Goal: Transaction & Acquisition: Purchase product/service

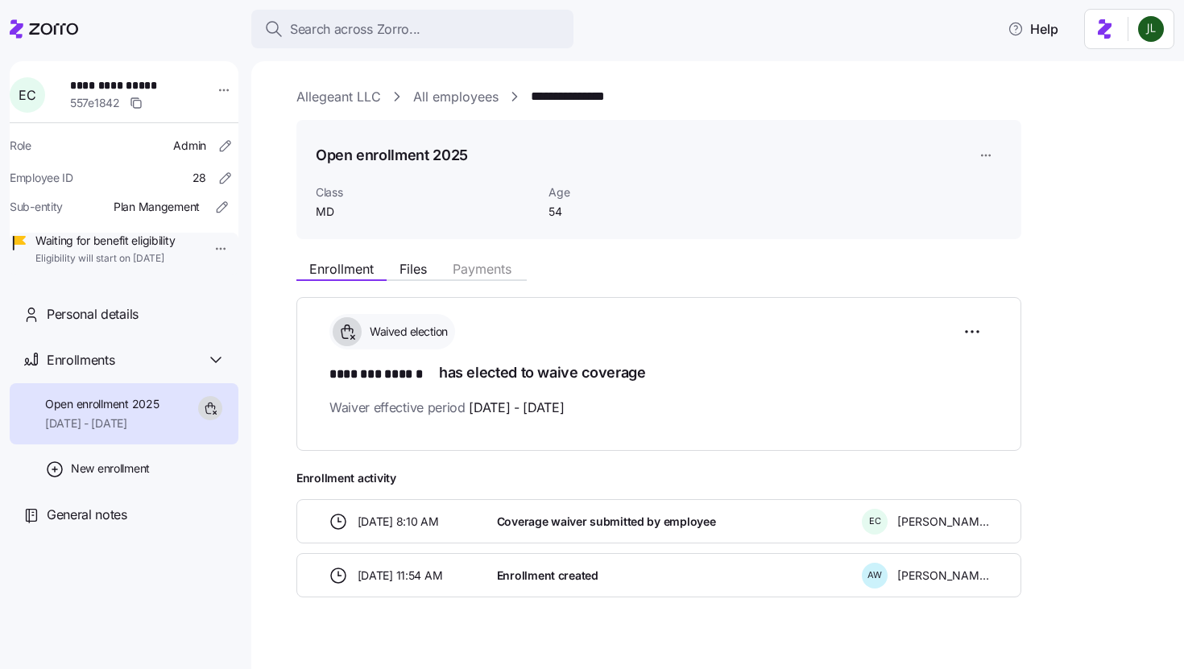
click at [69, 34] on icon at bounding box center [53, 28] width 49 height 11
click at [45, 34] on icon at bounding box center [53, 28] width 49 height 11
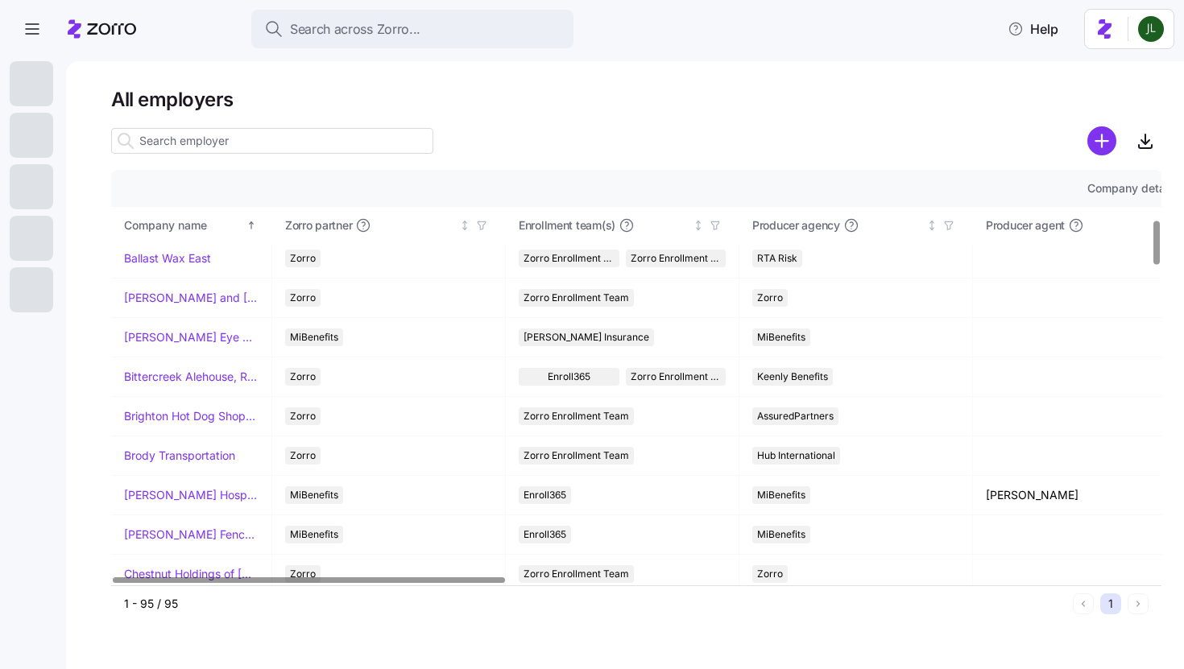
scroll to position [620, 0]
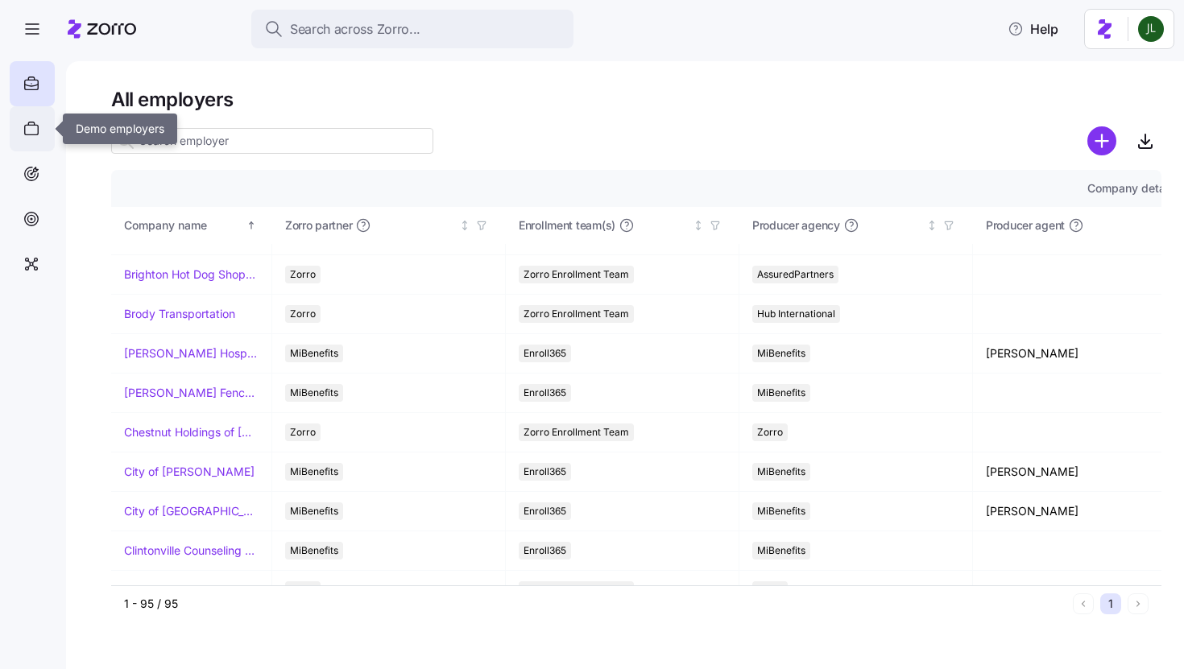
click at [41, 134] on div at bounding box center [32, 128] width 45 height 45
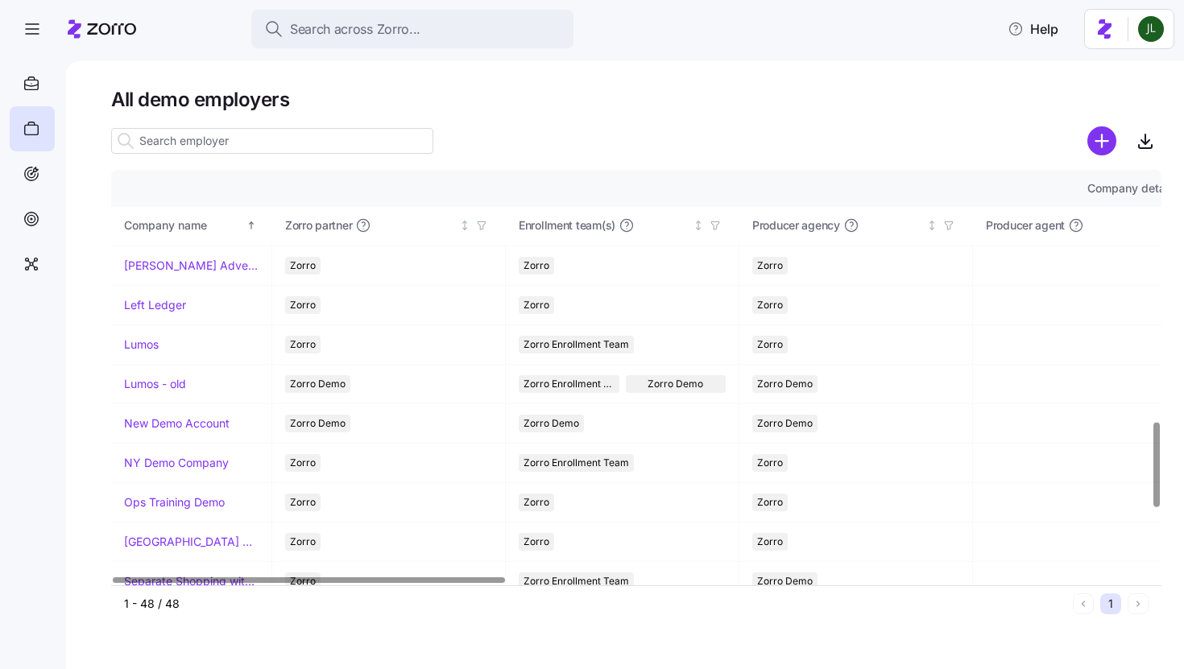
scroll to position [1203, 0]
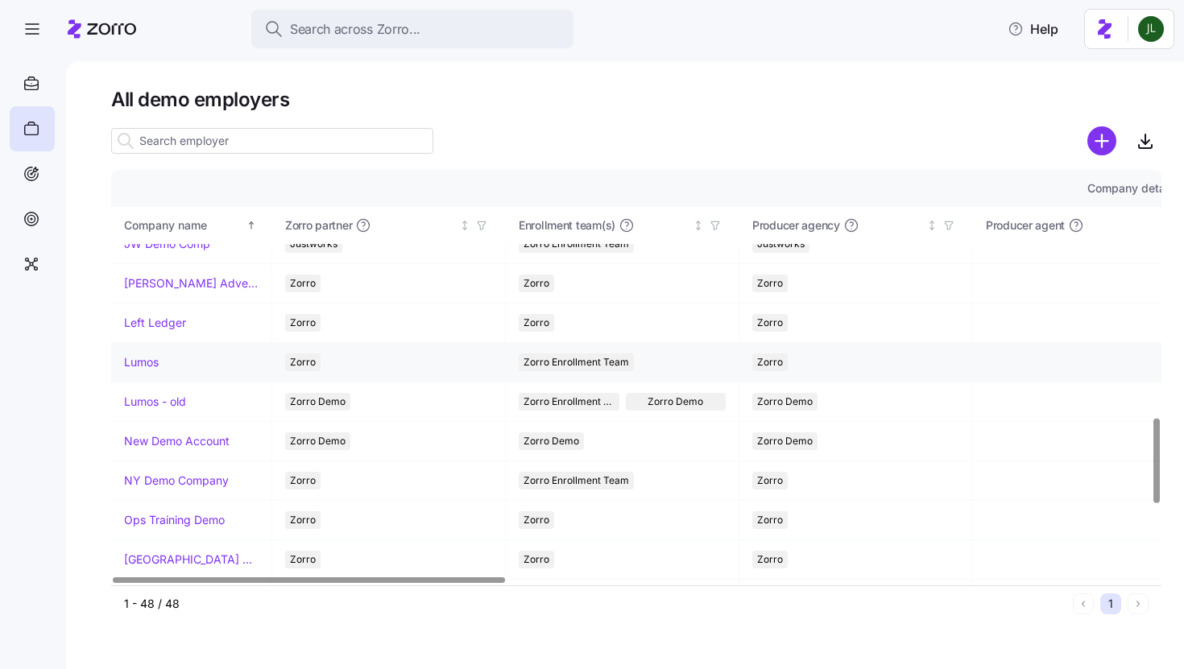
click at [150, 365] on link "Lumos" at bounding box center [141, 362] width 35 height 16
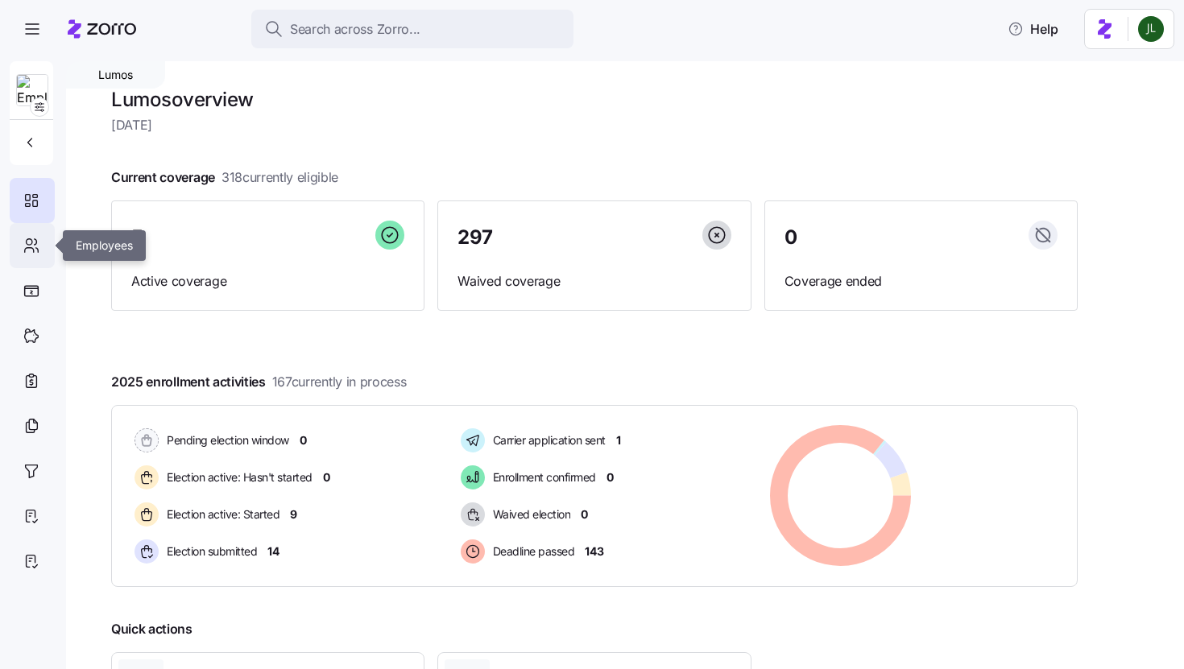
click at [32, 245] on icon at bounding box center [32, 245] width 18 height 19
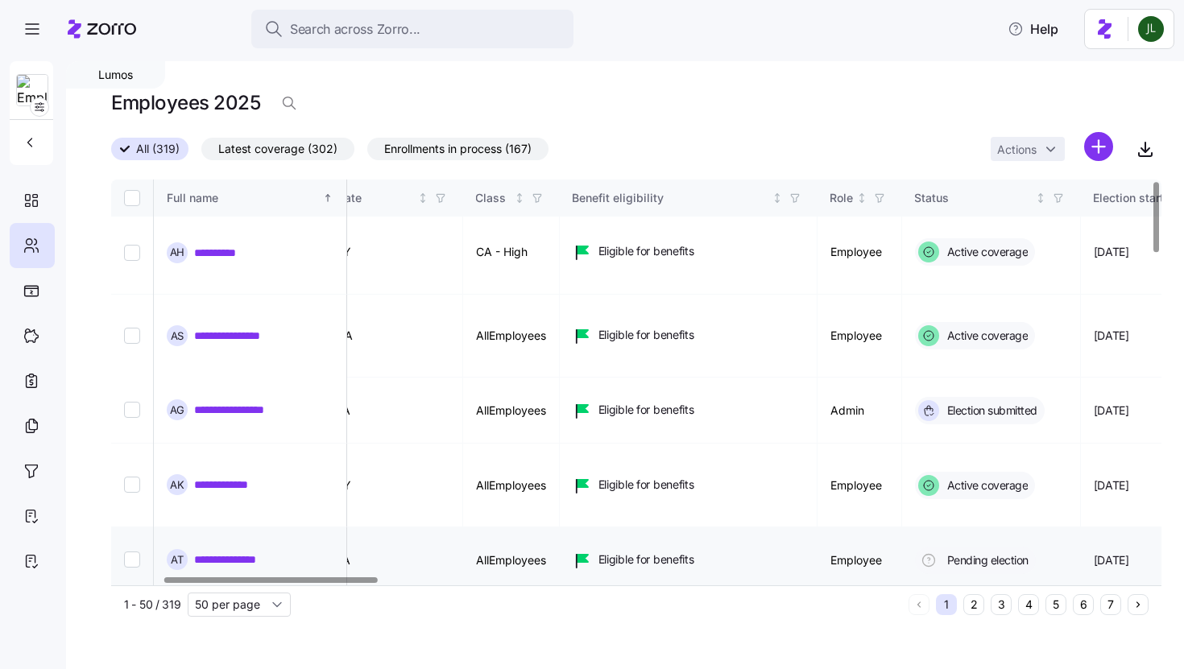
scroll to position [6, 0]
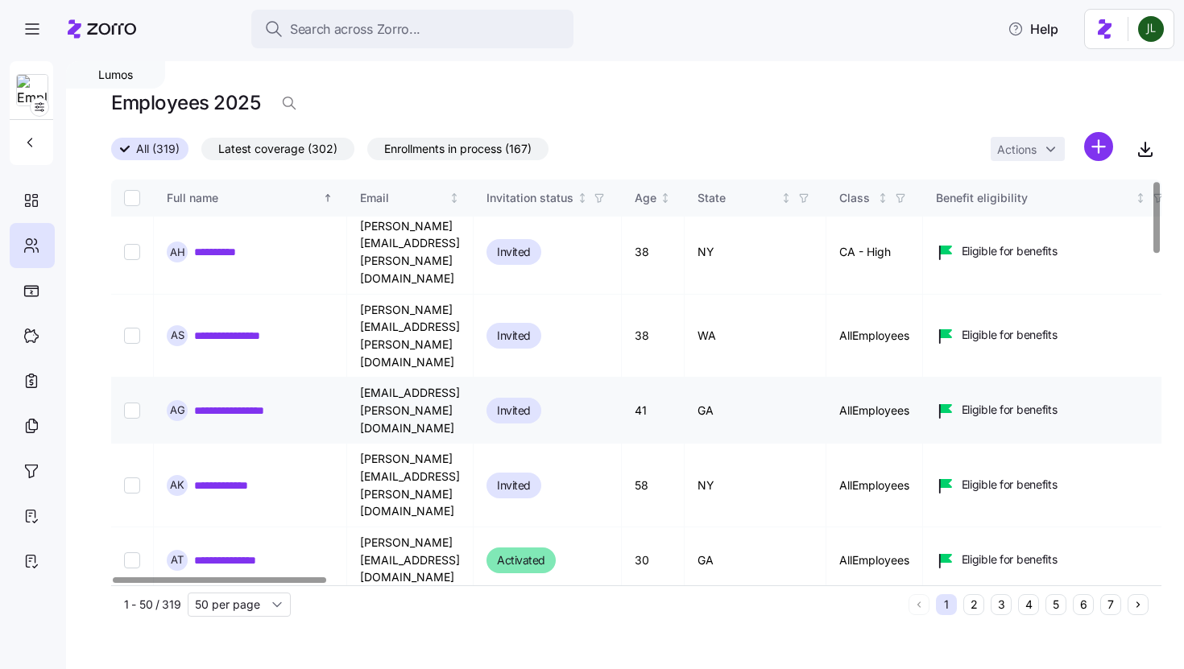
click at [213, 403] on link "**********" at bounding box center [243, 411] width 99 height 16
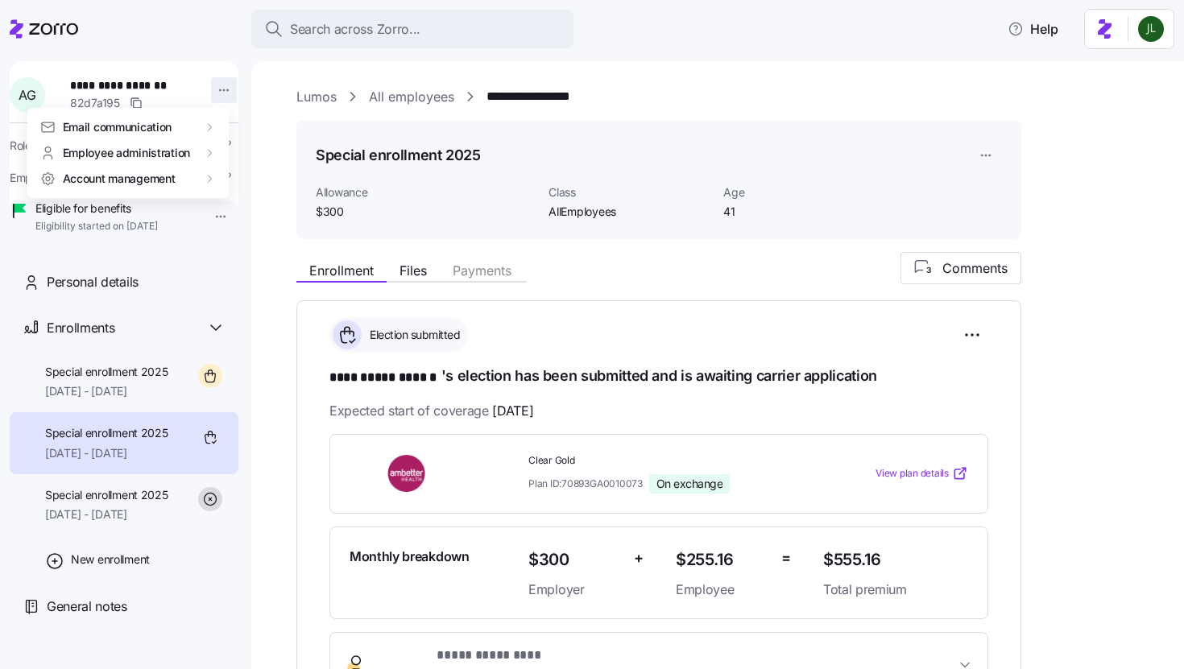
click at [223, 88] on html "**********" at bounding box center [592, 329] width 1184 height 659
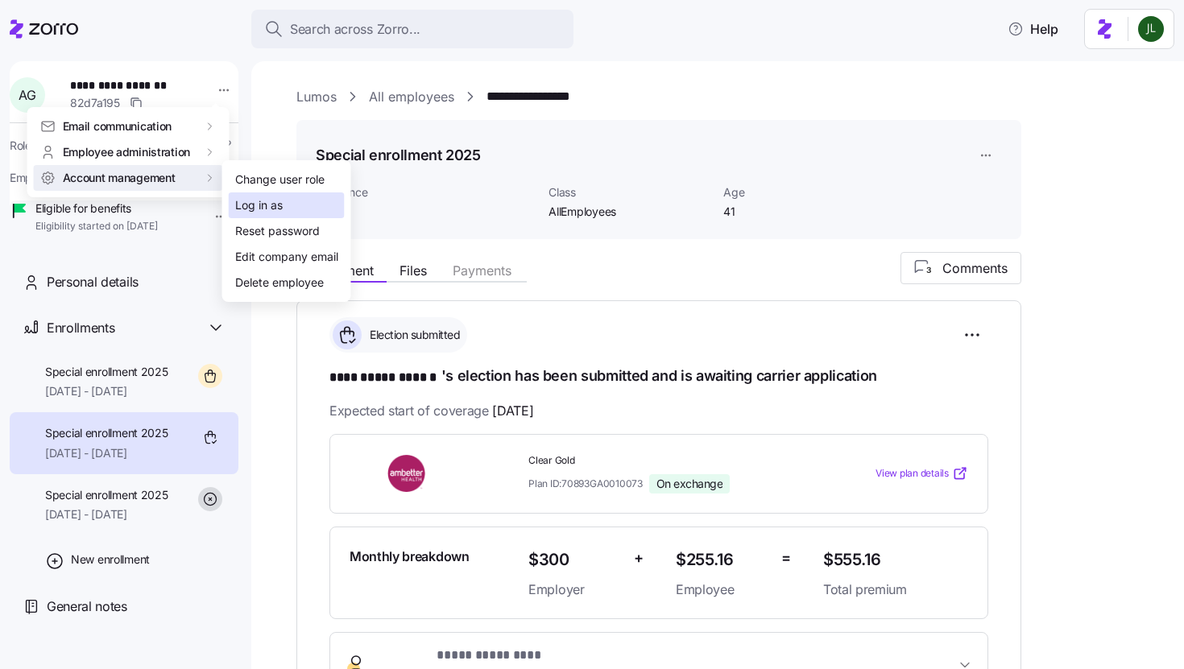
click at [266, 210] on div "Log in as" at bounding box center [259, 205] width 48 height 18
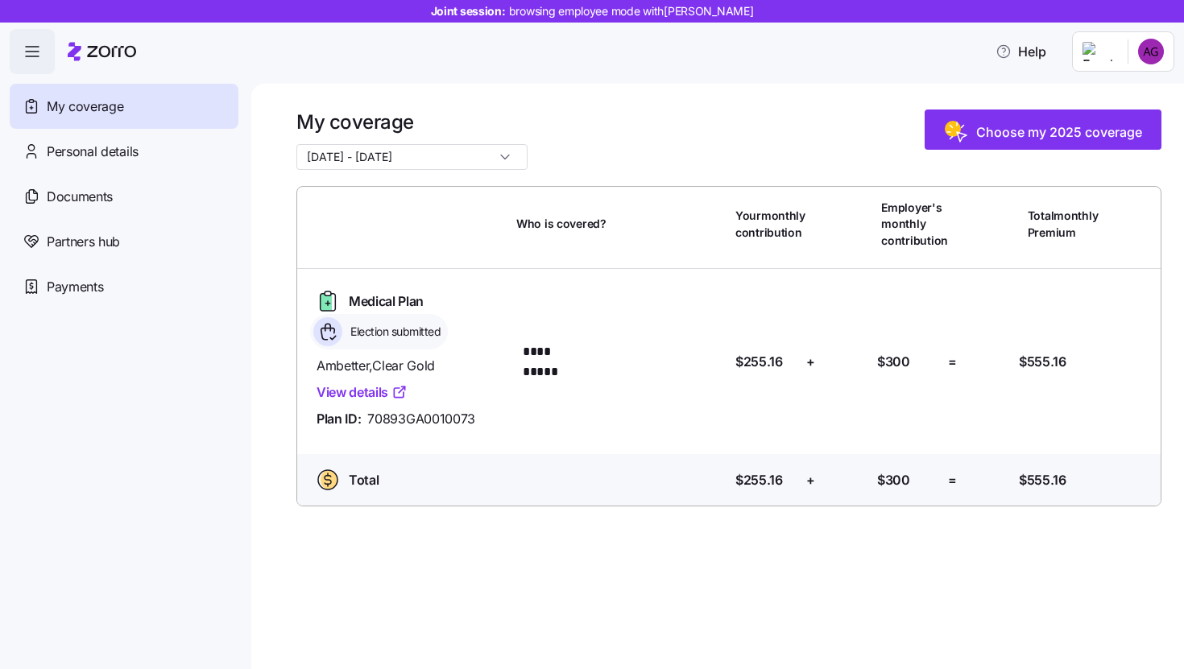
click at [1150, 64] on html "**********" at bounding box center [592, 329] width 1184 height 659
click at [1118, 94] on div "Admin view" at bounding box center [1097, 96] width 84 height 18
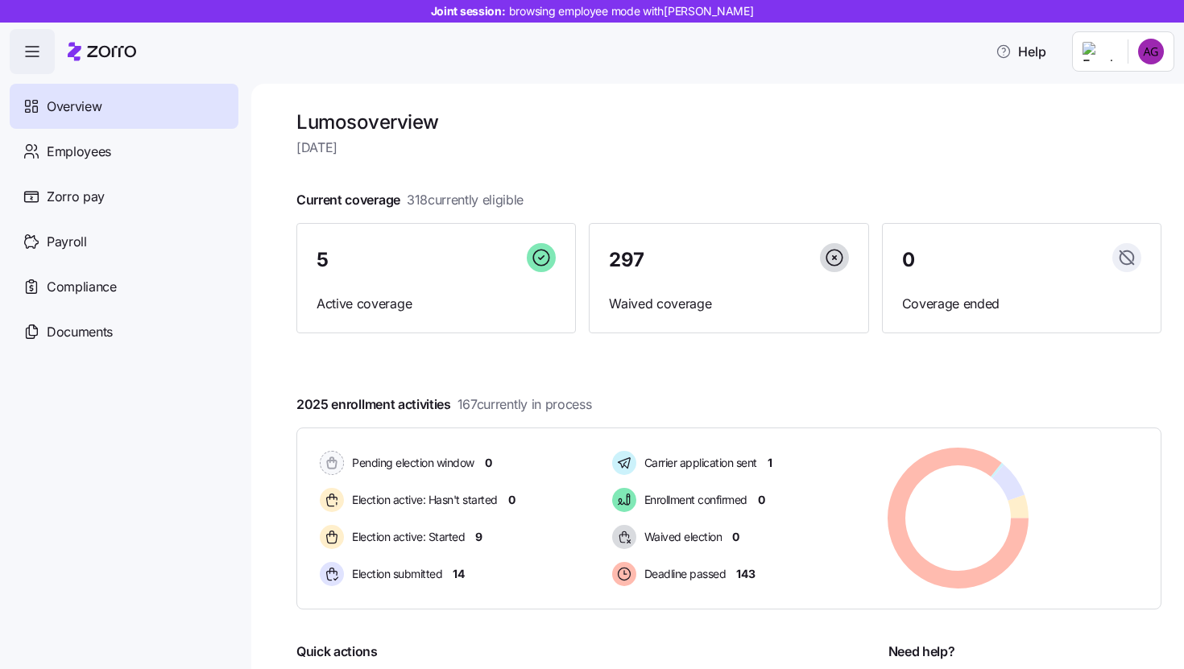
click at [1149, 40] on html "Joint session: browsing employee mode with [PERSON_NAME] Help Overview Employee…" at bounding box center [592, 329] width 1184 height 659
click at [1130, 107] on div "Personal view" at bounding box center [1107, 96] width 119 height 26
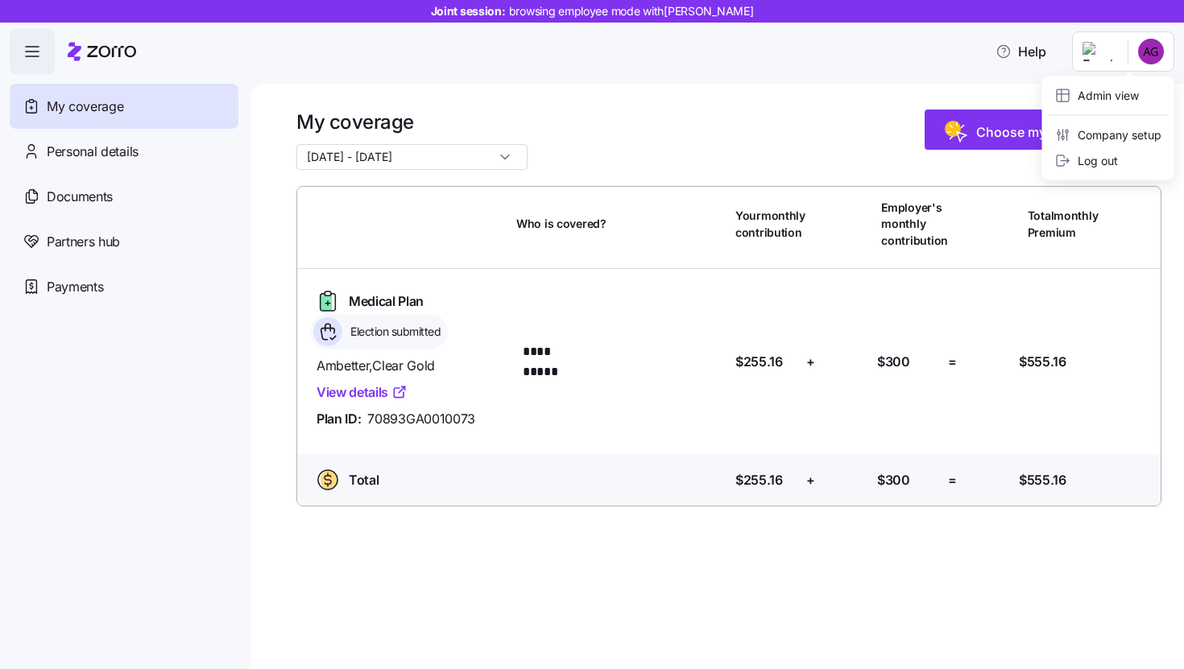
click at [1156, 58] on html "**********" at bounding box center [592, 329] width 1184 height 659
click at [1125, 89] on div "Admin view" at bounding box center [1097, 96] width 84 height 18
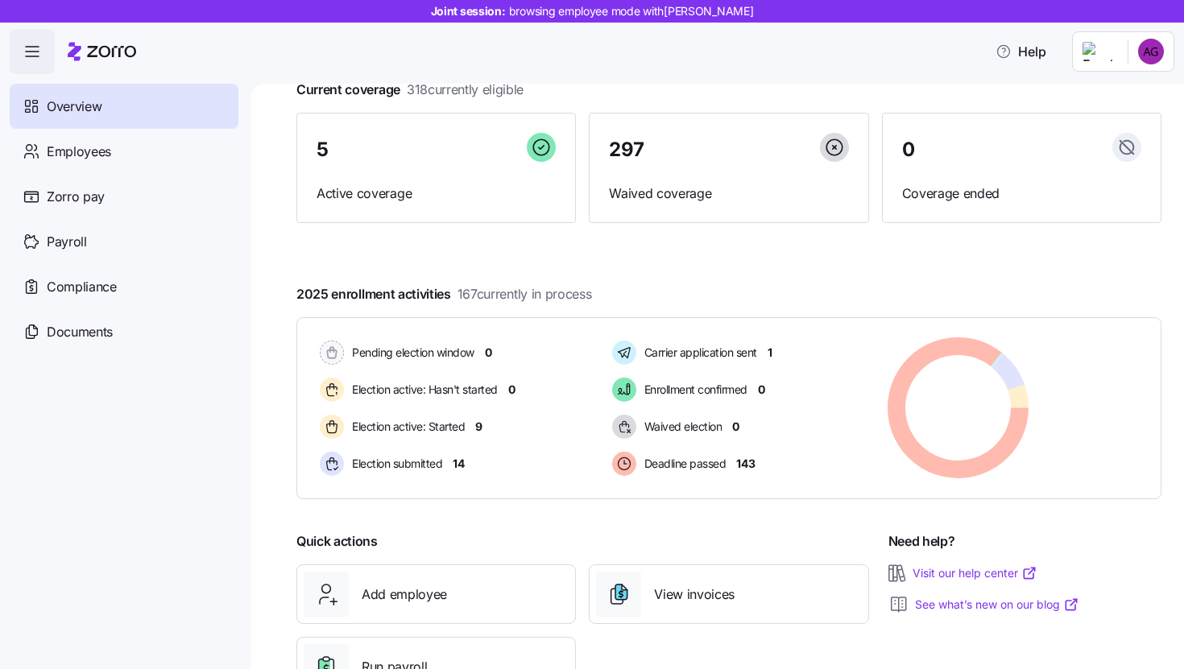
scroll to position [114, 0]
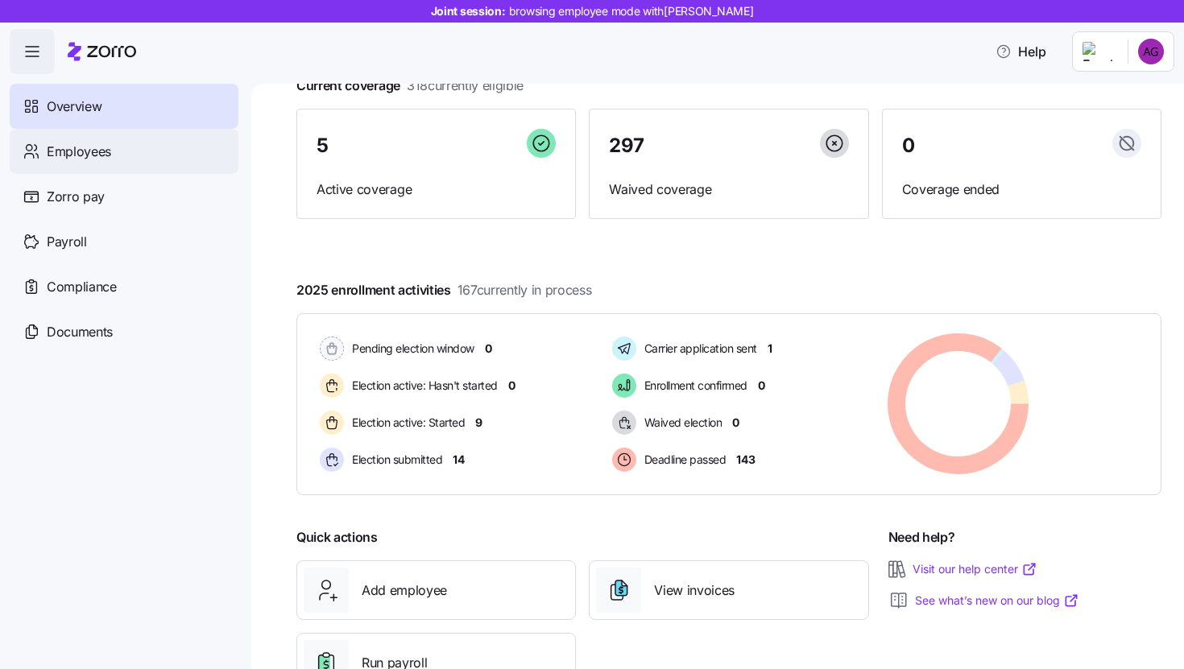
click at [104, 151] on span "Employees" at bounding box center [79, 152] width 64 height 20
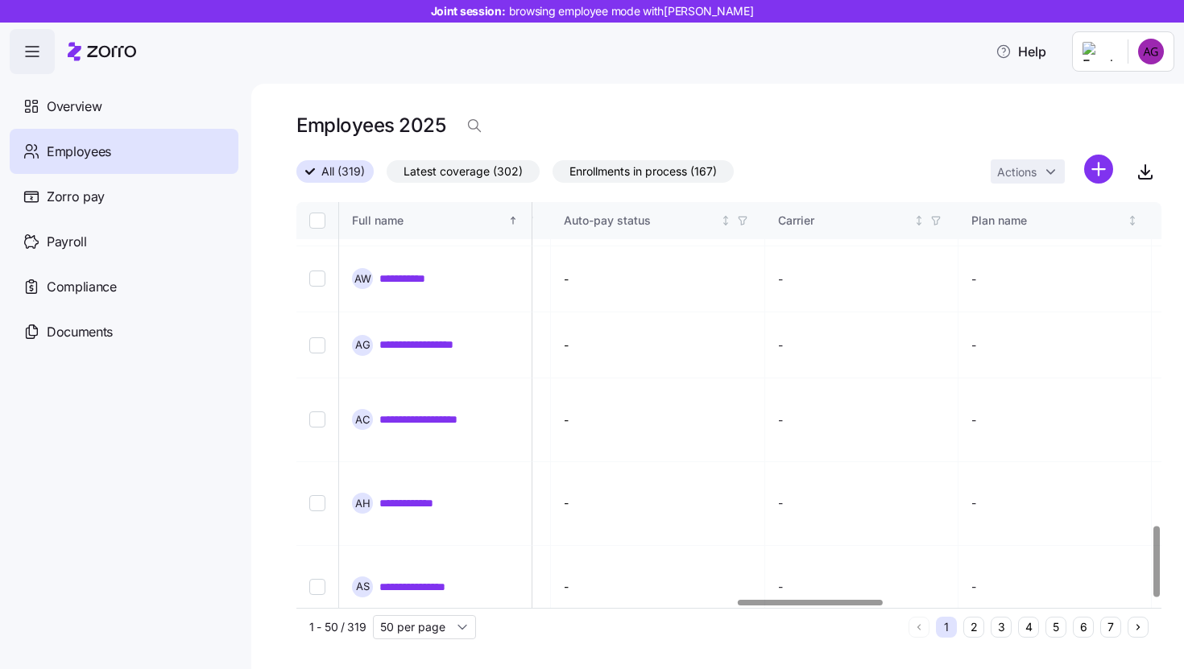
scroll to position [1858, 2632]
click at [926, 225] on icon "Not sorted" at bounding box center [920, 220] width 11 height 11
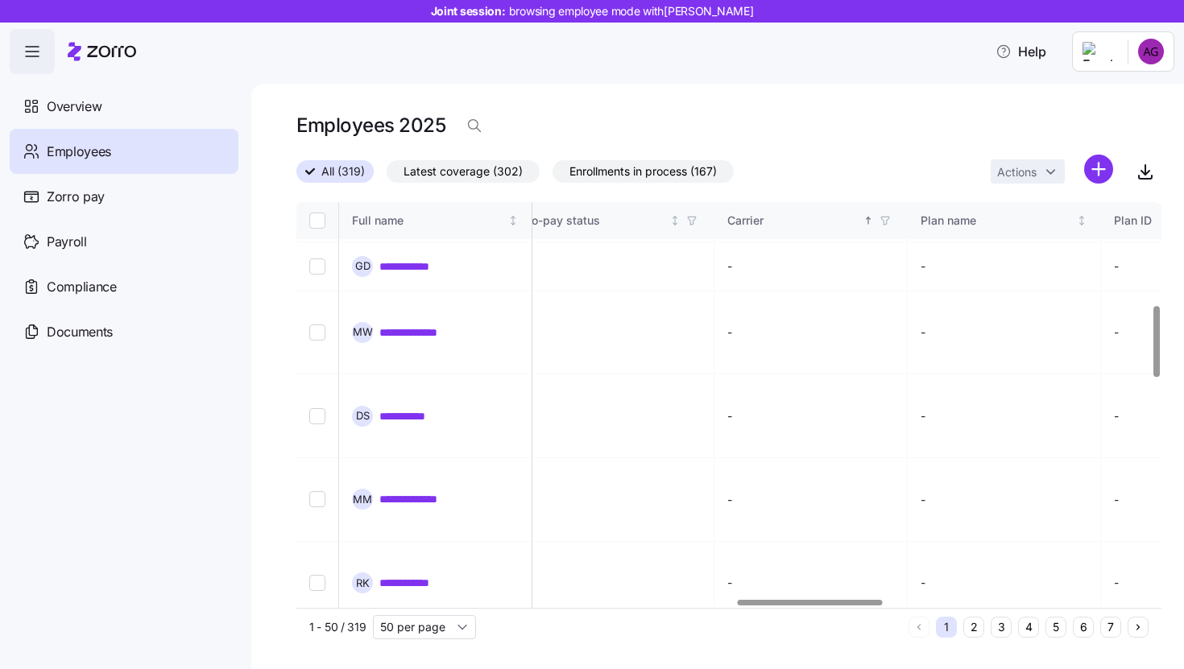
scroll to position [590, 2632]
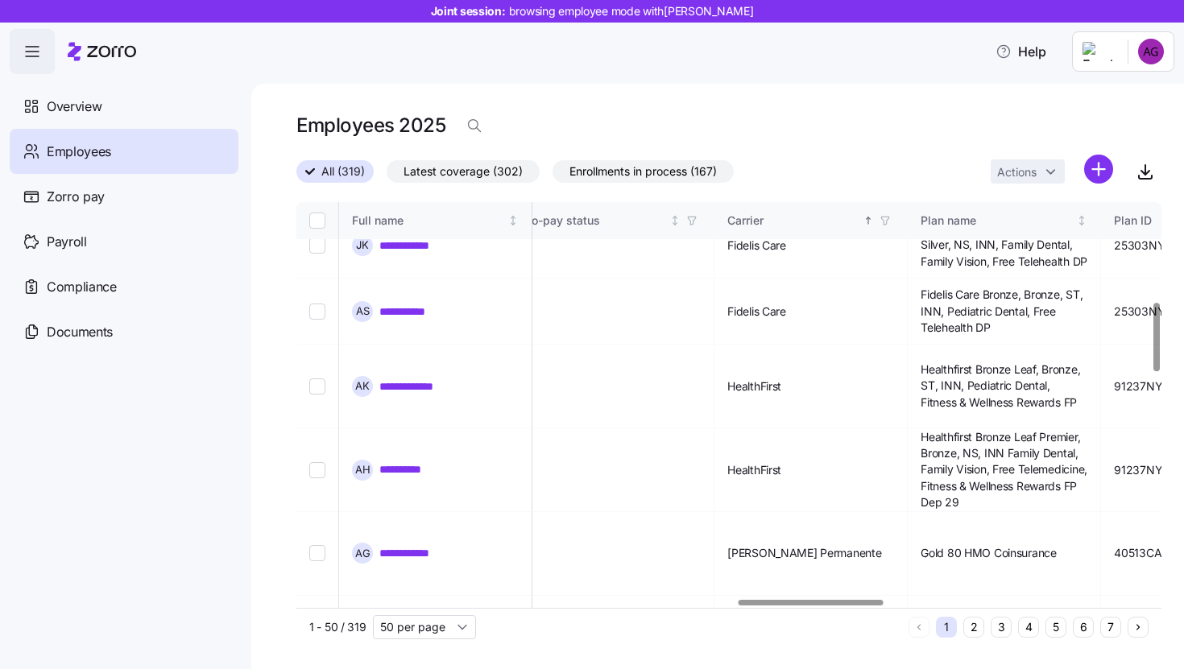
click at [874, 225] on icon "Sorted ascending" at bounding box center [867, 220] width 11 height 11
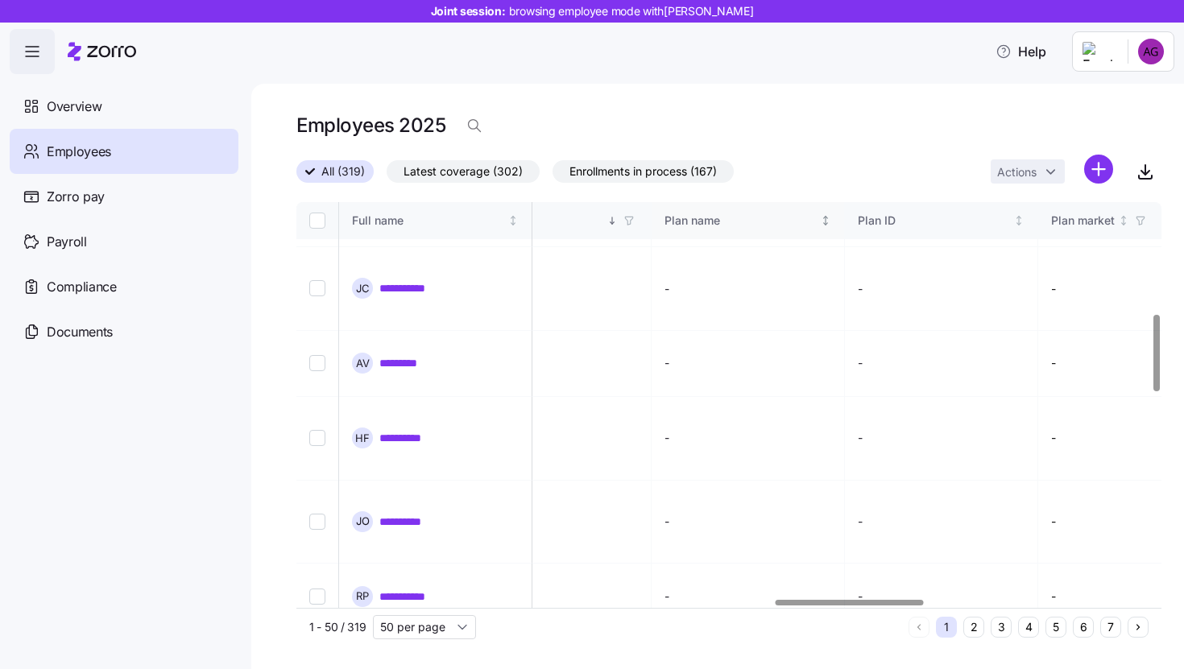
scroll to position [590, 2783]
click at [846, 225] on th "Plan name" at bounding box center [749, 220] width 193 height 37
click at [636, 221] on icon "button" at bounding box center [630, 220] width 11 height 11
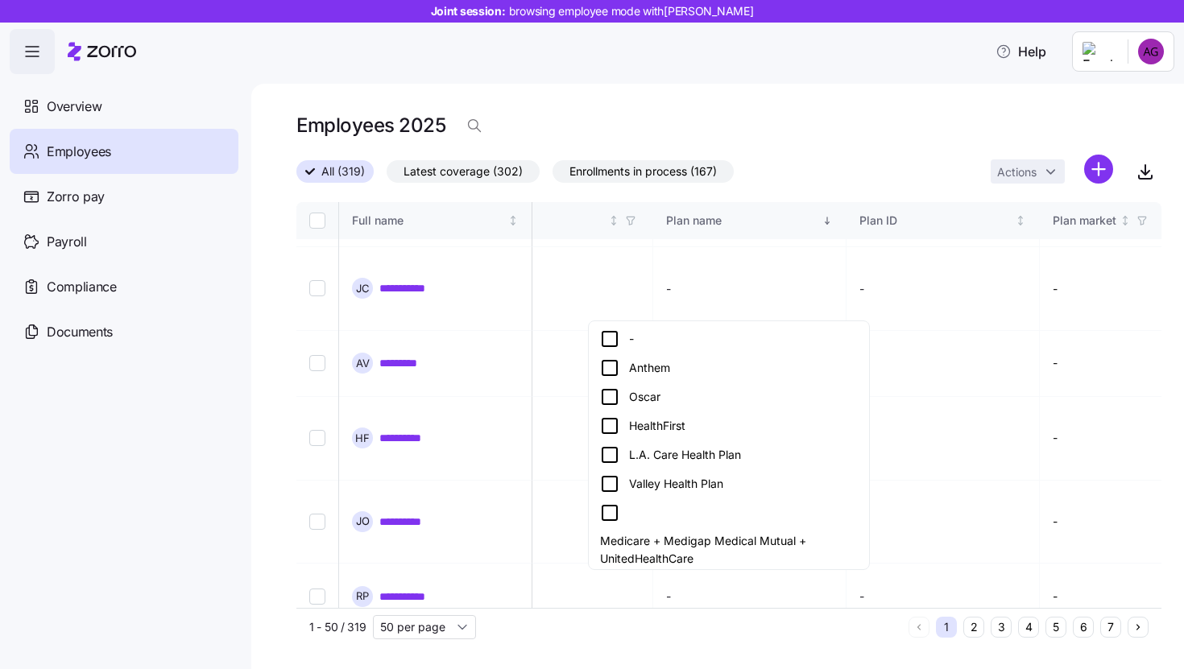
click at [613, 362] on icon at bounding box center [609, 367] width 19 height 19
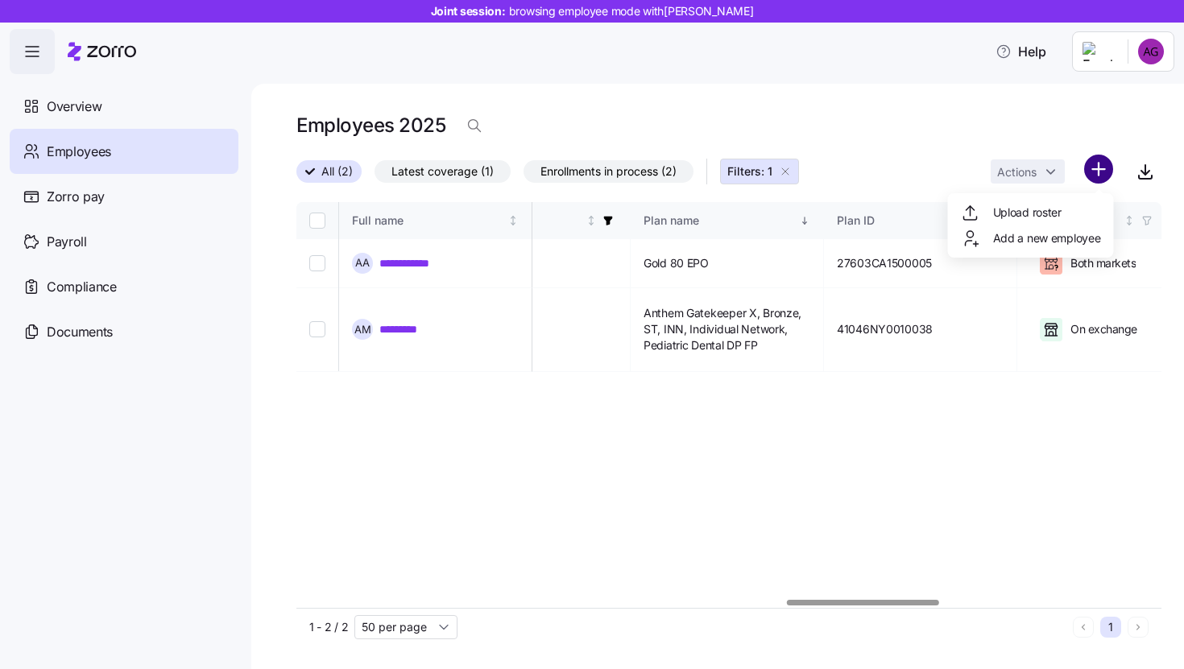
click at [1095, 162] on html "**********" at bounding box center [592, 329] width 1184 height 659
click at [1045, 212] on span "Upload roster" at bounding box center [1027, 213] width 68 height 16
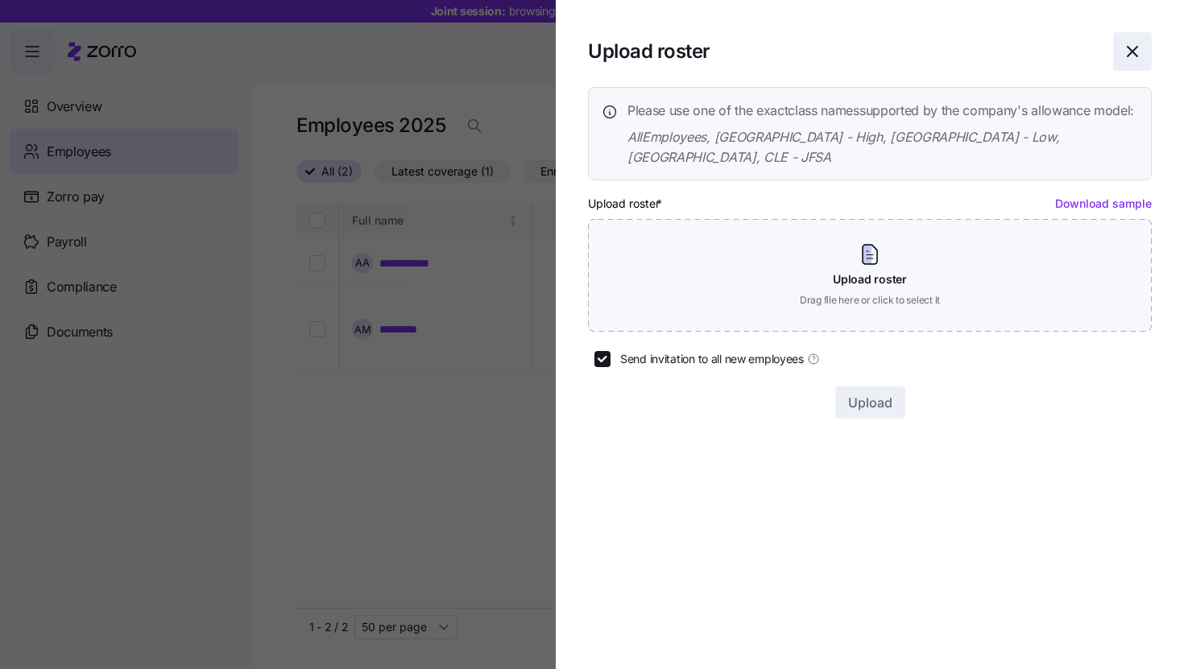
click at [1134, 52] on icon "button" at bounding box center [1131, 51] width 19 height 19
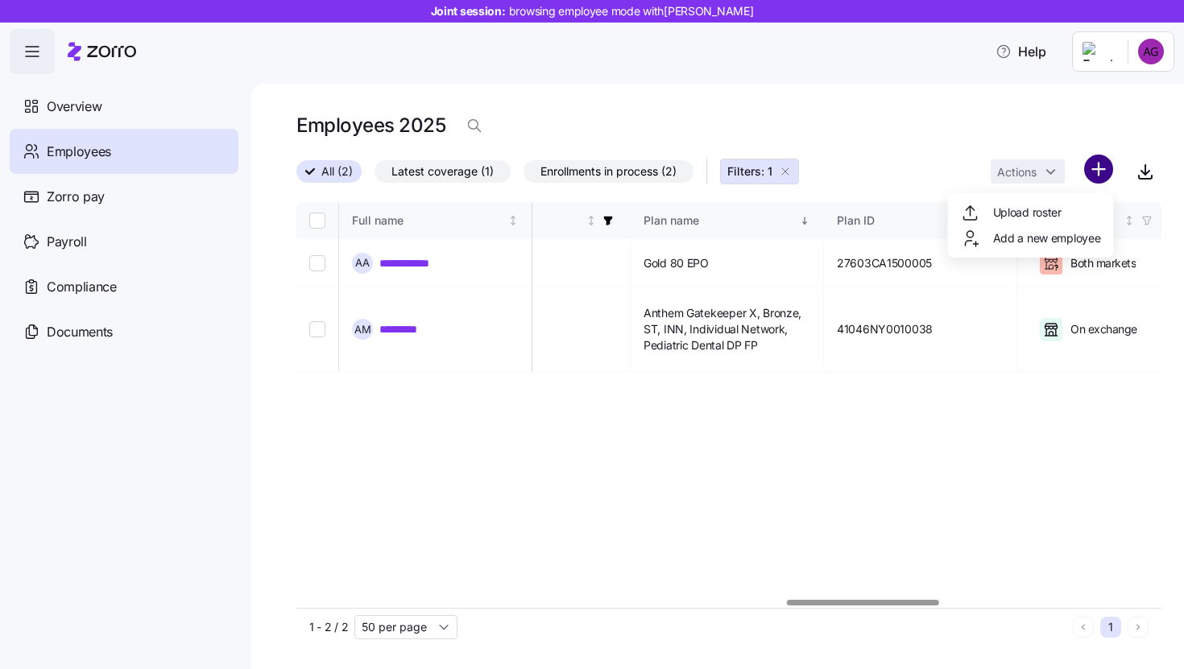
click at [1110, 164] on html "**********" at bounding box center [592, 329] width 1184 height 659
click at [1050, 181] on html "**********" at bounding box center [592, 329] width 1184 height 659
click at [614, 221] on icon "button" at bounding box center [607, 220] width 11 height 11
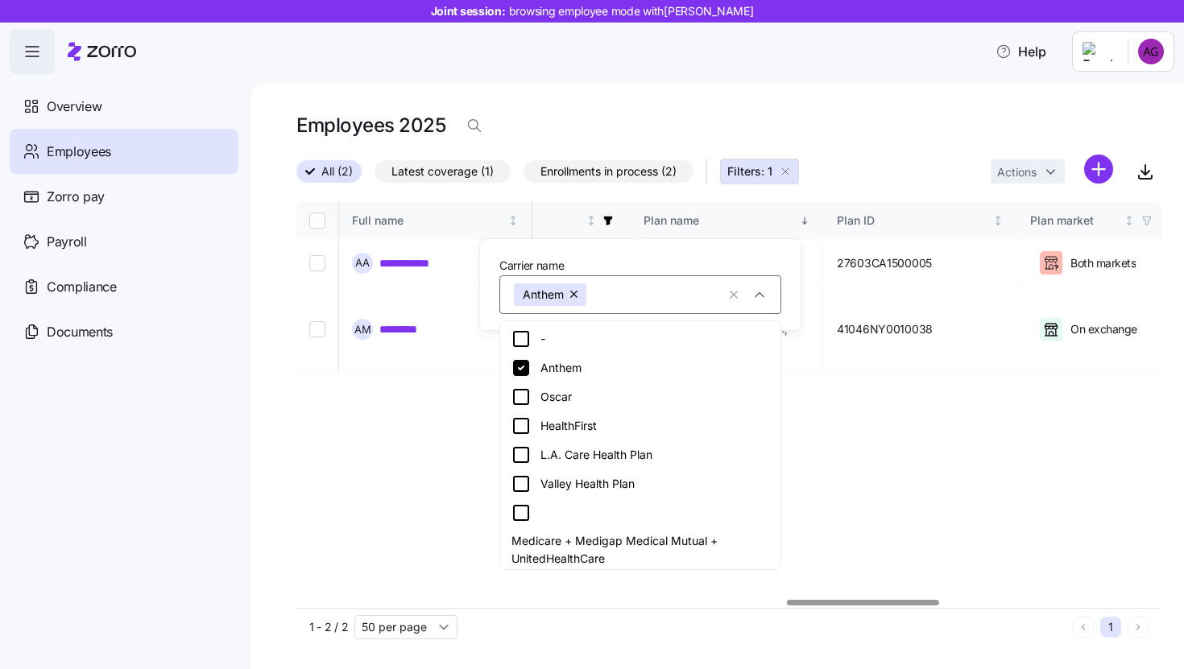
click at [525, 370] on icon at bounding box center [521, 368] width 16 height 16
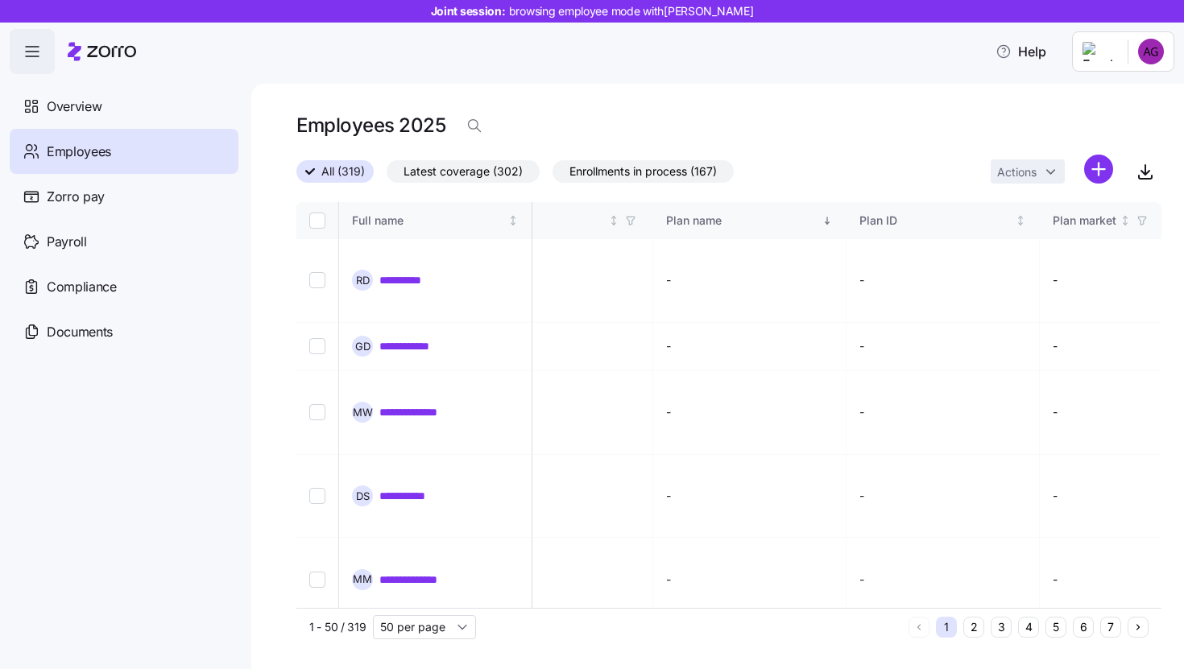
click at [913, 114] on div "Employees 2025" at bounding box center [728, 126] width 865 height 32
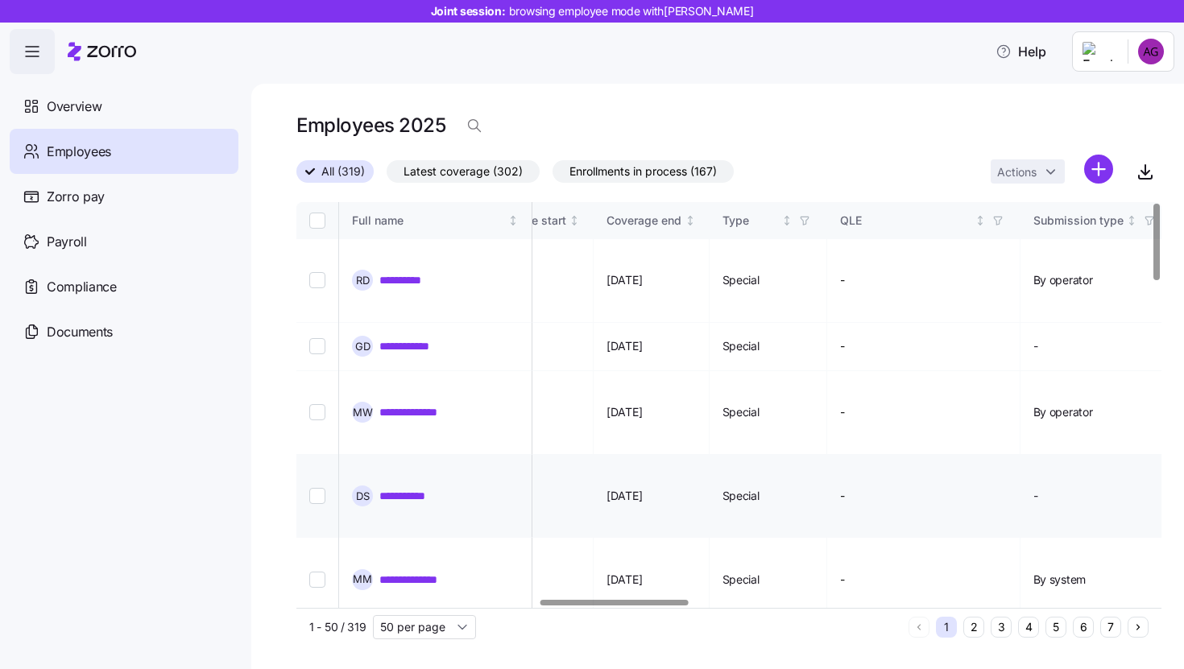
scroll to position [0, 559]
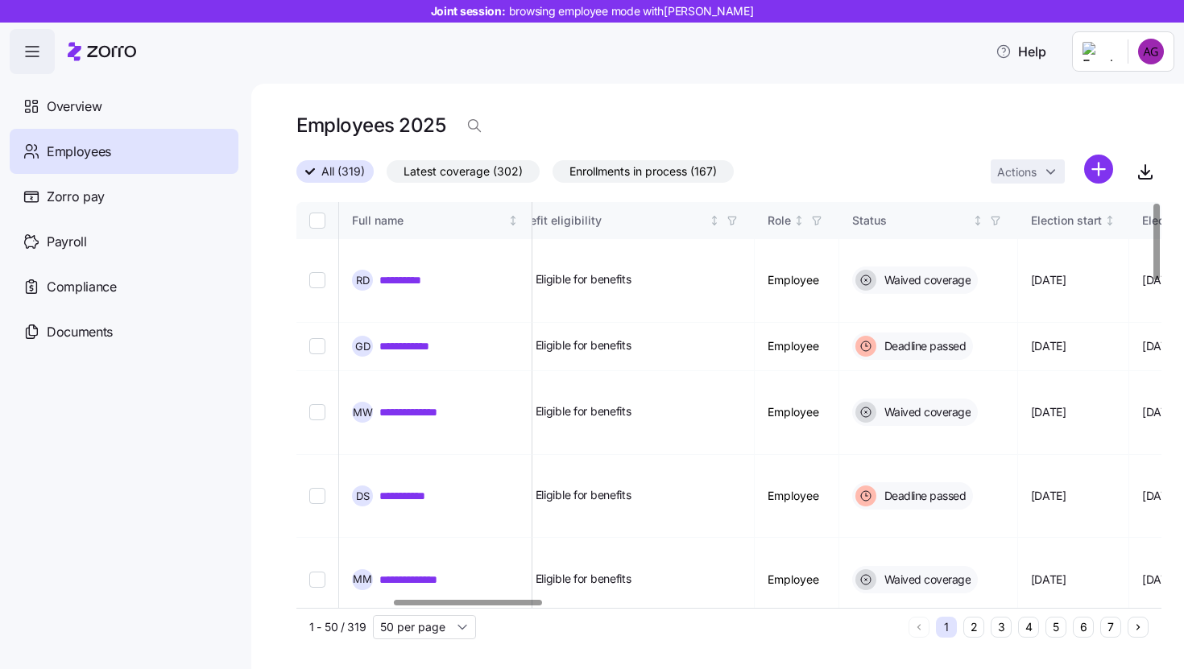
click at [315, 225] on input "Select all records" at bounding box center [317, 221] width 16 height 16
checkbox input "true"
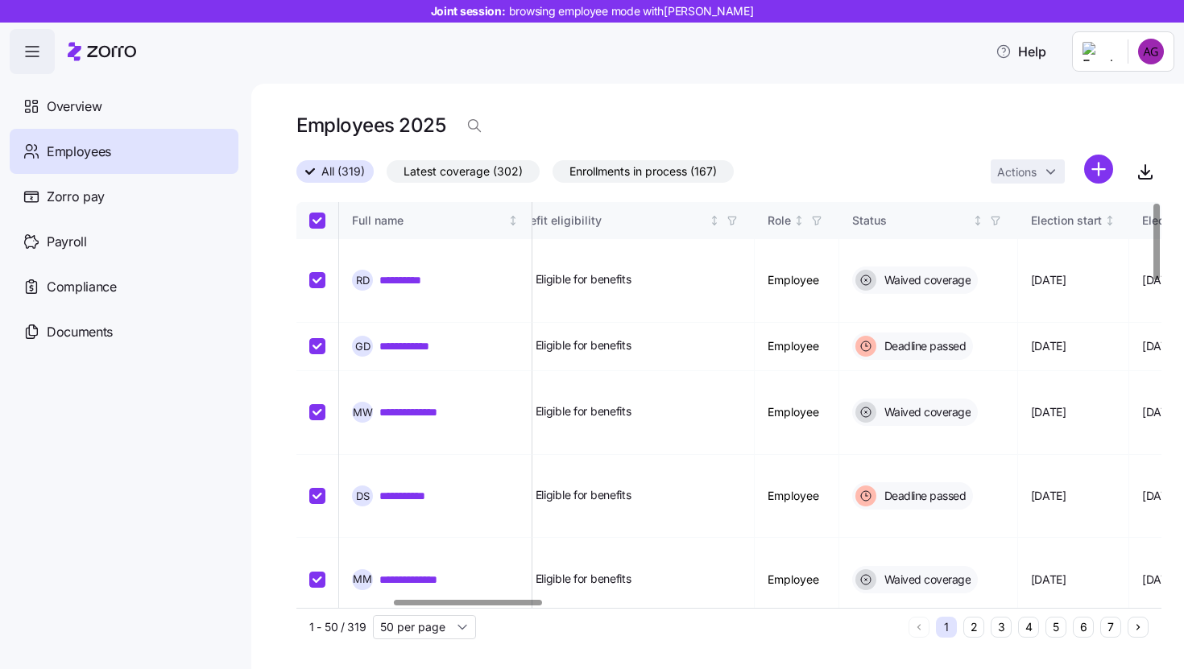
checkbox input "true"
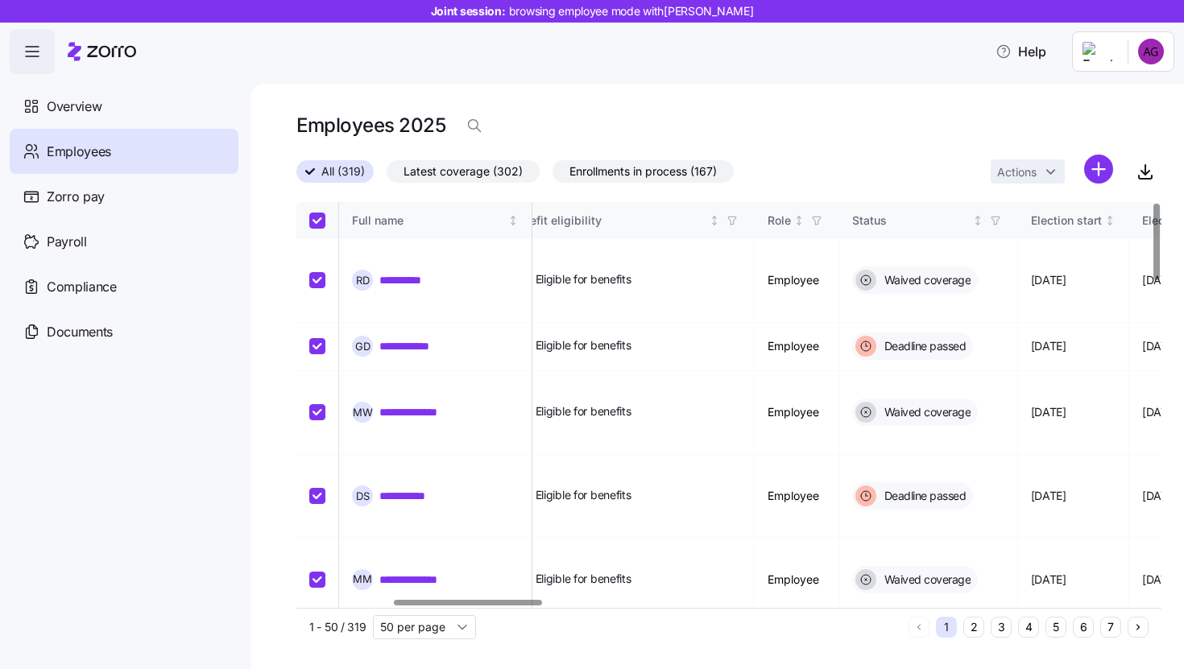
checkbox input "true"
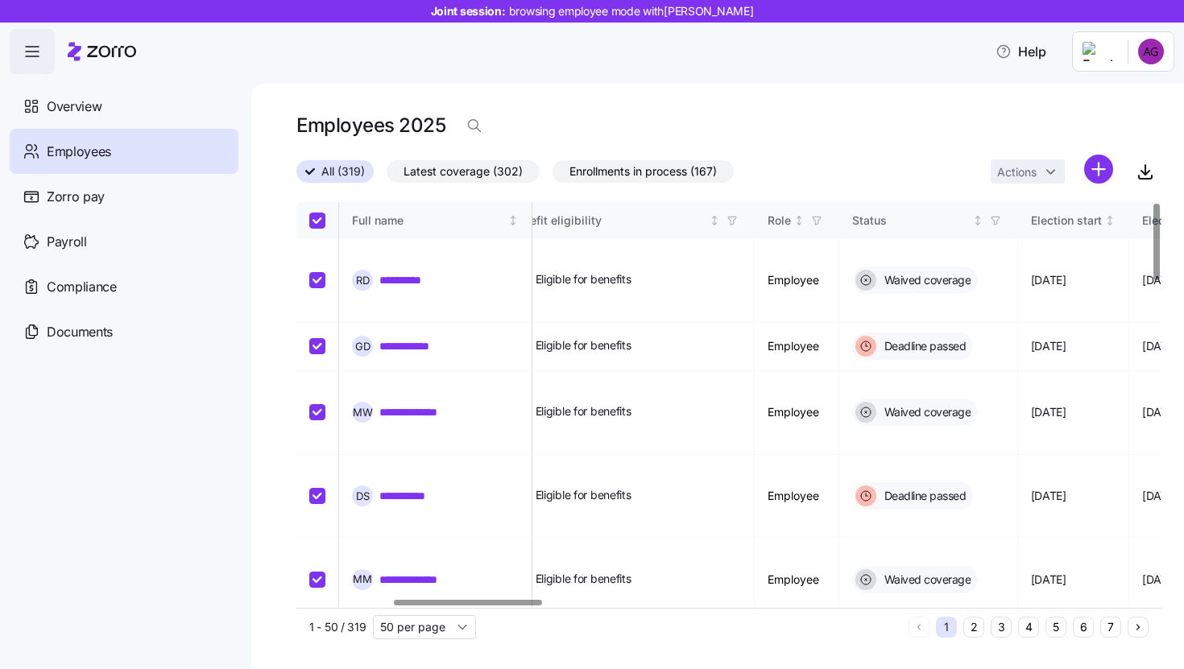
checkbox input "true"
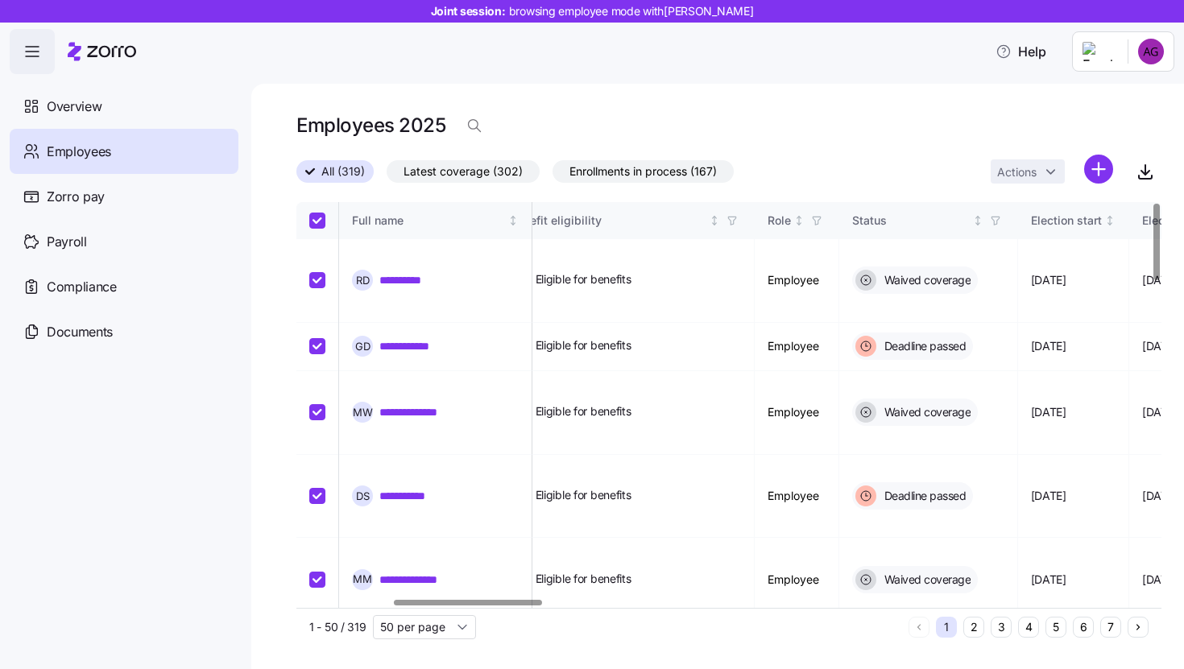
checkbox input "true"
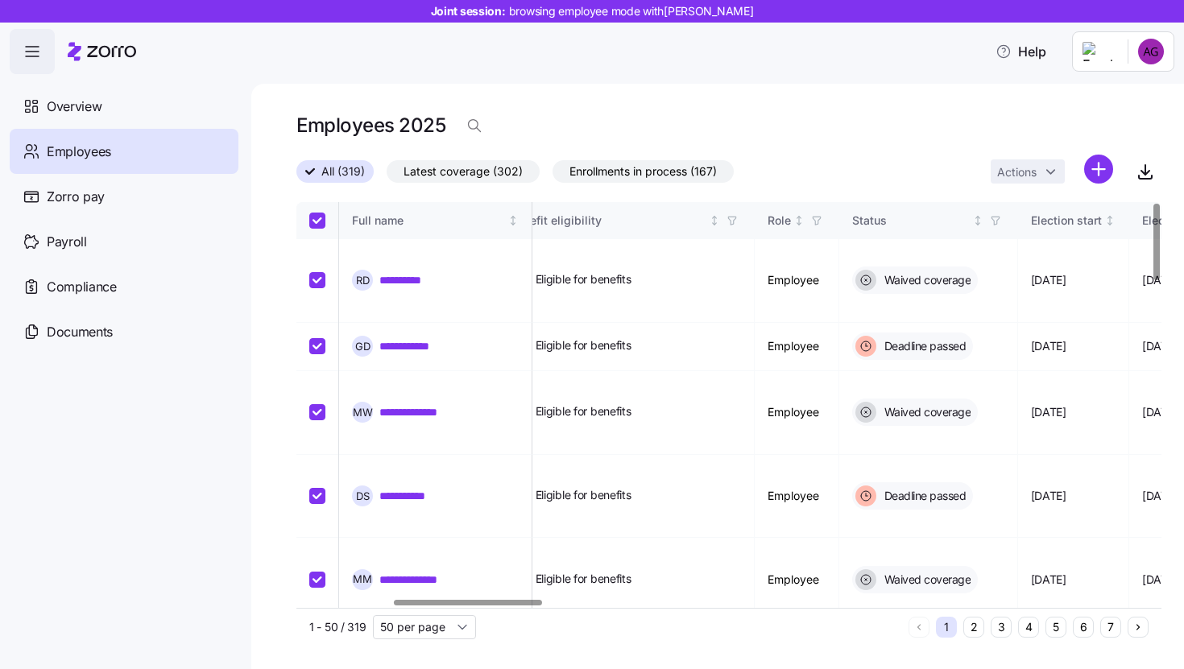
checkbox input "true"
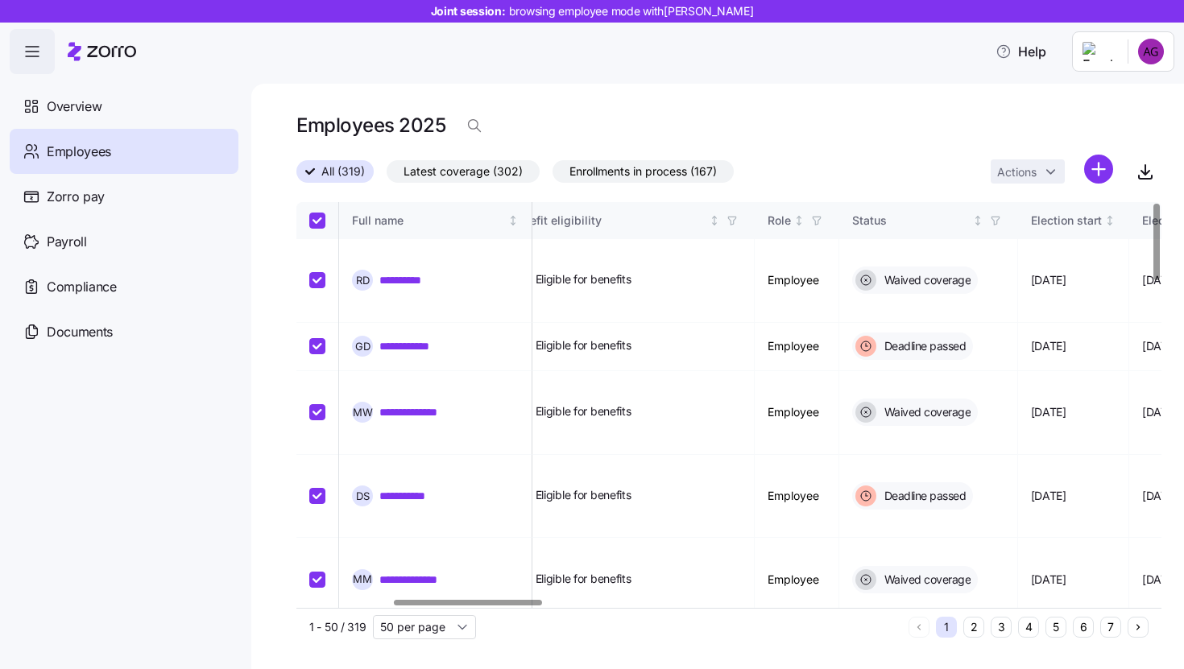
checkbox input "true"
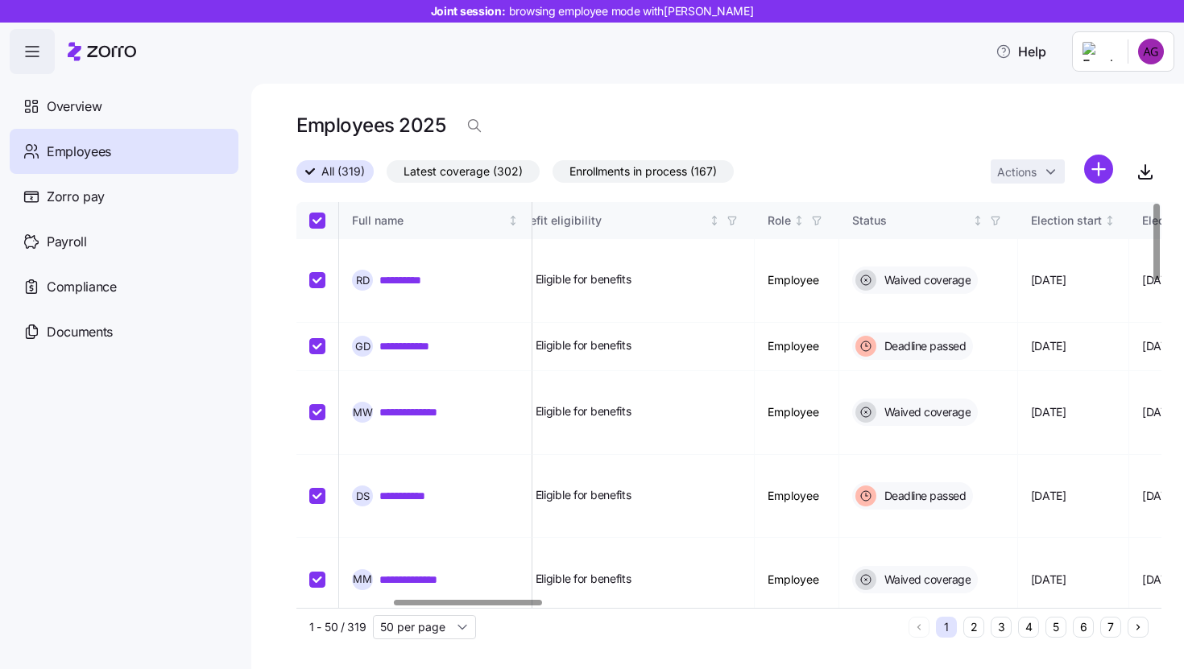
checkbox input "true"
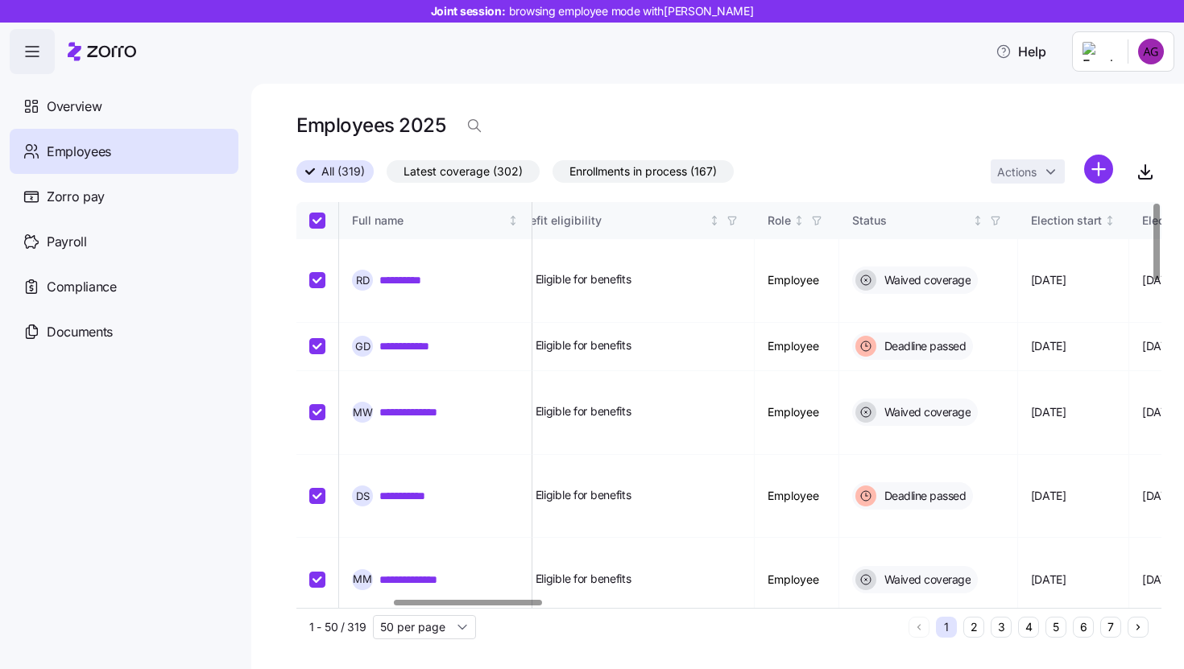
checkbox input "true"
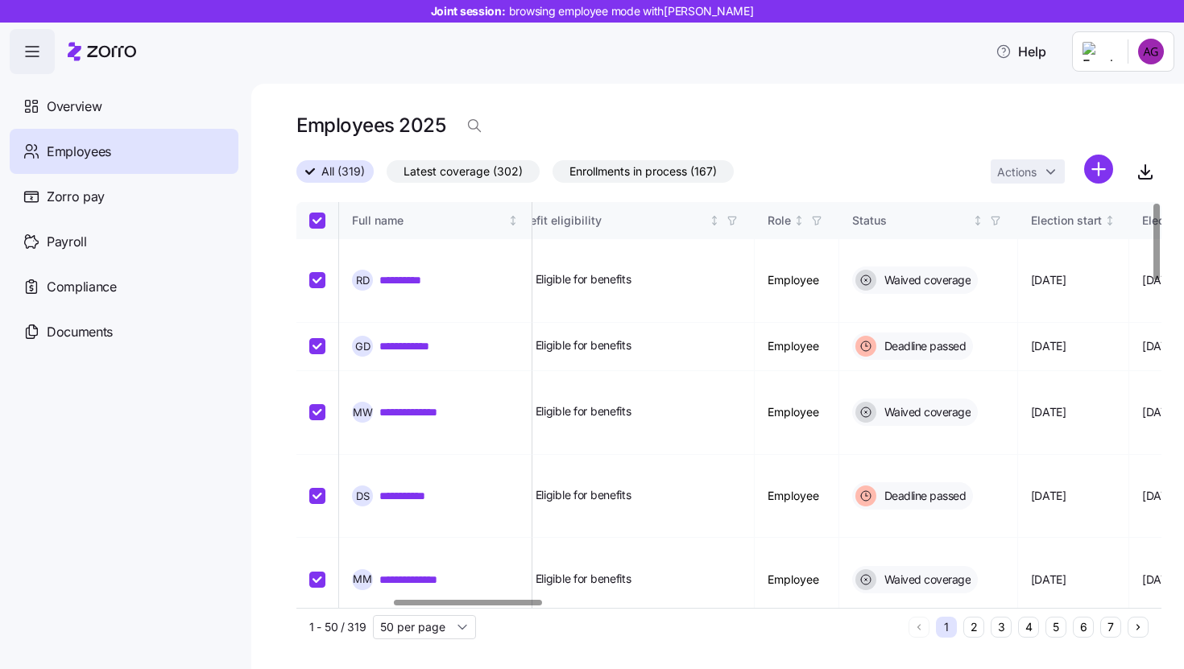
checkbox input "true"
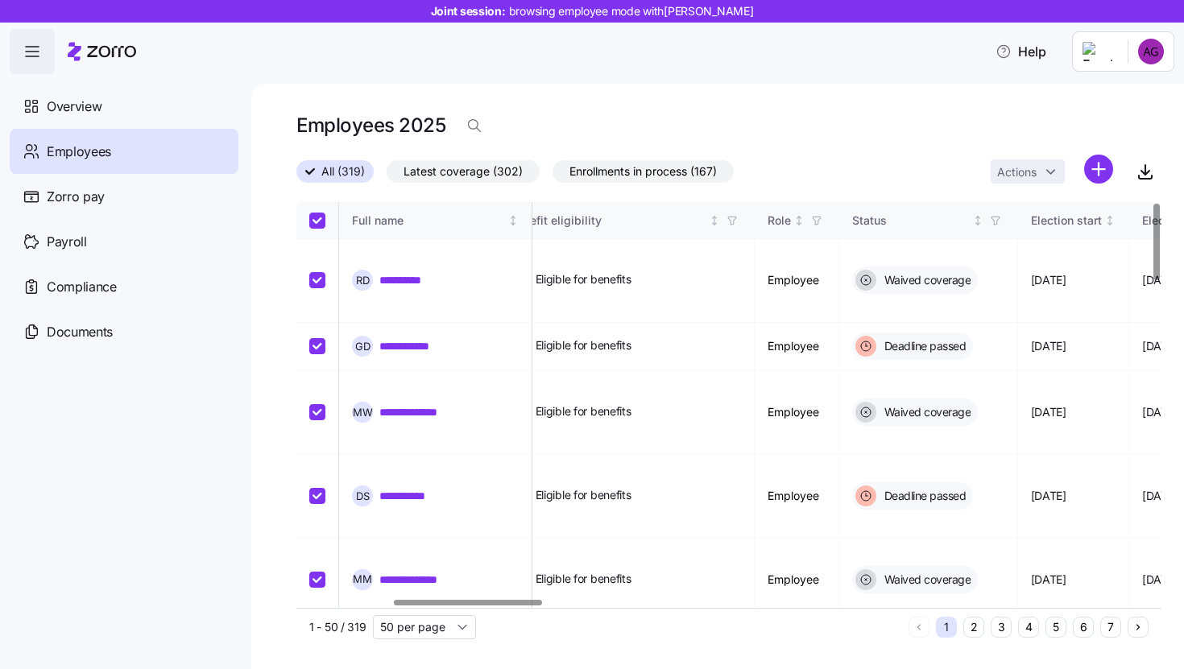
checkbox input "true"
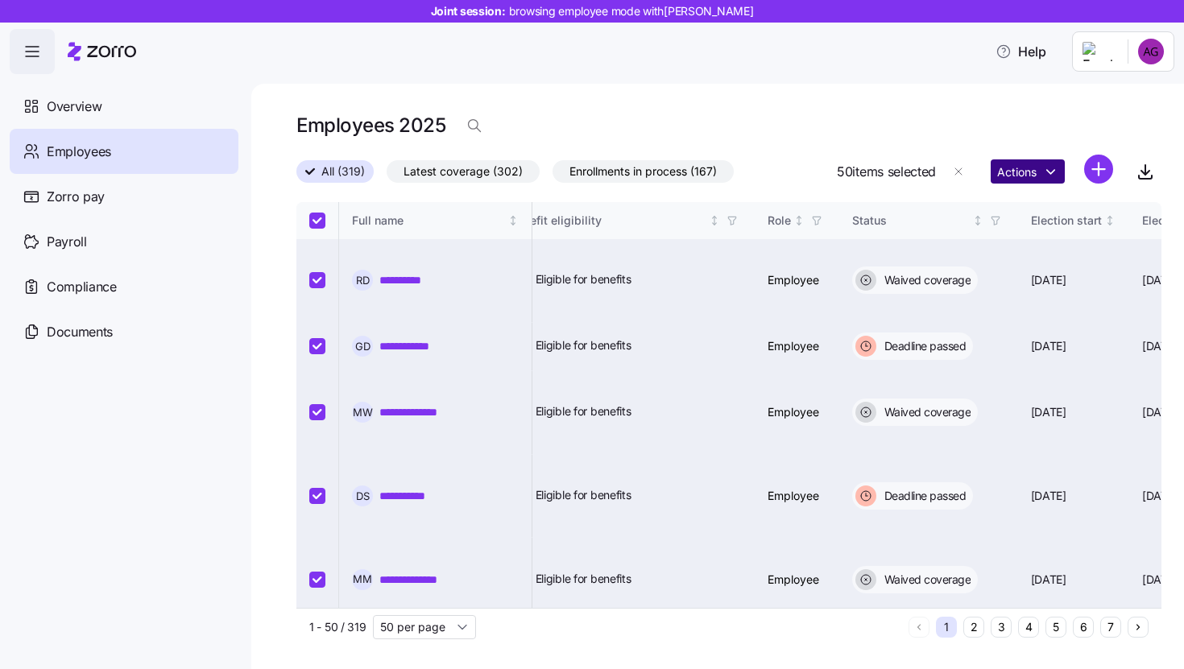
click at [1010, 171] on html "**********" at bounding box center [592, 329] width 1184 height 659
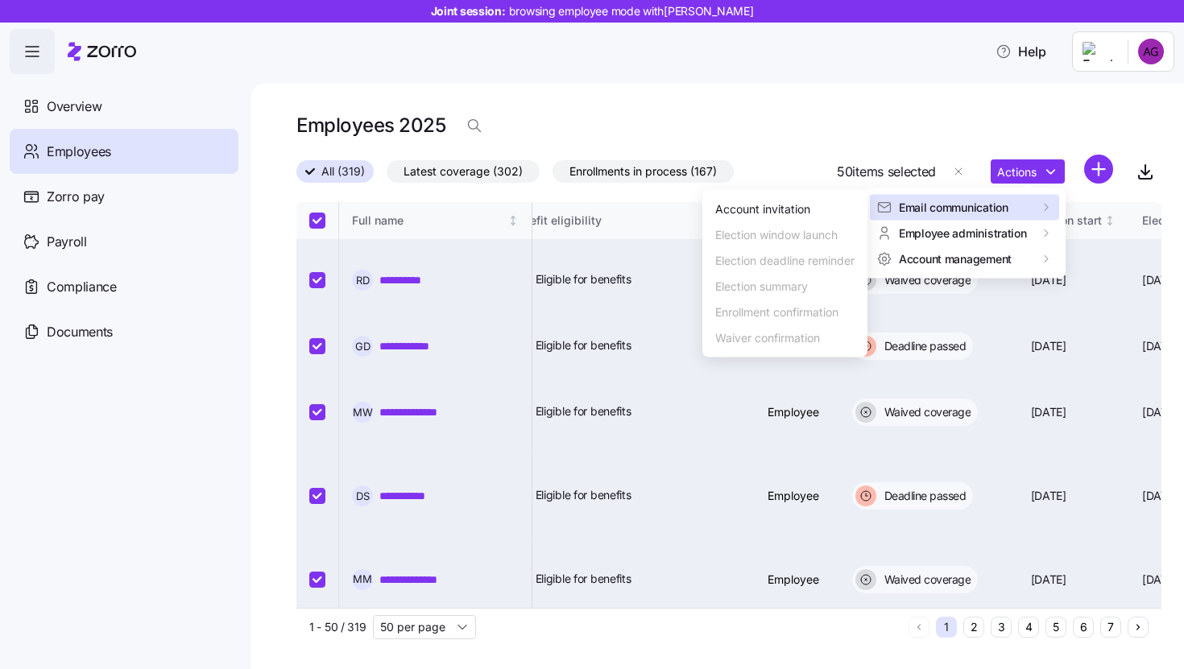
click at [1012, 196] on div "Email communication" at bounding box center [964, 208] width 189 height 26
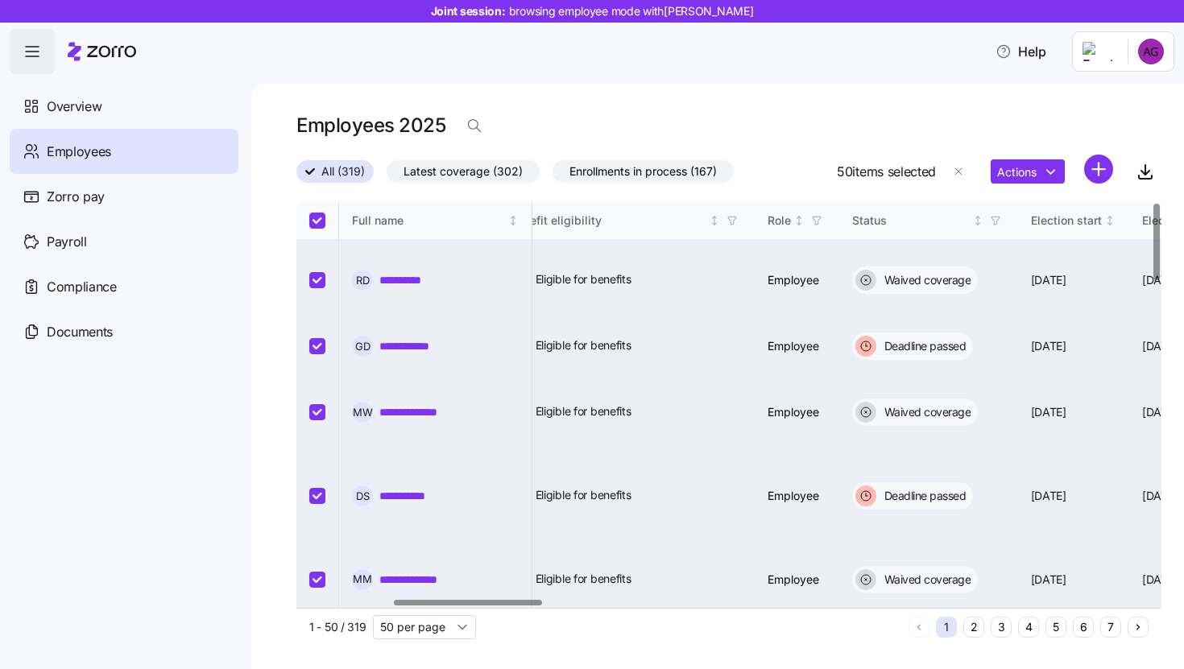
click at [798, 150] on html "**********" at bounding box center [592, 329] width 1184 height 659
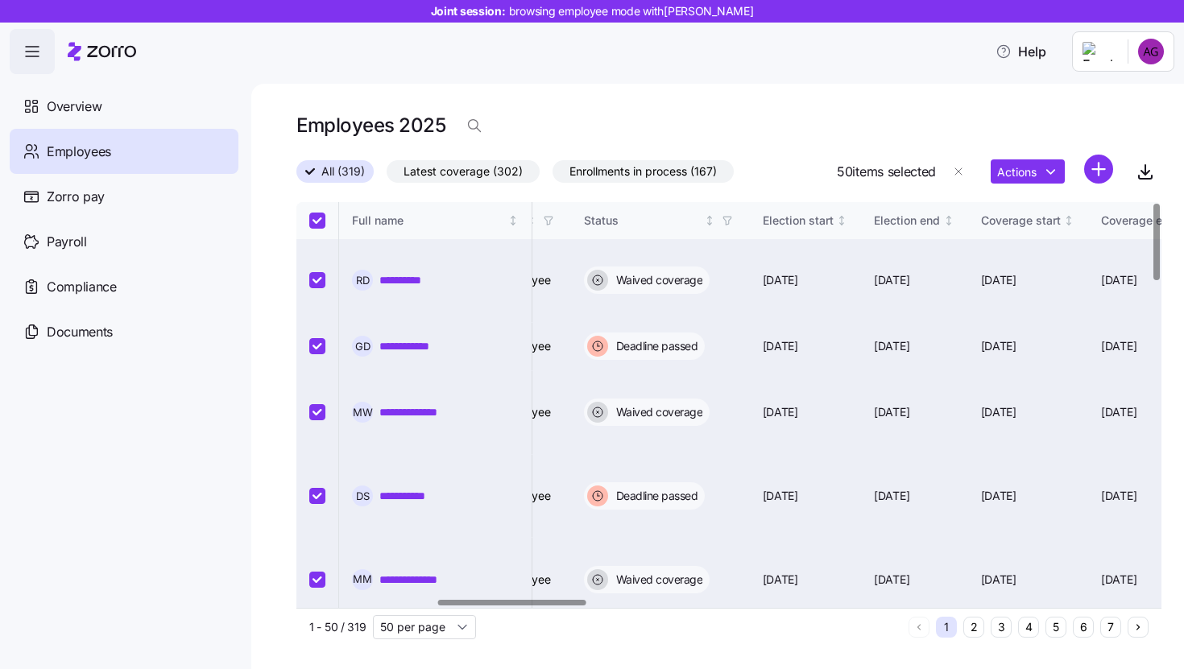
scroll to position [0, 855]
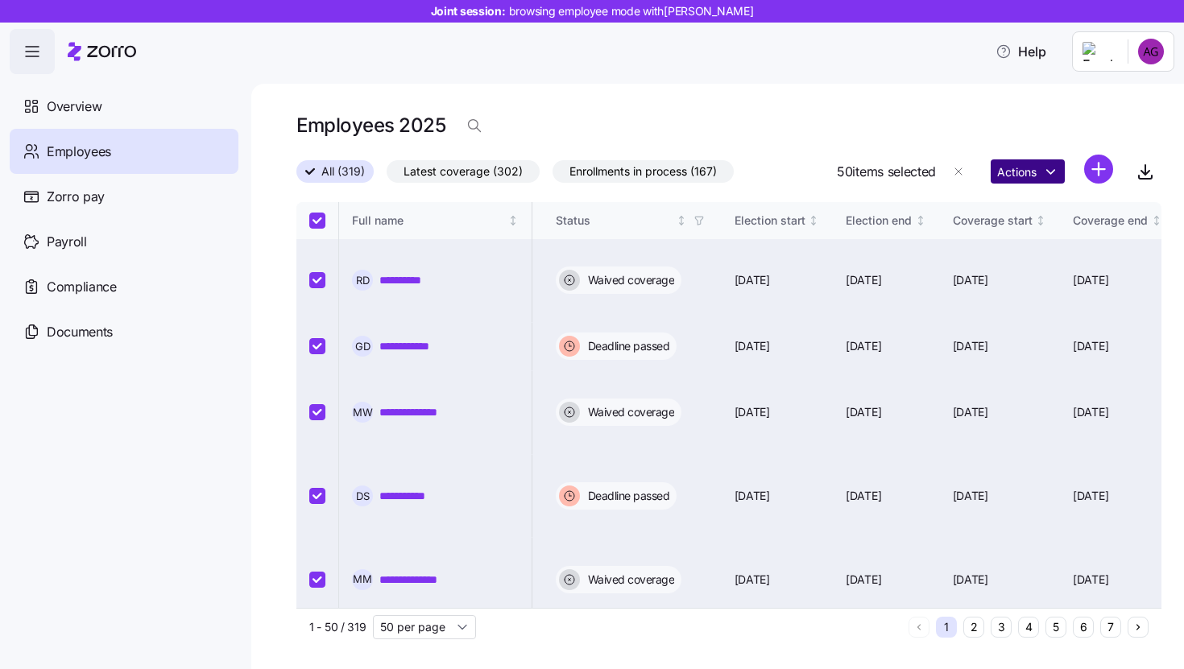
click at [1057, 171] on html "**********" at bounding box center [592, 329] width 1184 height 659
click at [841, 131] on html "**********" at bounding box center [592, 329] width 1184 height 659
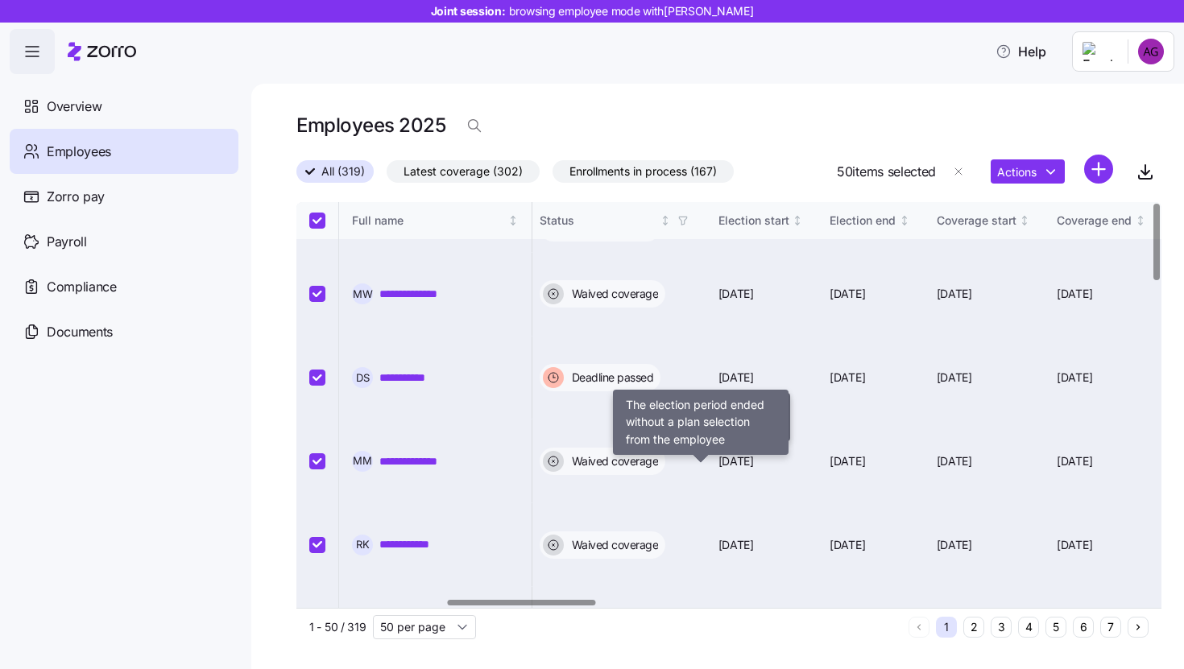
scroll to position [0, 871]
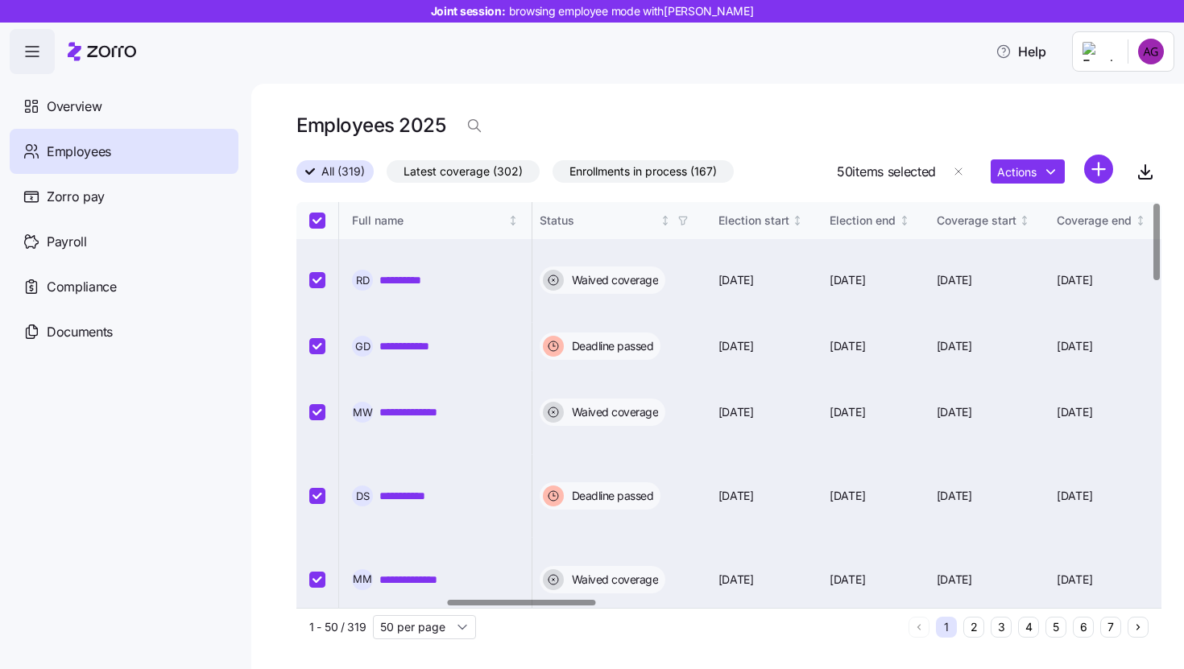
click at [316, 223] on input "Select all records" at bounding box center [317, 221] width 16 height 16
checkbox input "false"
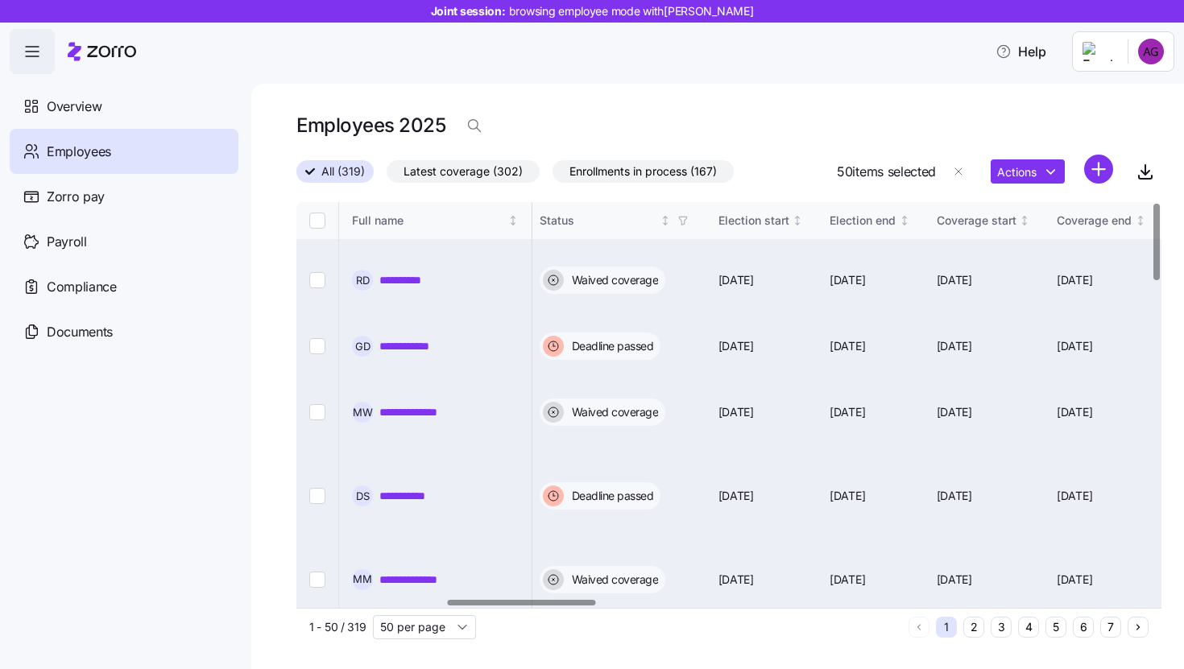
checkbox input "false"
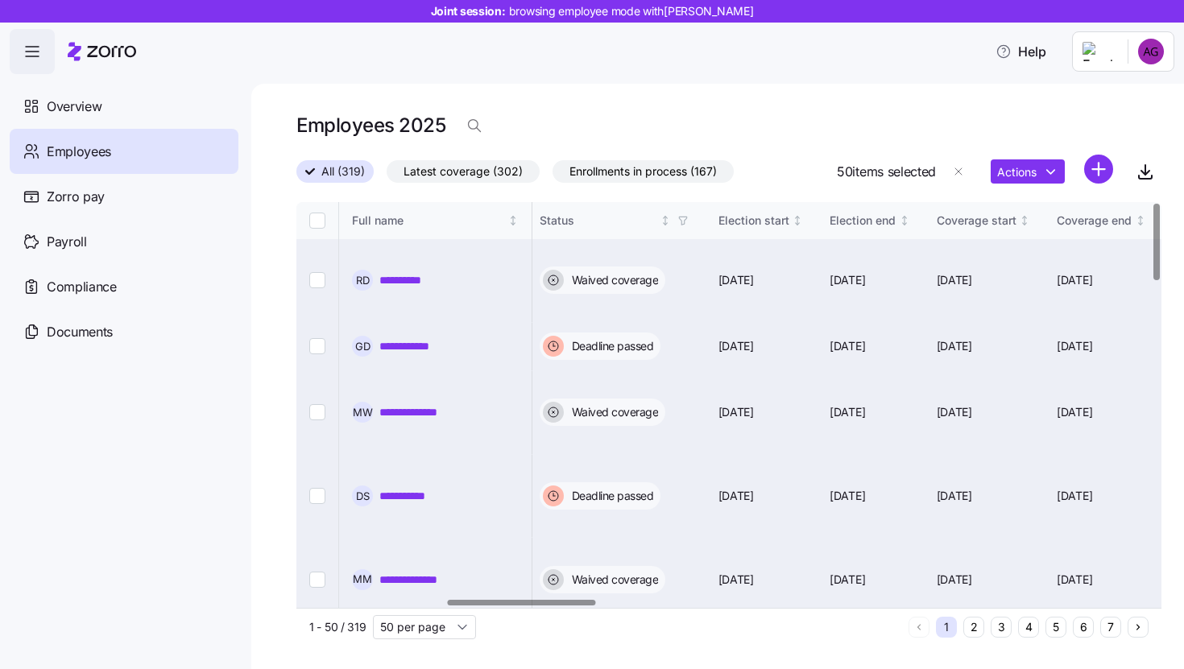
checkbox input "false"
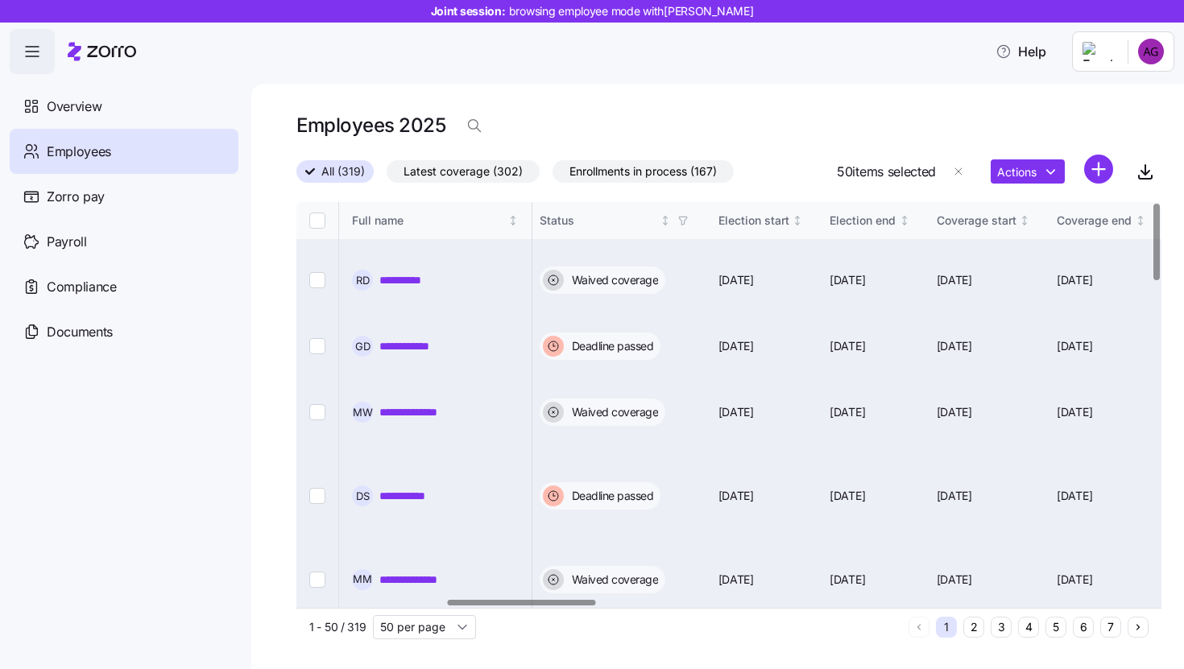
checkbox input "false"
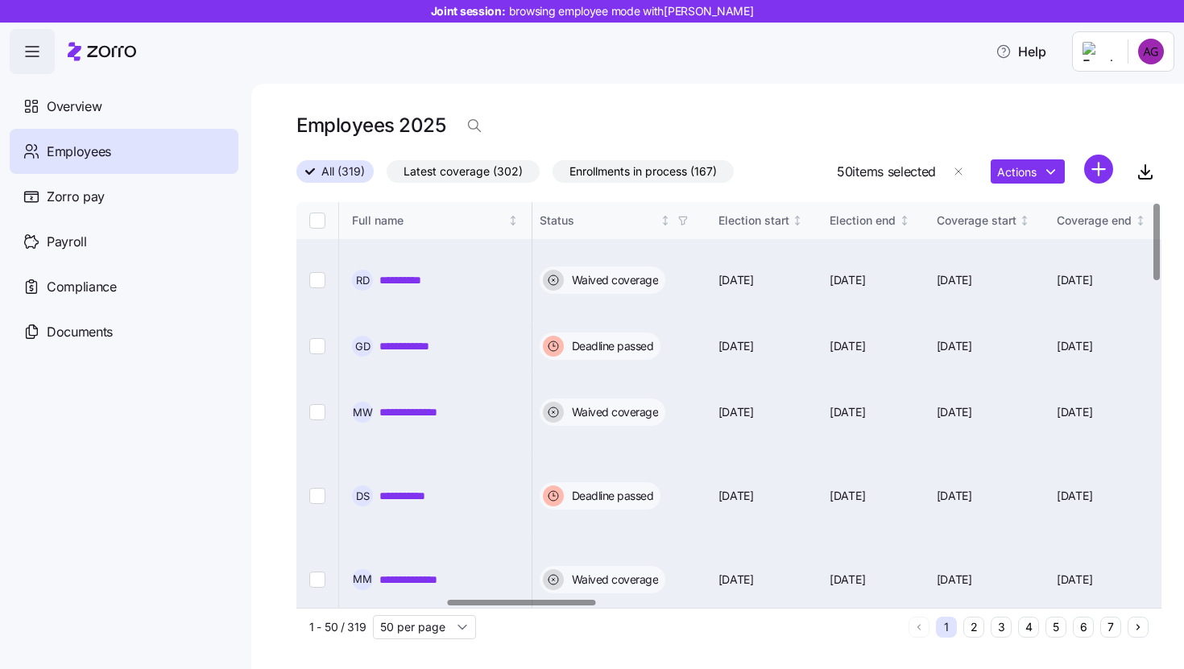
checkbox input "false"
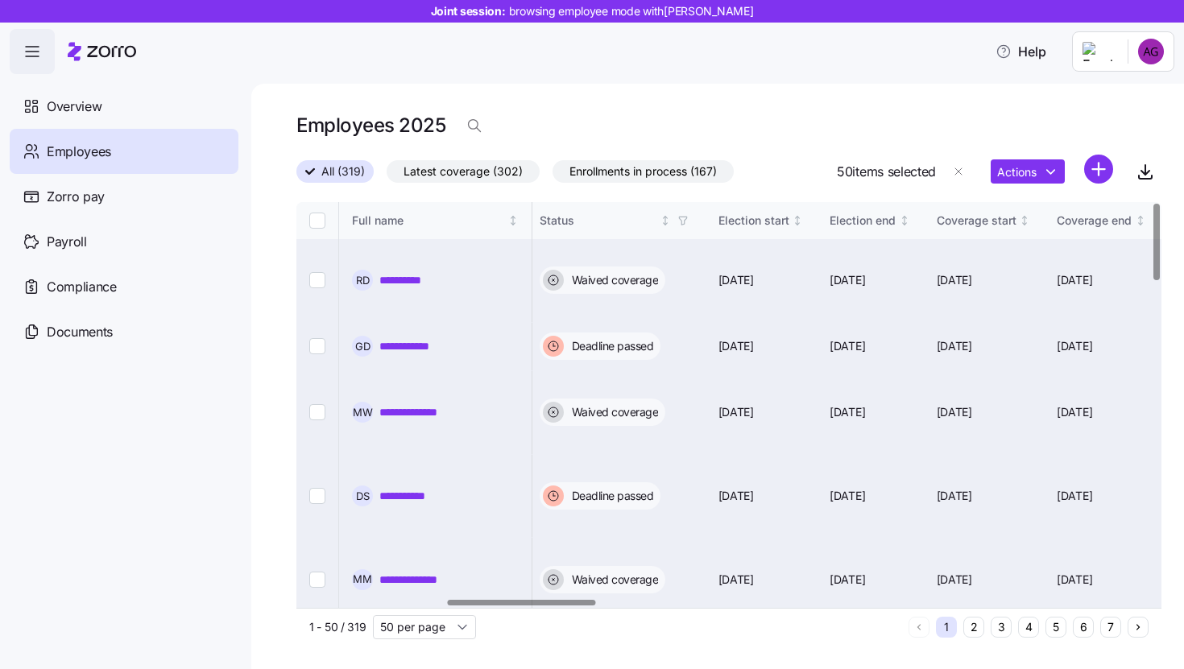
checkbox input "false"
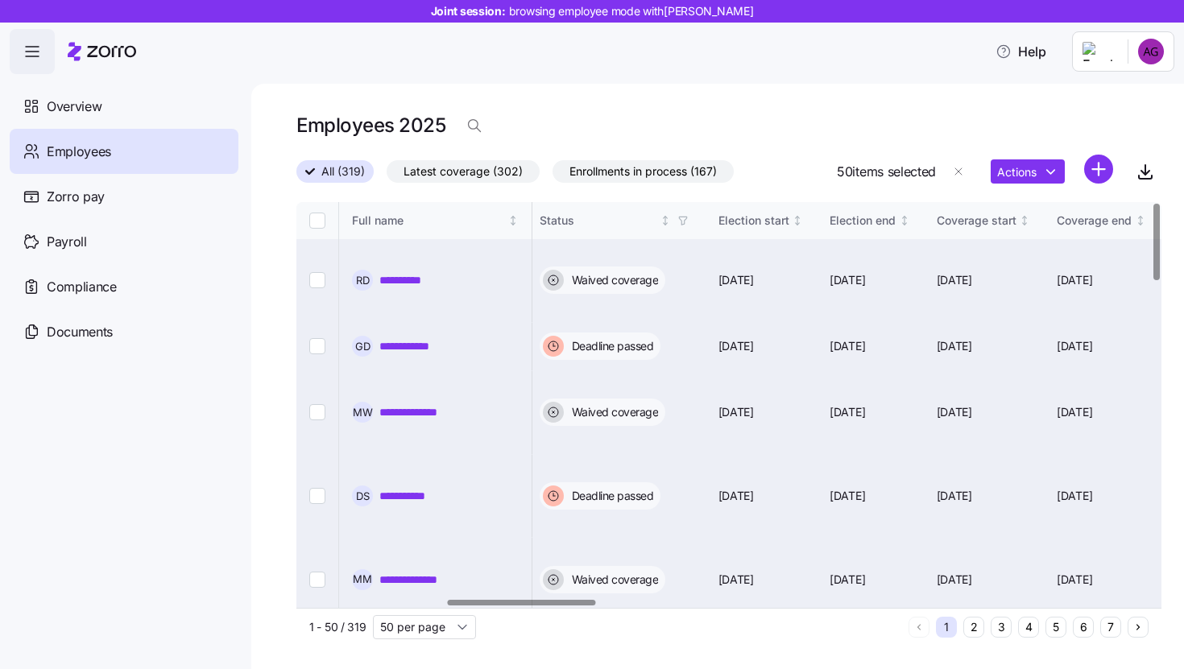
checkbox input "false"
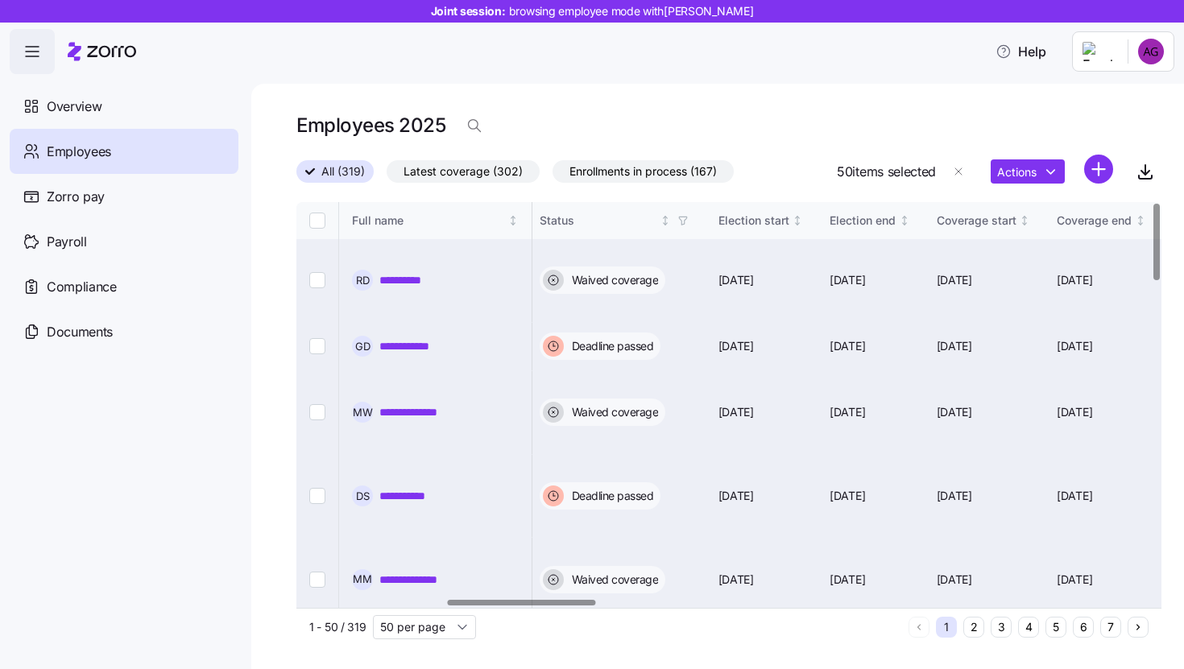
checkbox input "false"
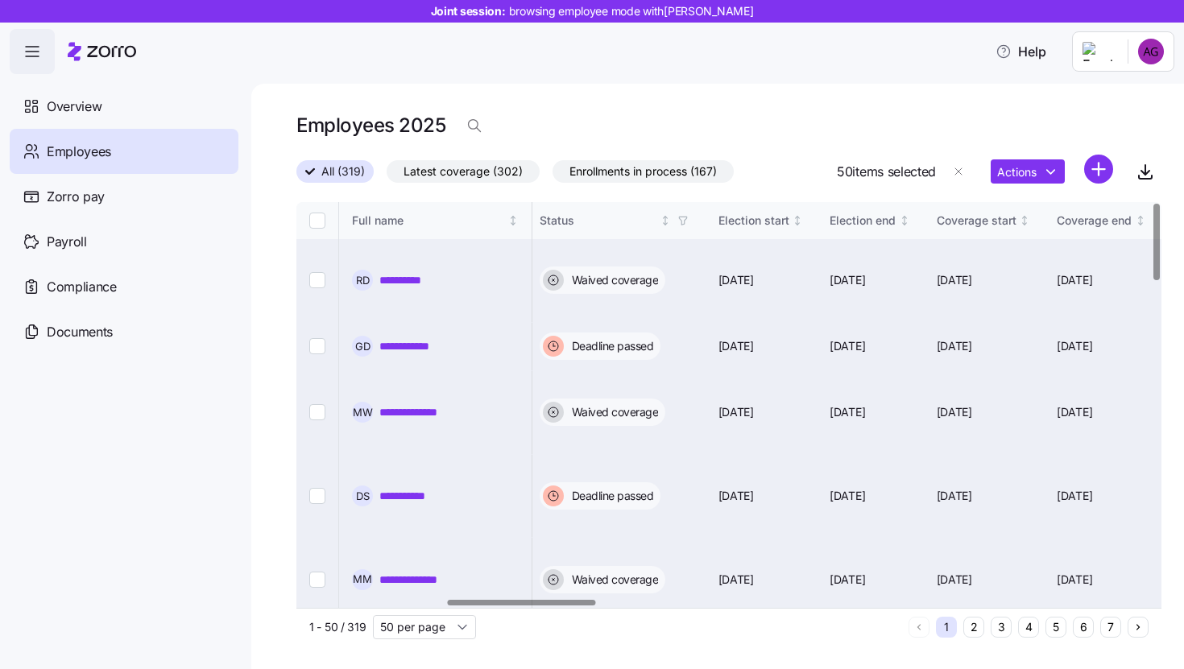
checkbox input "false"
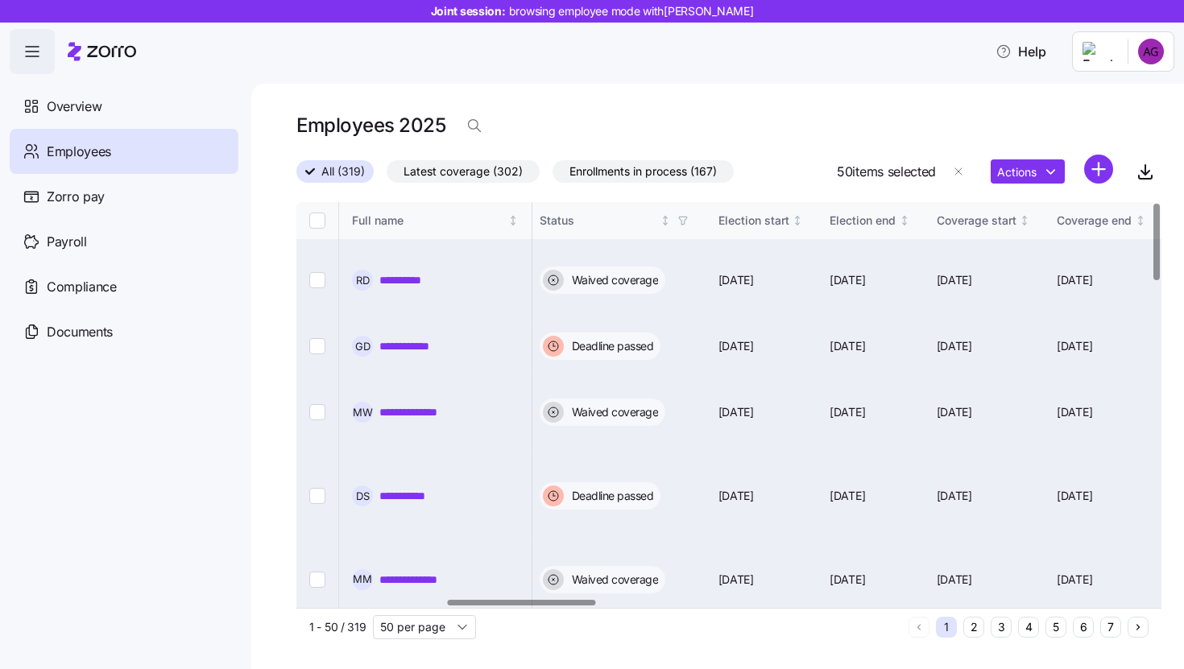
checkbox input "false"
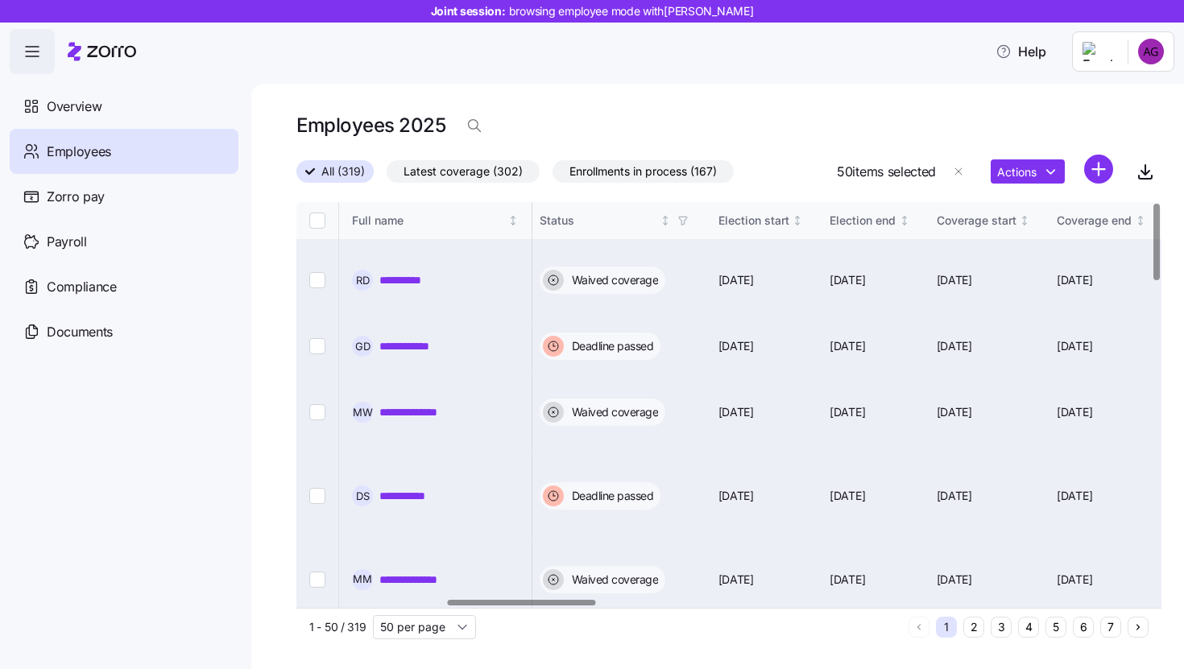
checkbox input "false"
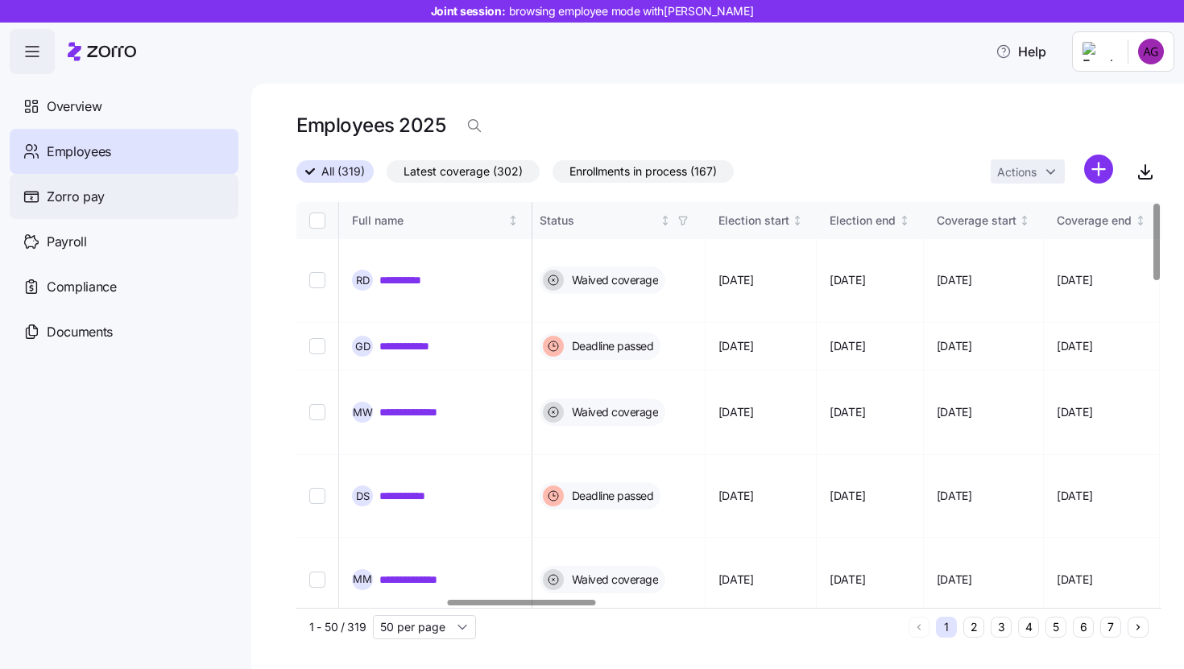
click at [111, 183] on div "Zorro pay" at bounding box center [124, 196] width 229 height 45
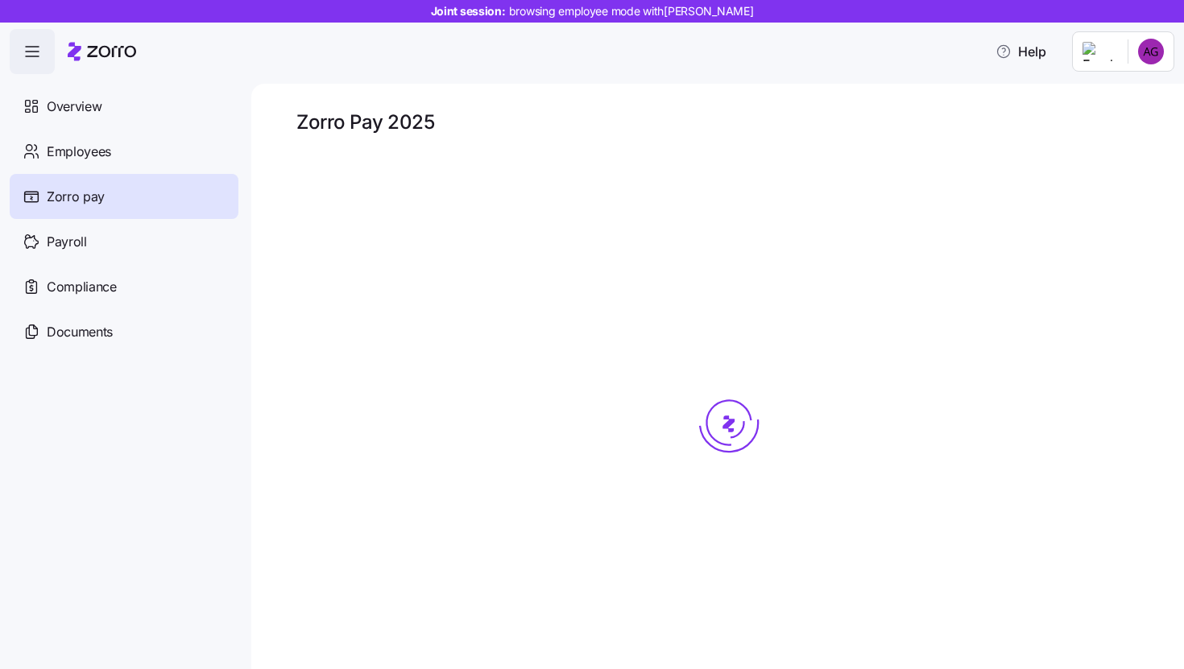
click at [101, 213] on div "Zorro pay" at bounding box center [124, 196] width 229 height 45
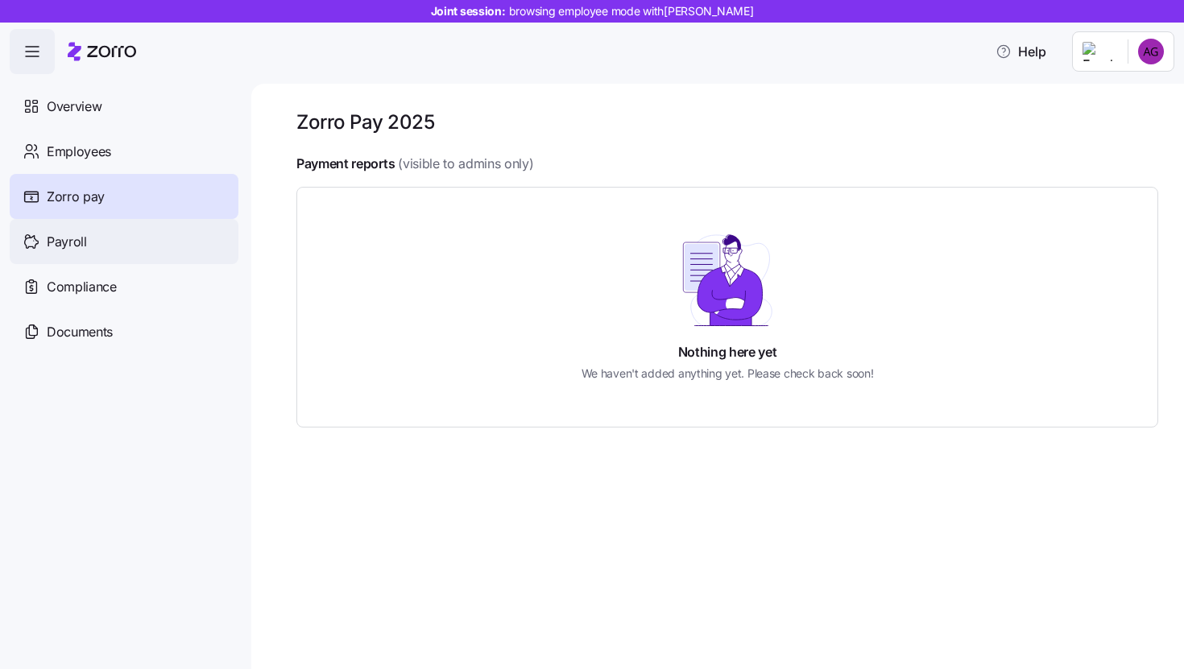
click at [132, 258] on div "Payroll" at bounding box center [124, 241] width 229 height 45
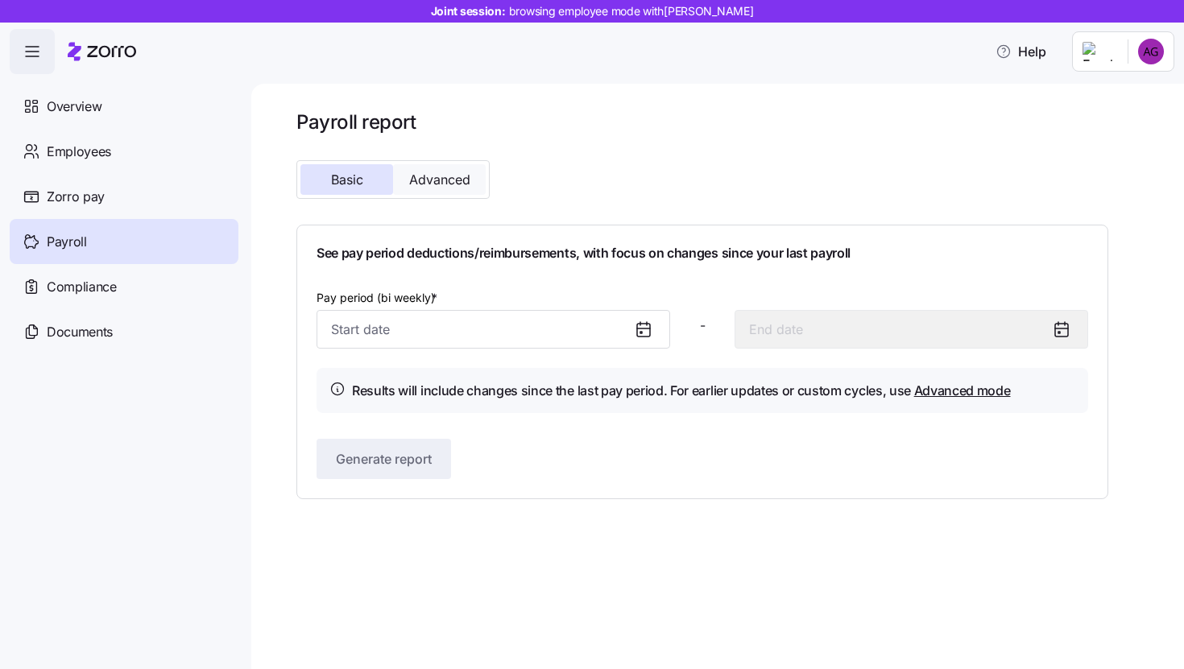
click at [421, 180] on span "Advanced" at bounding box center [439, 179] width 61 height 13
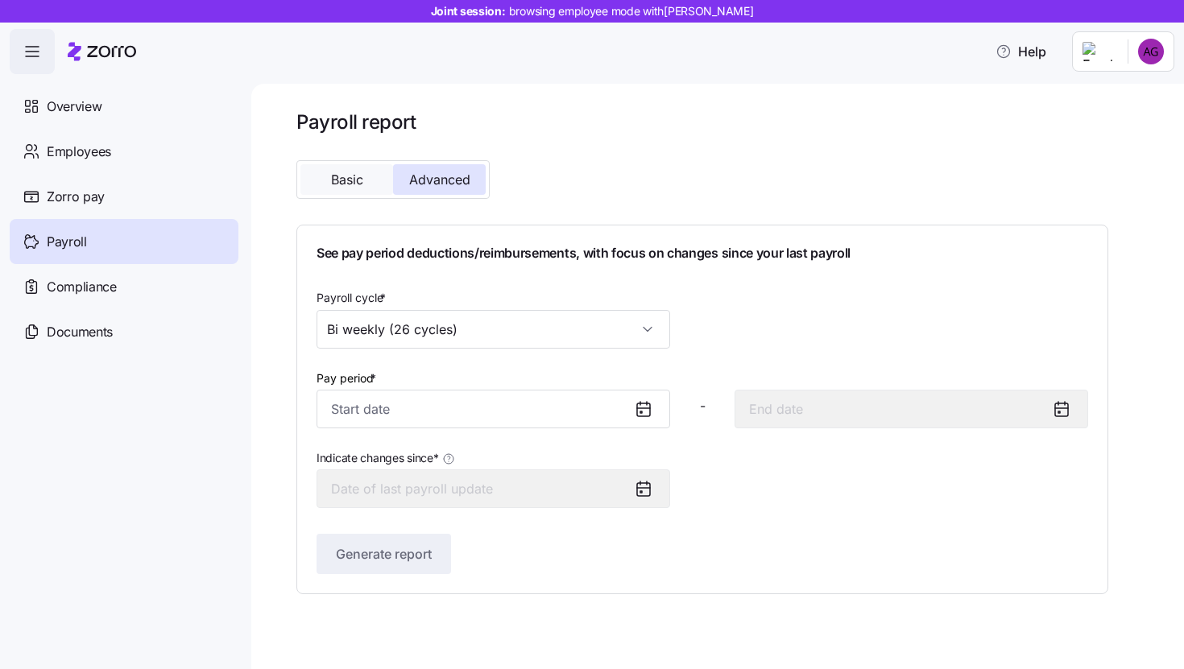
click at [362, 182] on span "Basic" at bounding box center [347, 179] width 32 height 13
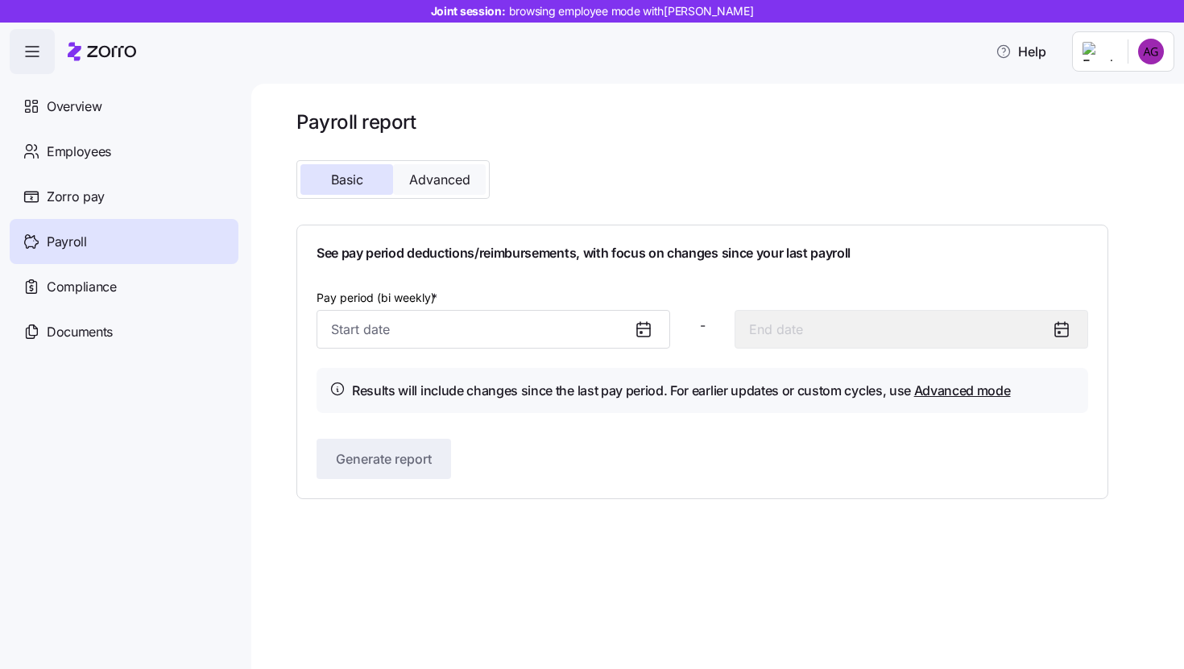
click at [438, 175] on span "Advanced" at bounding box center [439, 179] width 61 height 13
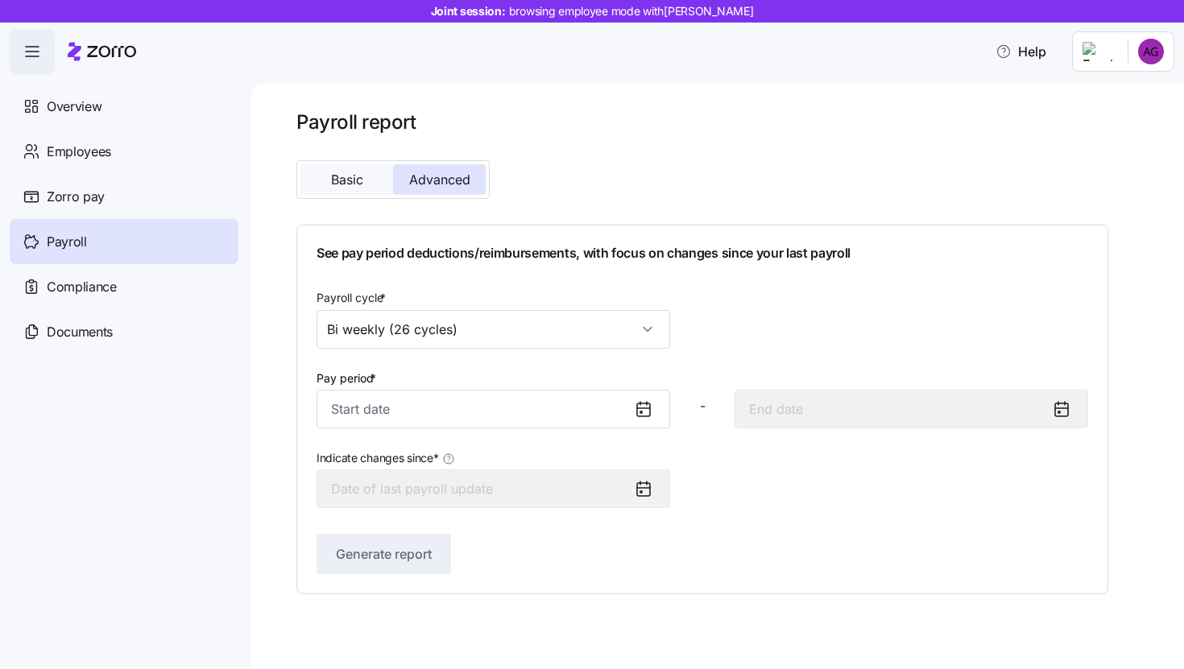
click at [368, 185] on button "Basic" at bounding box center [346, 179] width 93 height 31
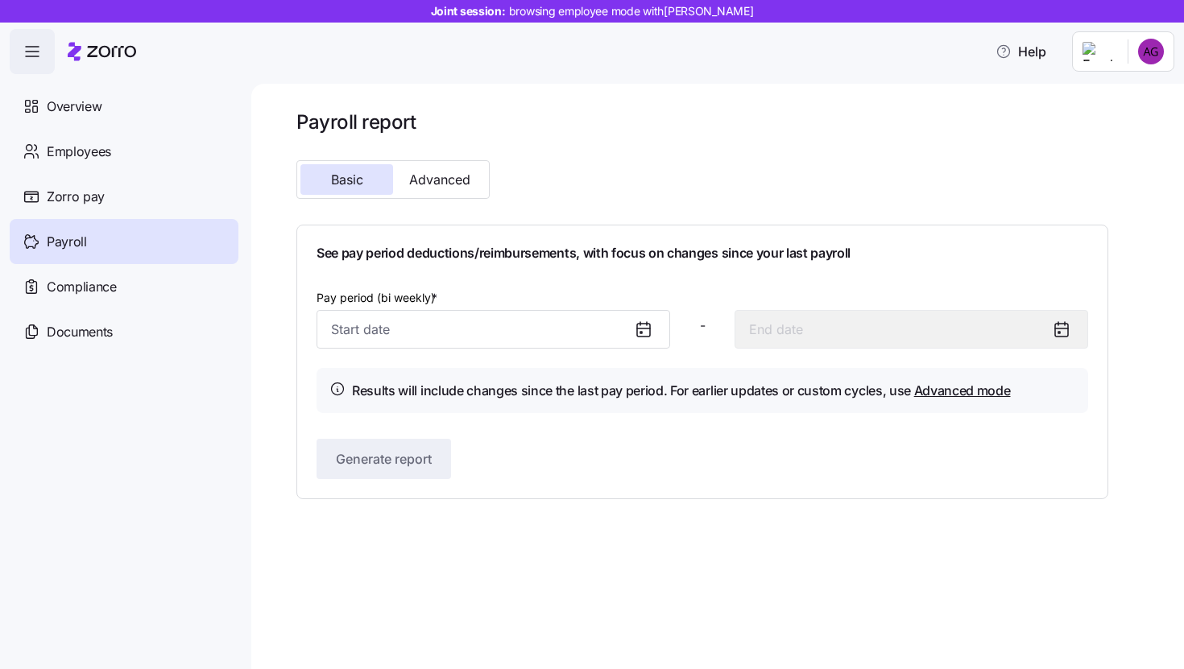
click at [644, 334] on icon at bounding box center [643, 329] width 19 height 19
click at [655, 328] on div at bounding box center [649, 329] width 39 height 37
click at [647, 334] on icon at bounding box center [643, 329] width 19 height 19
click at [640, 329] on icon at bounding box center [643, 329] width 13 height 0
click at [411, 186] on span "Advanced" at bounding box center [439, 179] width 61 height 13
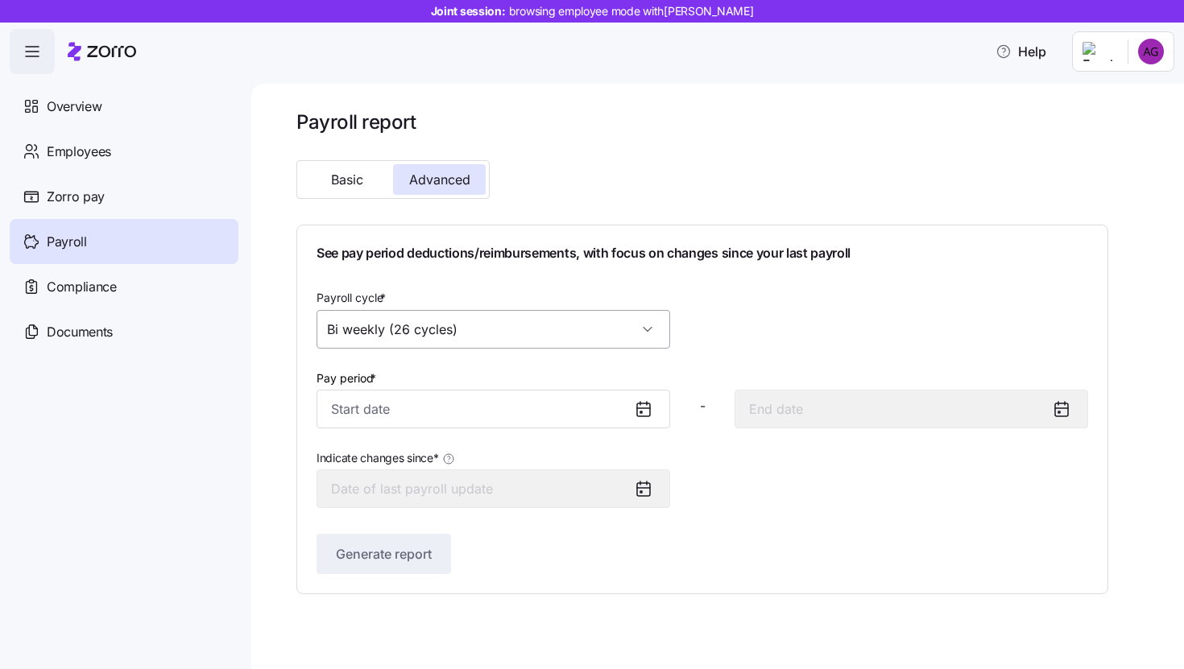
click at [412, 337] on input "Bi weekly (26 cycles)" at bounding box center [492, 329] width 353 height 39
click at [709, 297] on div "Payroll cycle * Bi weekly (26 cycles)" at bounding box center [702, 318] width 784 height 74
click at [321, 174] on button "Basic" at bounding box center [346, 179] width 93 height 31
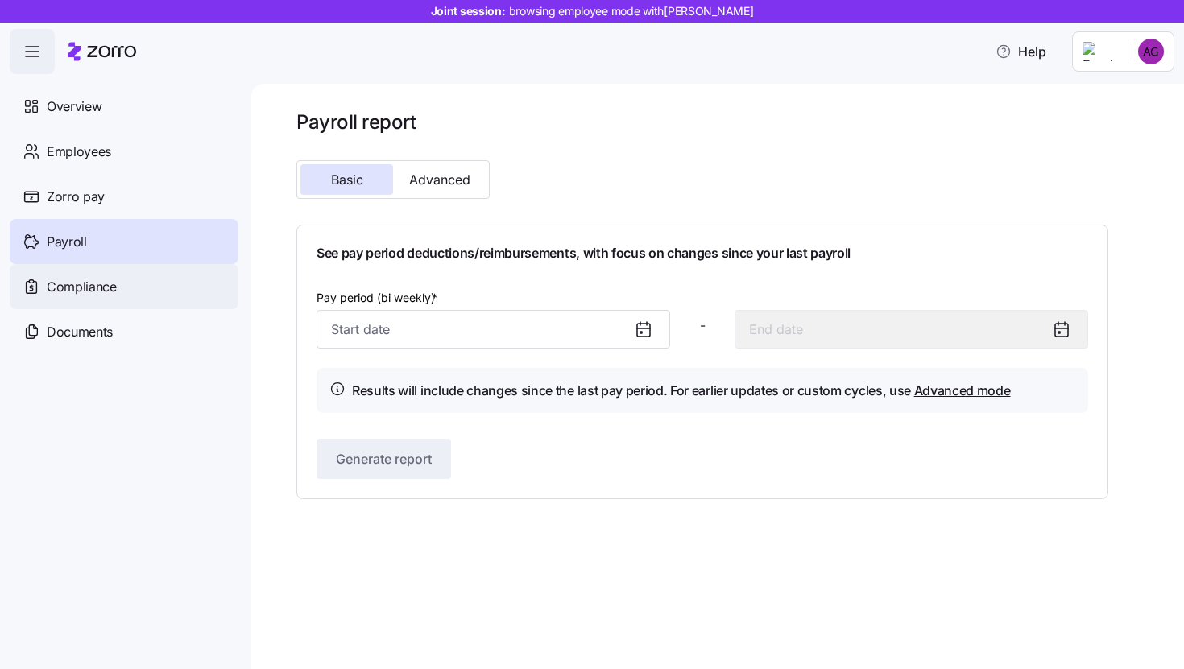
click at [121, 285] on div "Compliance" at bounding box center [124, 286] width 229 height 45
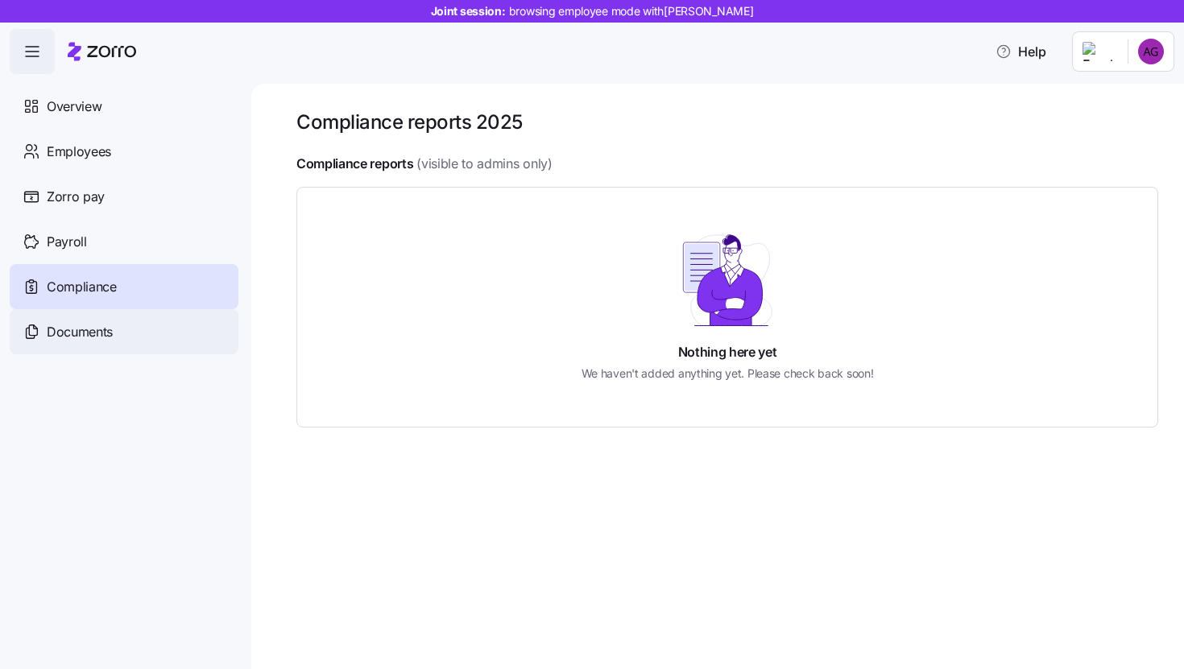
click at [121, 326] on div "Documents" at bounding box center [124, 331] width 229 height 45
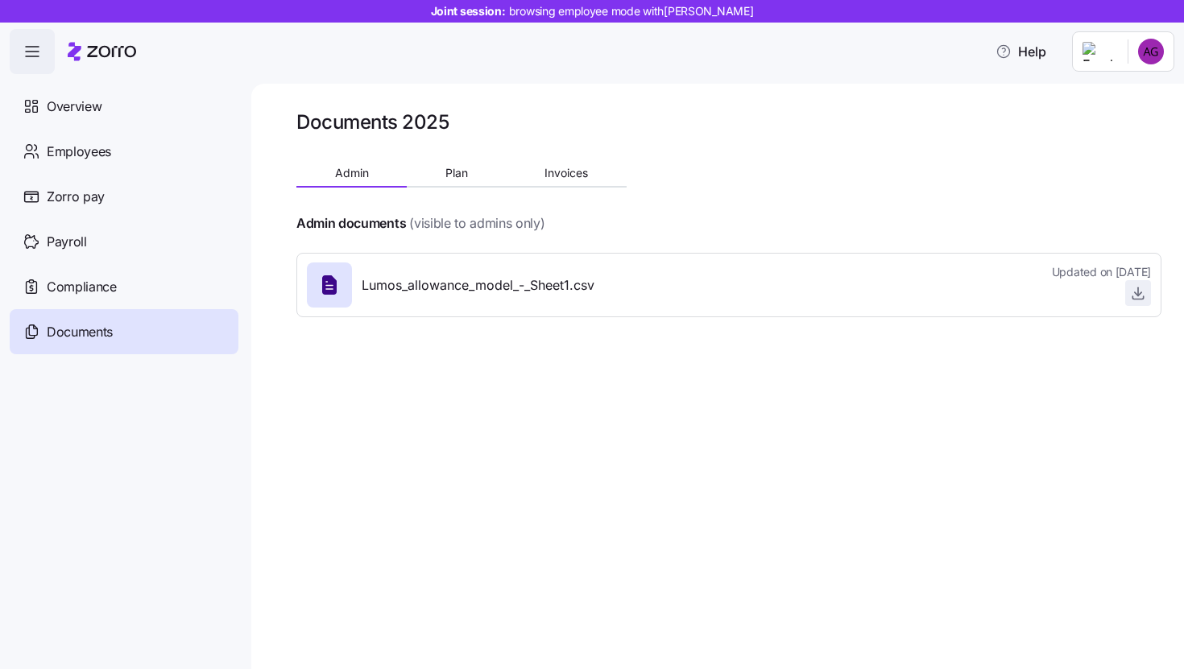
click at [1143, 290] on icon "button" at bounding box center [1138, 293] width 16 height 16
click at [473, 180] on button "Plan" at bounding box center [456, 173] width 99 height 24
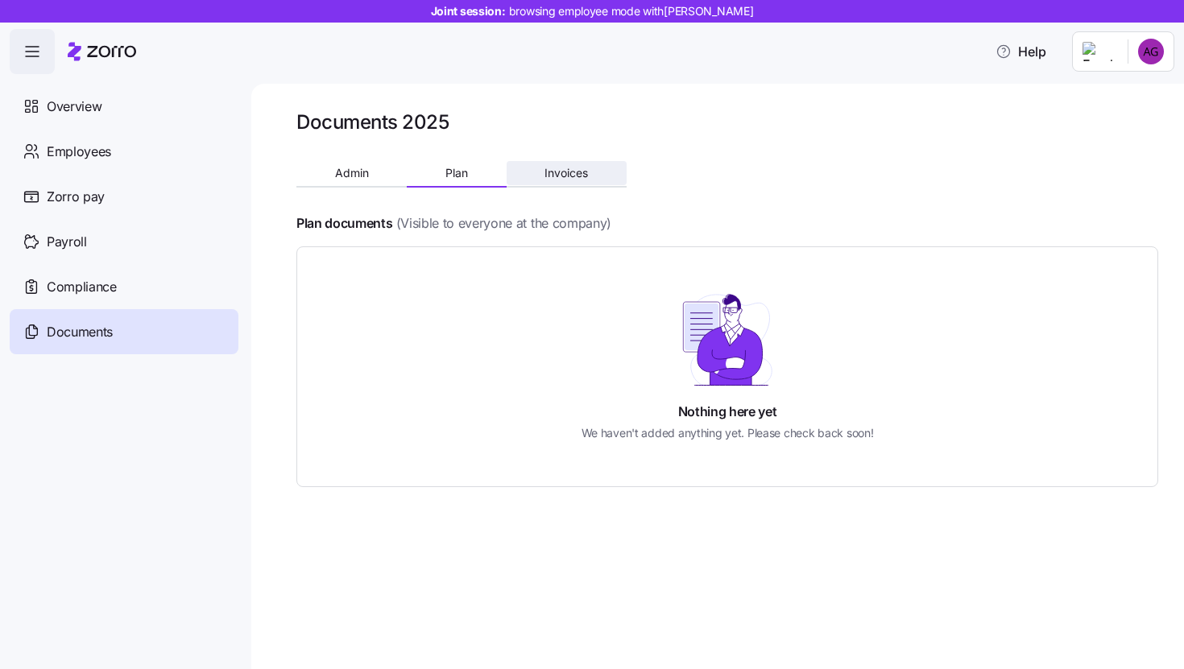
click at [571, 172] on span "Invoices" at bounding box center [565, 172] width 43 height 11
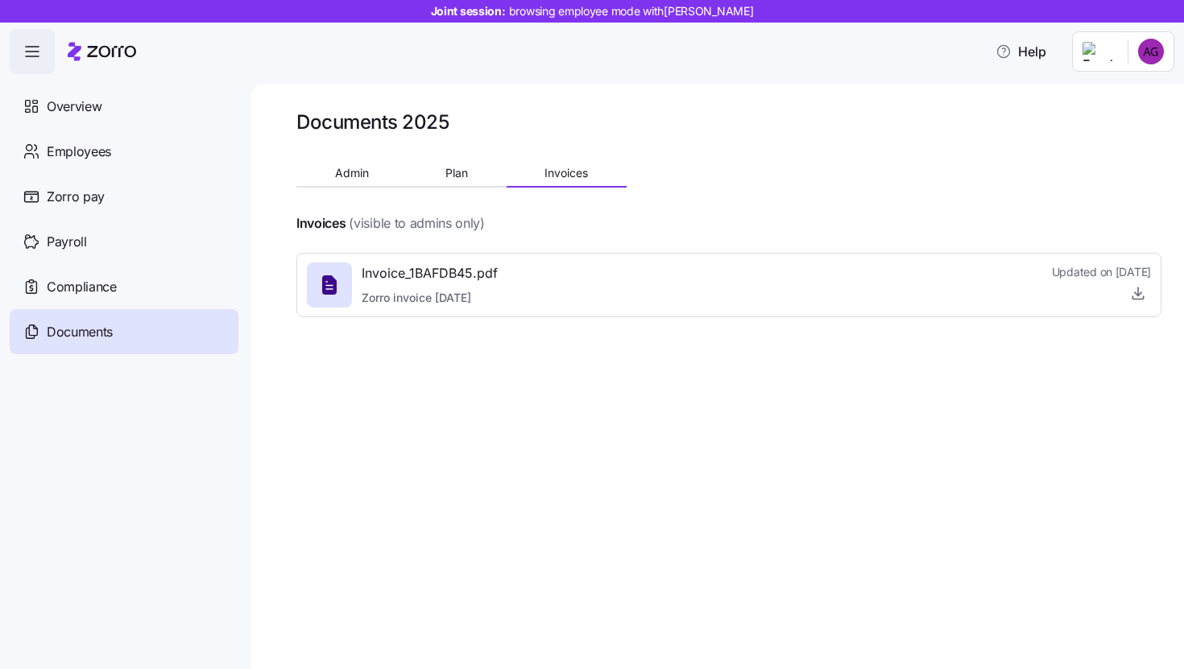
click at [1153, 50] on html "Joint session: browsing employee mode with [PERSON_NAME] Help Overview Employee…" at bounding box center [592, 329] width 1184 height 659
click at [1143, 96] on div "Personal view" at bounding box center [1102, 96] width 95 height 18
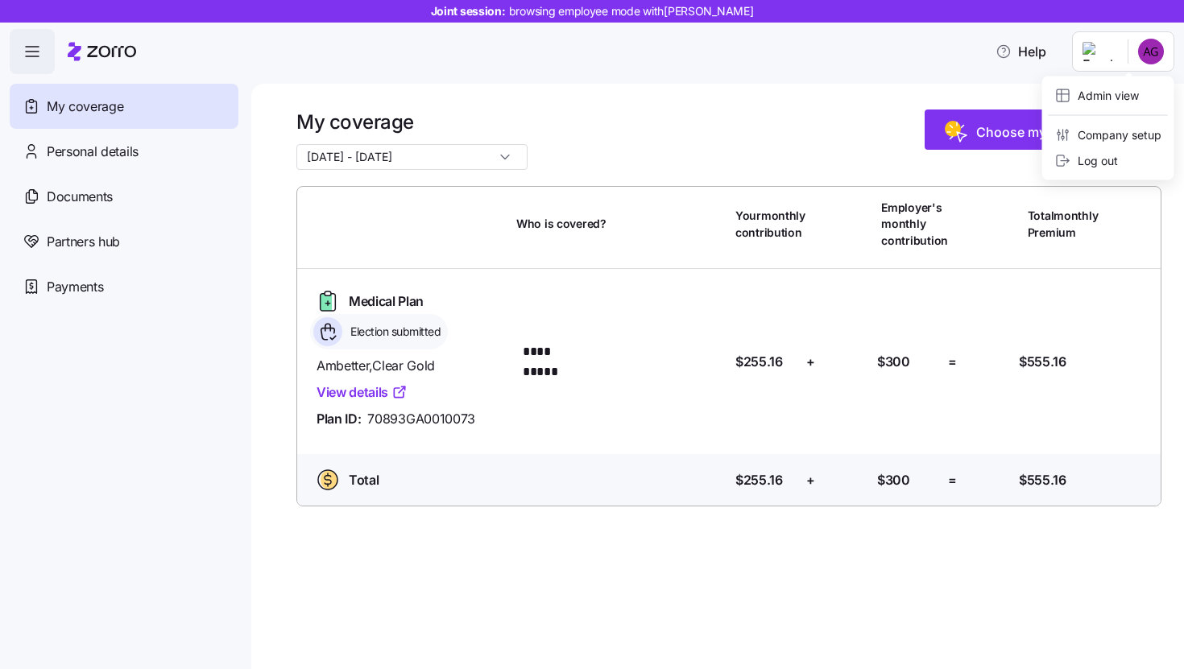
click at [1151, 61] on html "**********" at bounding box center [592, 329] width 1184 height 659
click at [1121, 137] on div "Company setup" at bounding box center [1108, 135] width 106 height 18
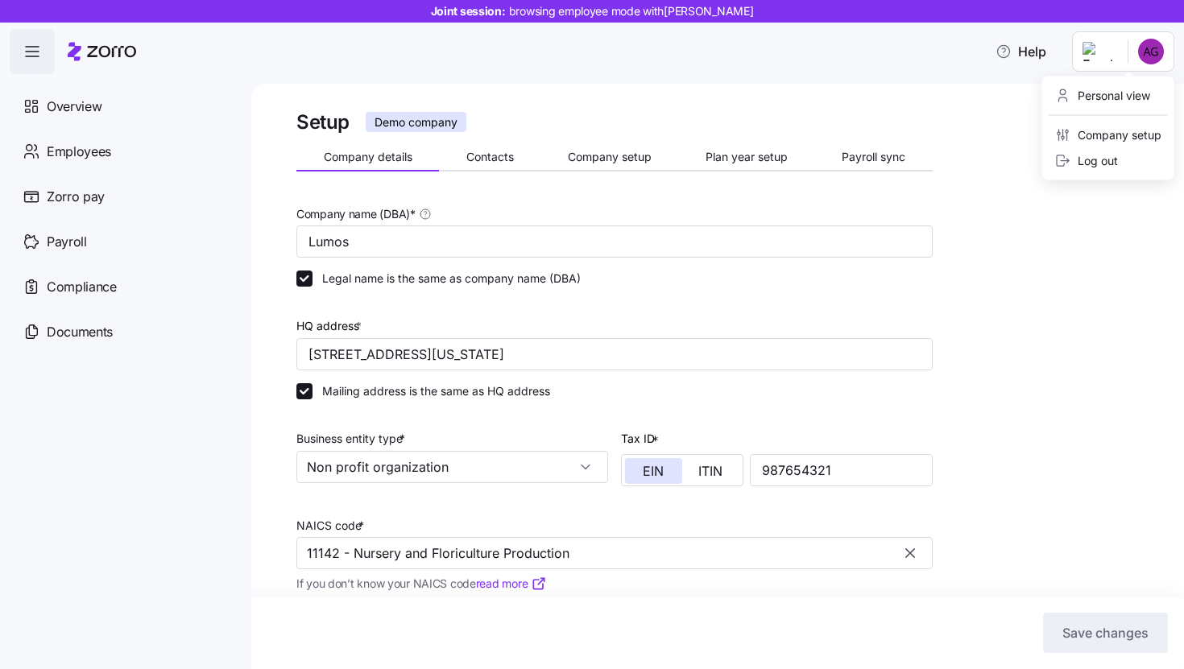
click at [1155, 63] on html "Joint session: browsing employee mode with [PERSON_NAME] Help Overview Employee…" at bounding box center [592, 329] width 1184 height 659
click at [1144, 97] on div "Personal view" at bounding box center [1102, 96] width 95 height 18
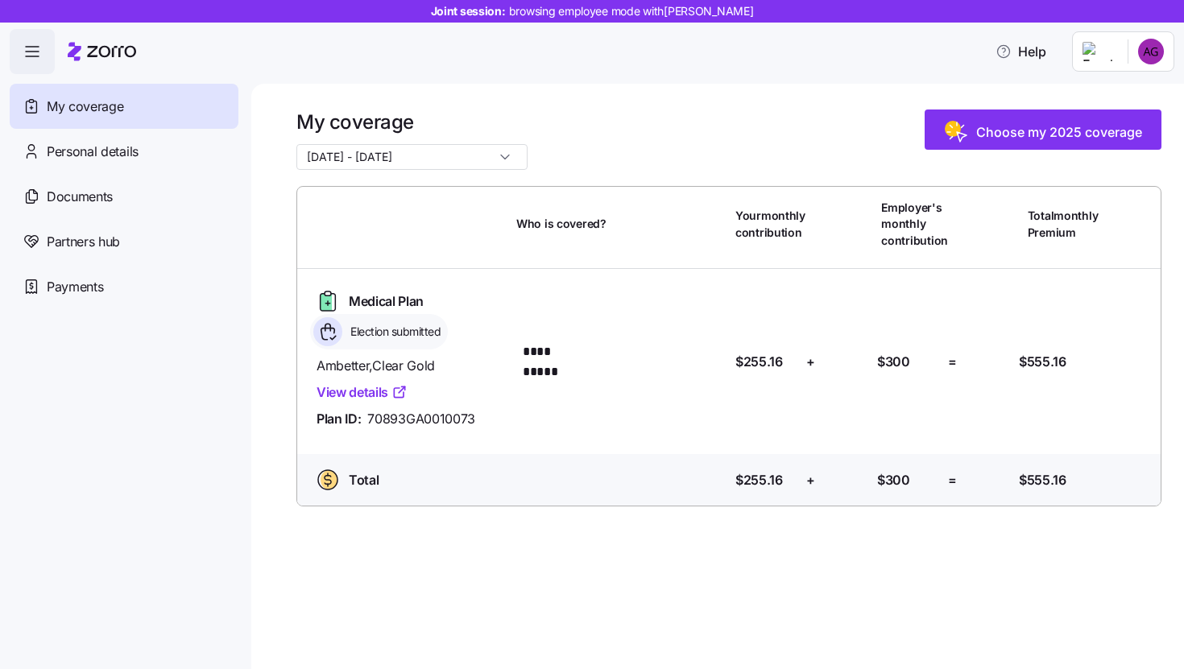
click at [1155, 50] on html "**********" at bounding box center [592, 329] width 1184 height 659
click at [1165, 56] on html "**********" at bounding box center [592, 329] width 1184 height 659
click at [1156, 58] on html "**********" at bounding box center [592, 329] width 1184 height 659
click at [1155, 44] on html "**********" at bounding box center [592, 329] width 1184 height 659
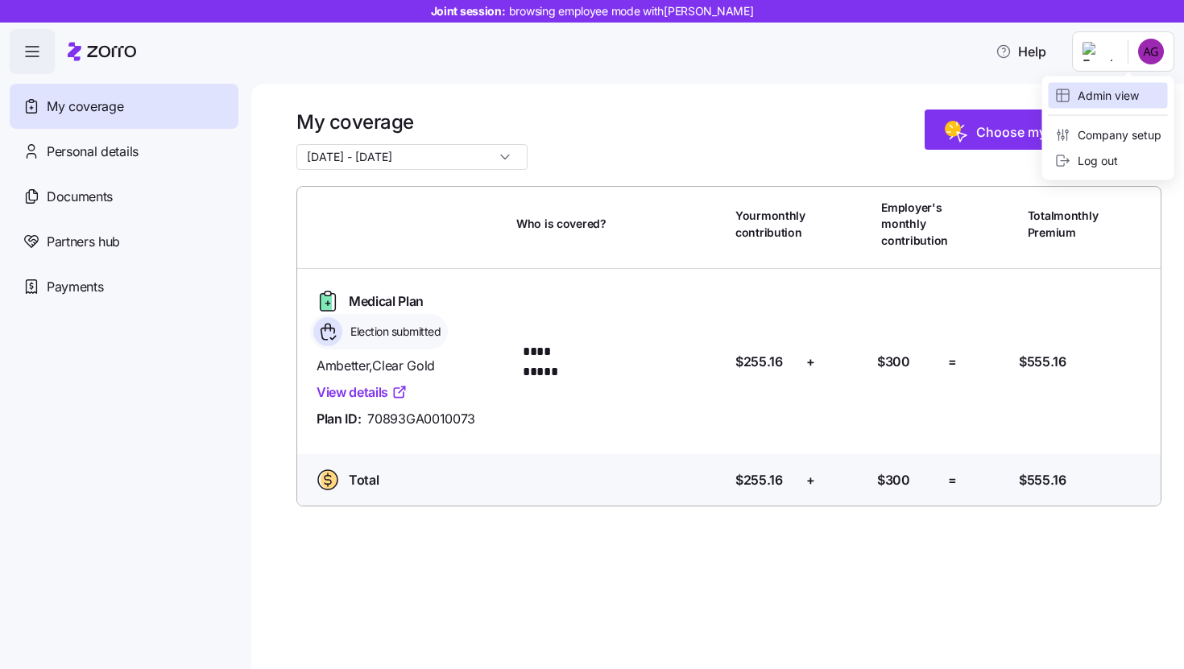
click at [1143, 89] on div "Admin view" at bounding box center [1107, 96] width 119 height 26
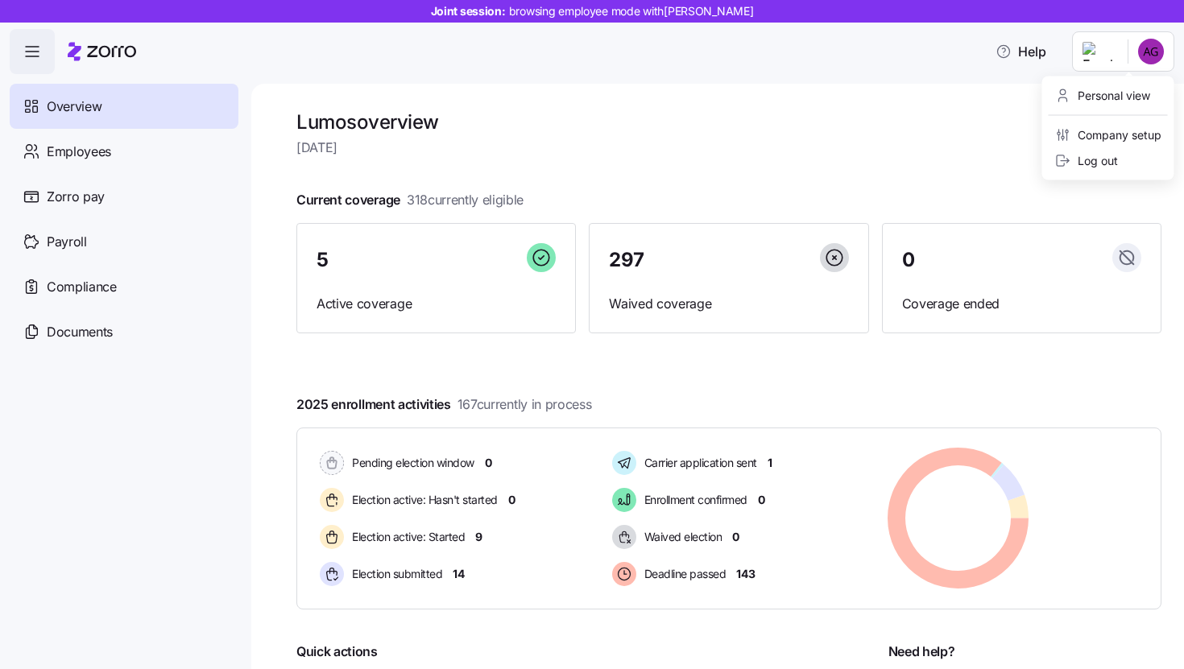
click at [1158, 60] on html "Joint session: browsing employee mode with [PERSON_NAME] Help Overview Employee…" at bounding box center [592, 329] width 1184 height 659
click at [1143, 94] on div "Personal view" at bounding box center [1102, 96] width 95 height 18
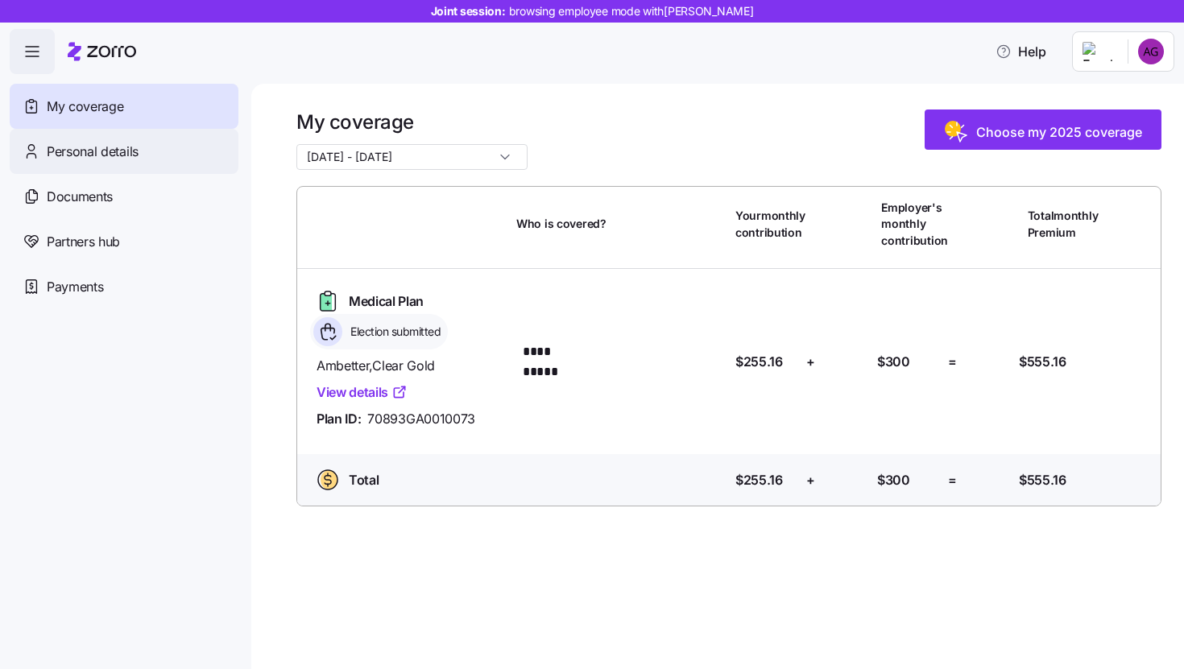
click at [178, 162] on div "Personal details" at bounding box center [124, 151] width 229 height 45
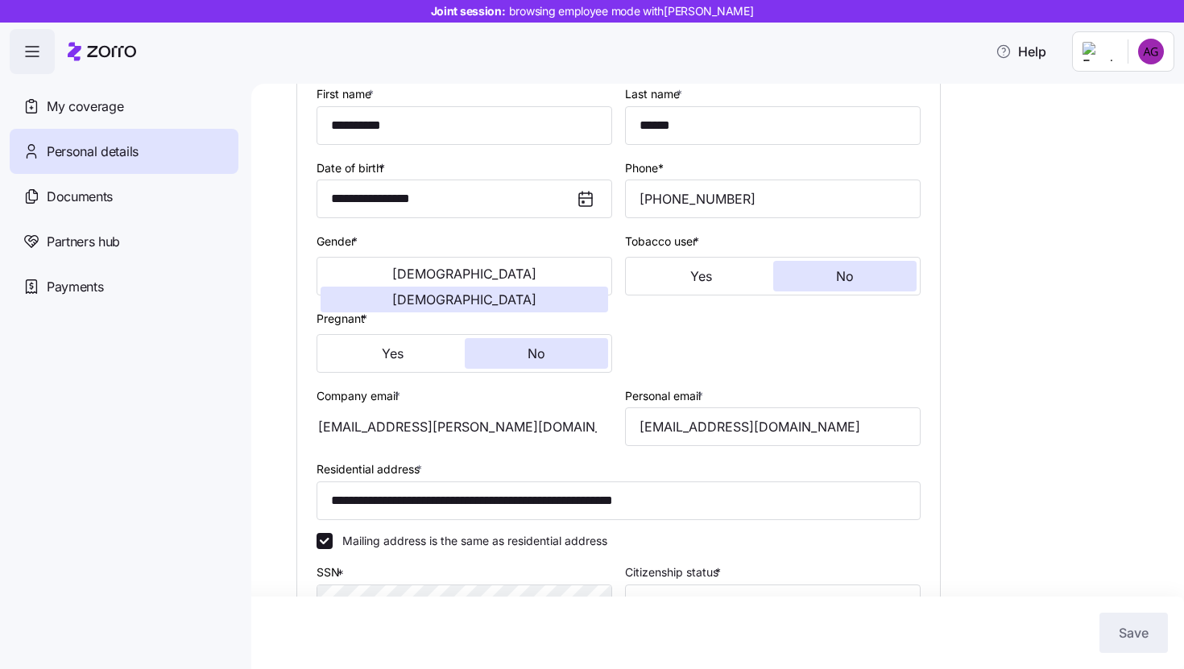
scroll to position [176, 0]
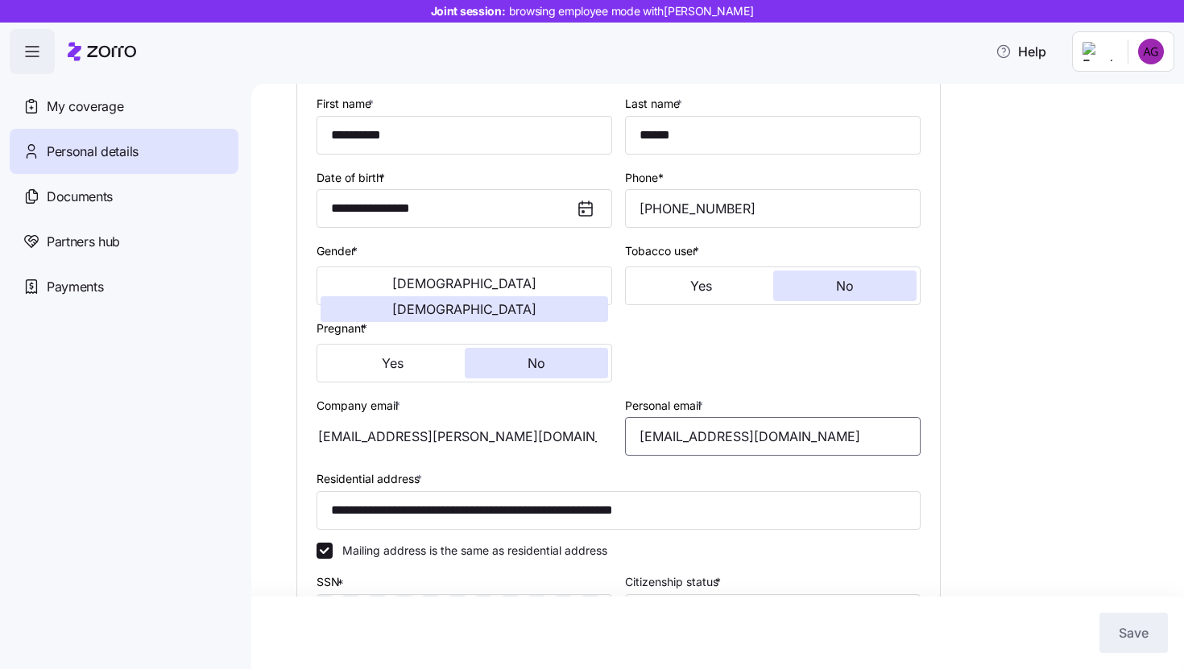
click at [755, 442] on input "[EMAIL_ADDRESS][DOMAIN_NAME]" at bounding box center [772, 436] width 295 height 39
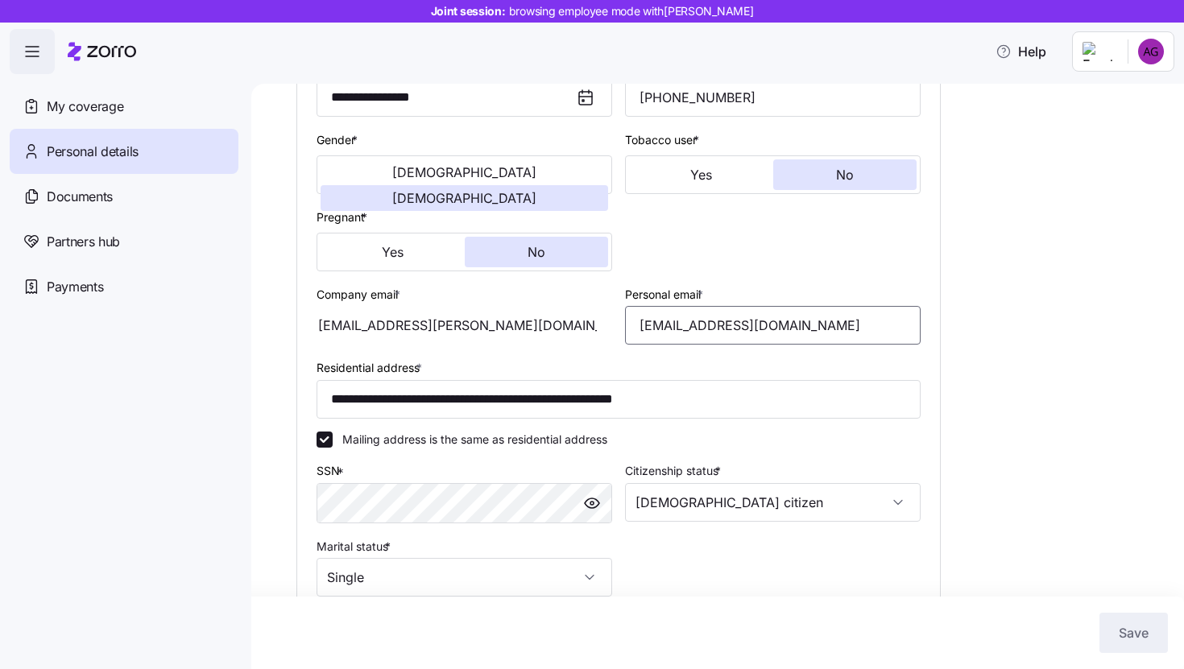
scroll to position [436, 0]
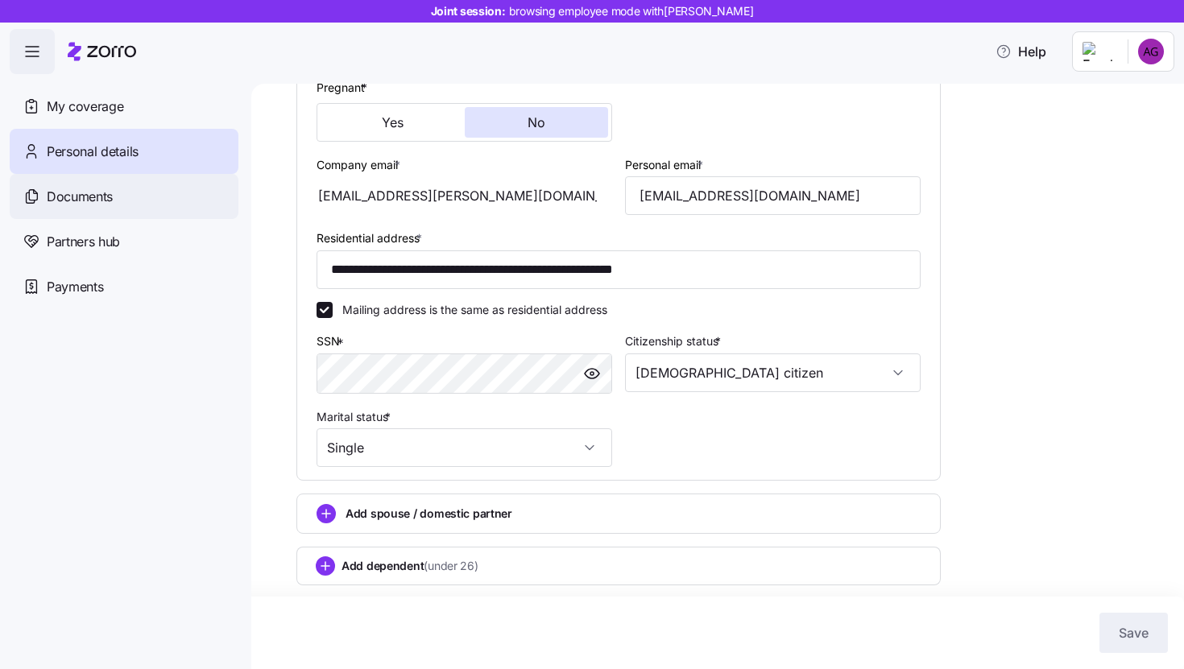
click at [140, 189] on div "Documents" at bounding box center [124, 196] width 229 height 45
click at [135, 190] on div "Documents" at bounding box center [124, 196] width 229 height 45
click at [87, 209] on div "Documents" at bounding box center [124, 196] width 229 height 45
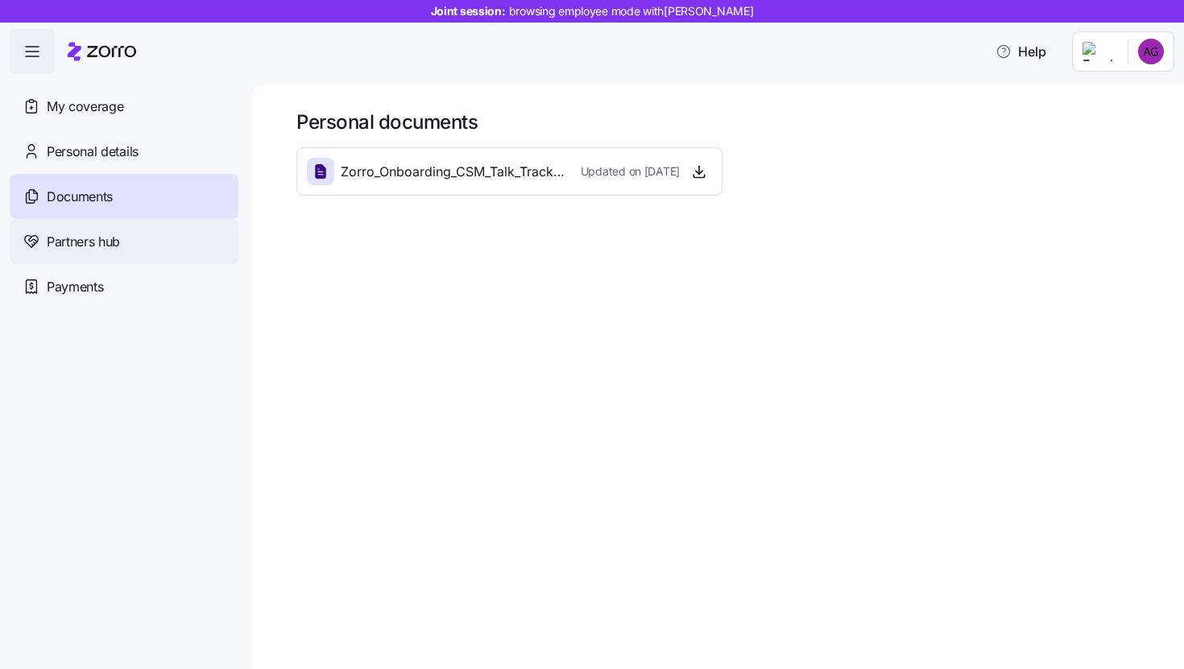
click at [155, 238] on div "Partners hub" at bounding box center [124, 241] width 229 height 45
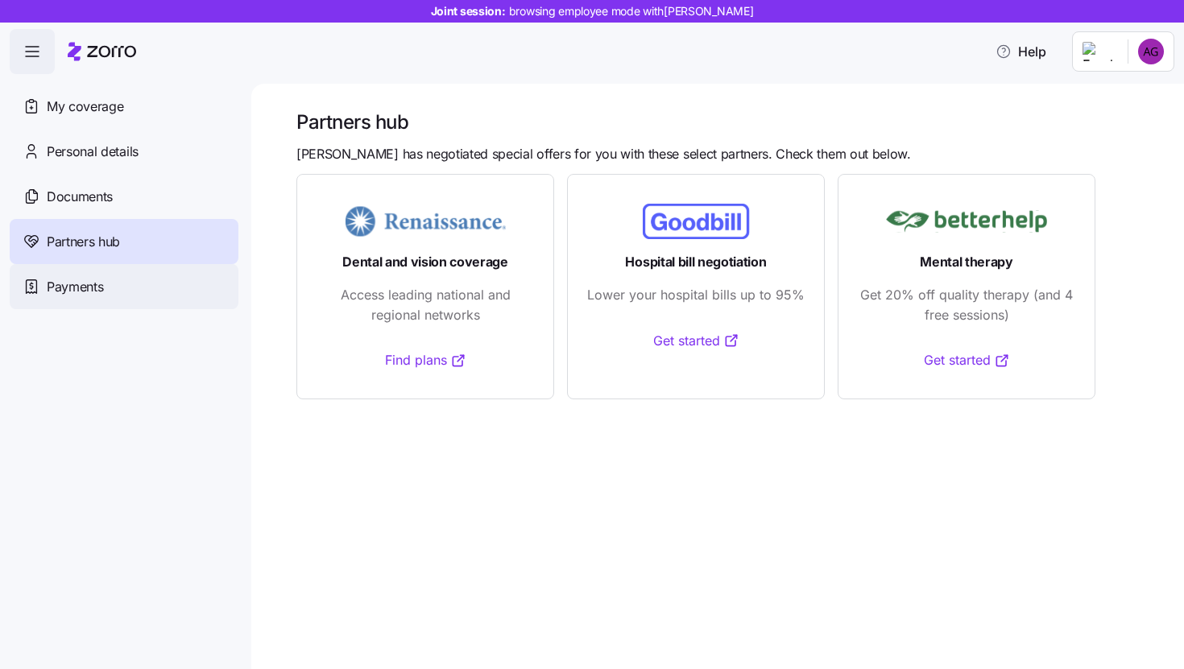
click at [143, 281] on div "Payments" at bounding box center [124, 286] width 229 height 45
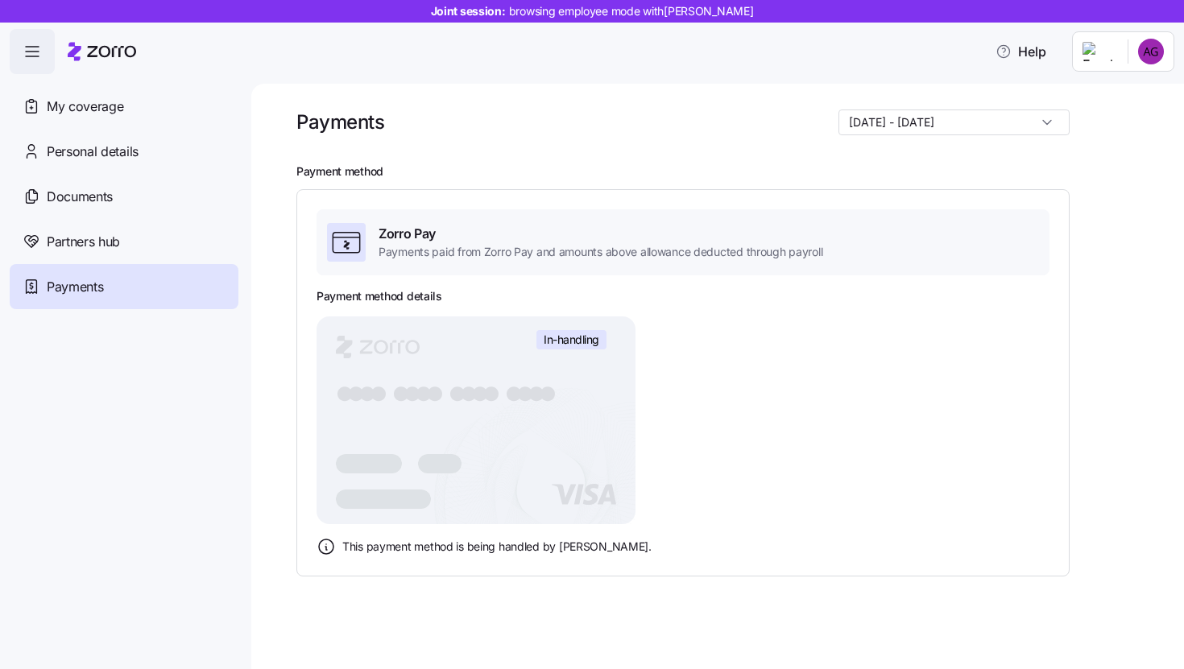
click at [981, 129] on input "[DATE] - [DATE]" at bounding box center [953, 123] width 231 height 26
click at [974, 190] on span "[DATE] - [DATE]" at bounding box center [943, 189] width 85 height 18
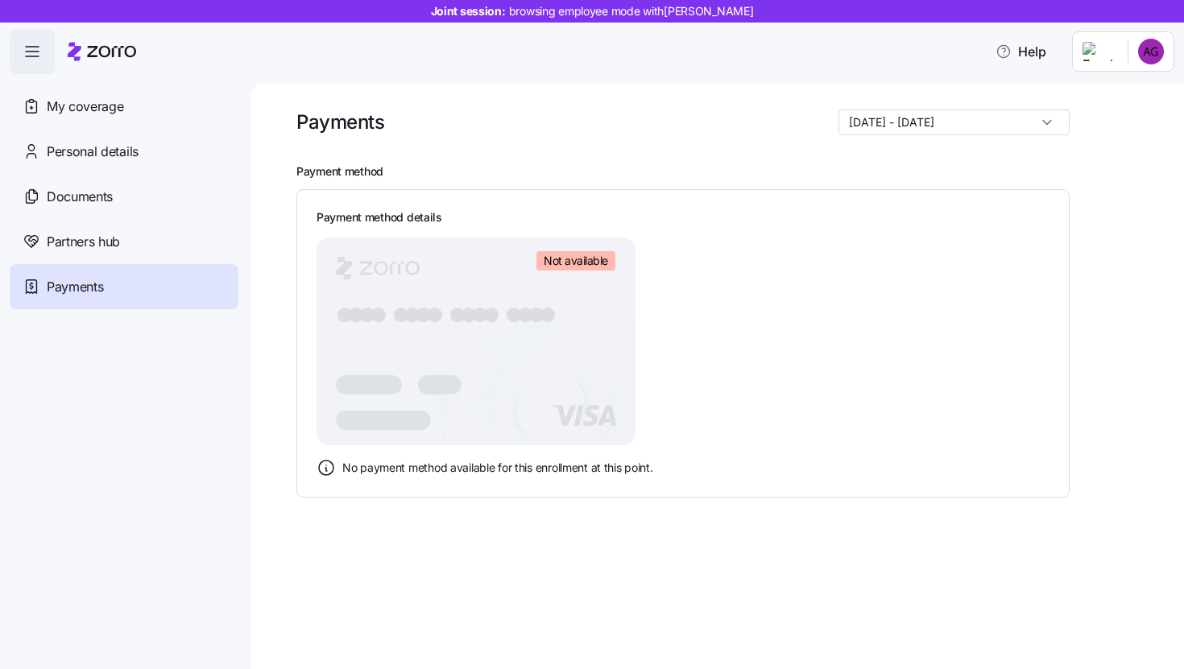
click at [974, 121] on input "[DATE] - [DATE]" at bounding box center [953, 123] width 231 height 26
click at [953, 159] on span "[DATE] - [DATE]" at bounding box center [943, 162] width 85 height 18
type input "[DATE] - [DATE]"
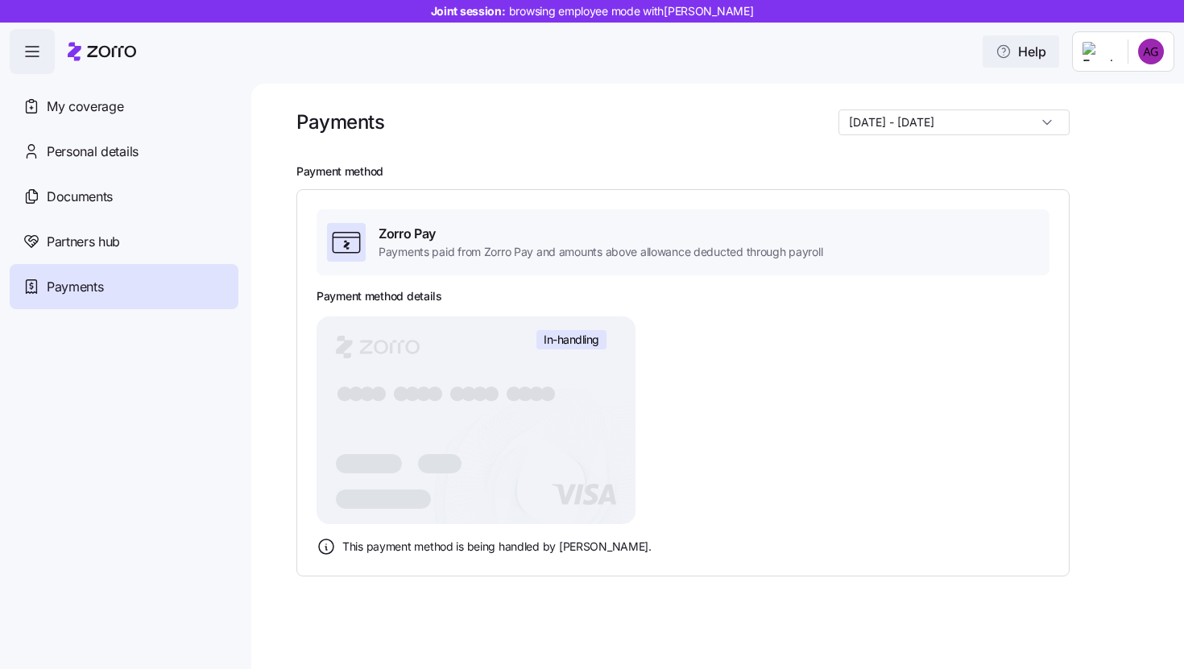
click at [1059, 54] on button "Help" at bounding box center [1020, 51] width 76 height 32
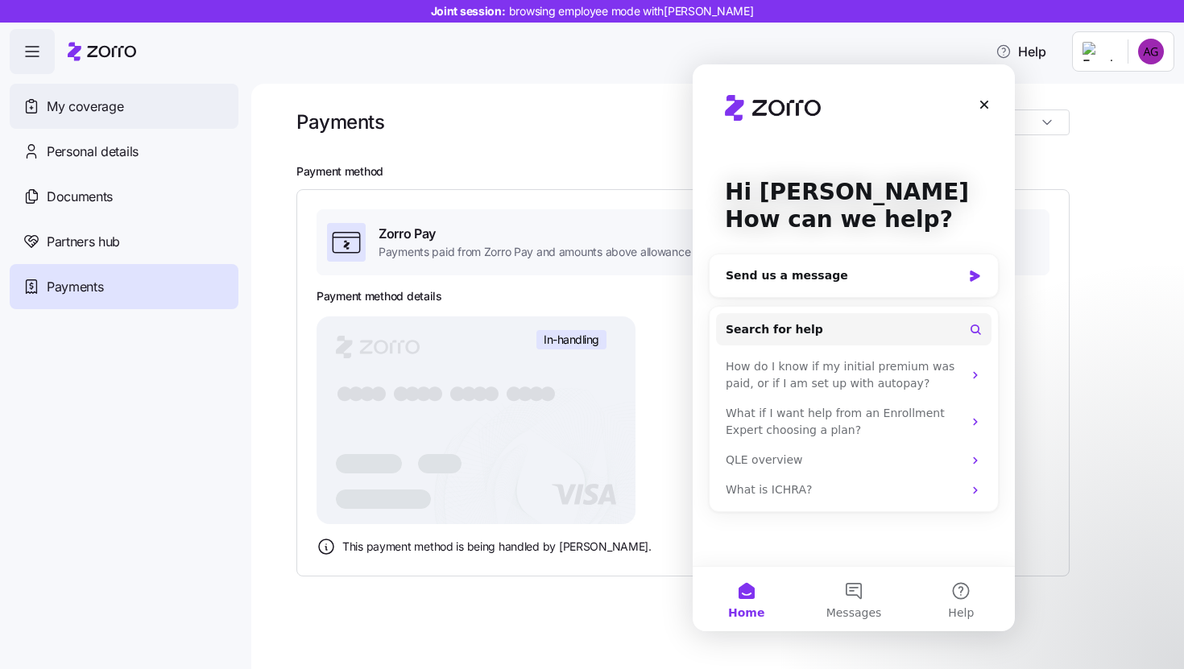
click at [69, 123] on div "My coverage" at bounding box center [124, 106] width 229 height 45
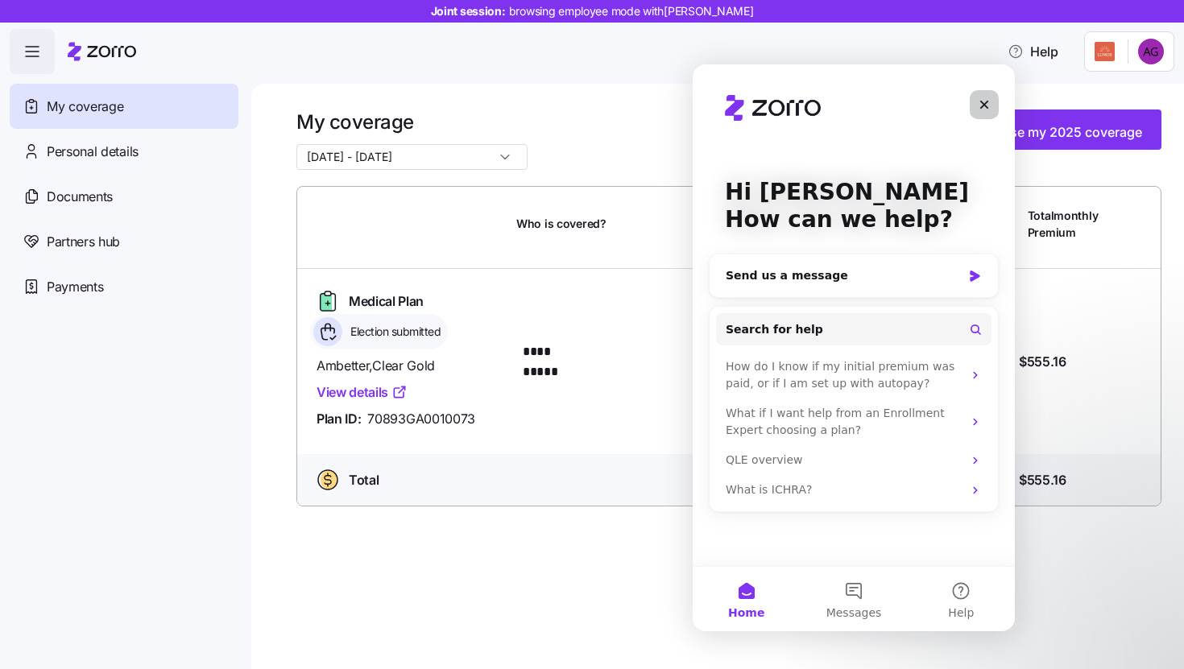
click at [981, 104] on icon "Close" at bounding box center [983, 104] width 13 height 13
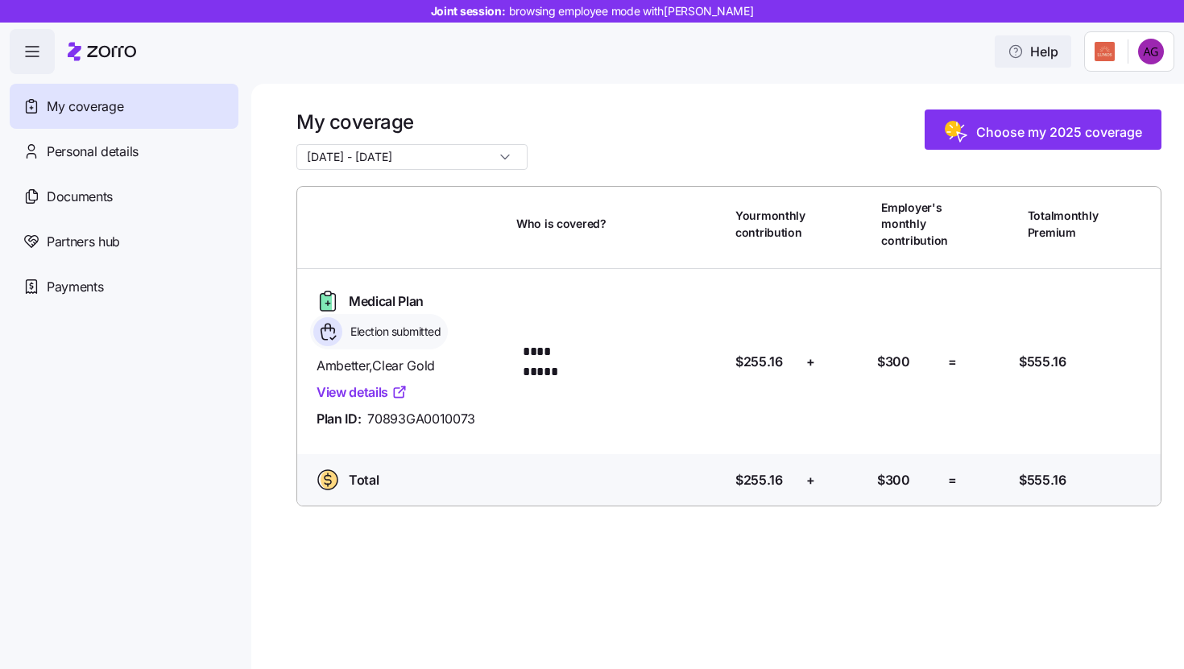
click at [1067, 49] on button "Help" at bounding box center [1032, 51] width 76 height 32
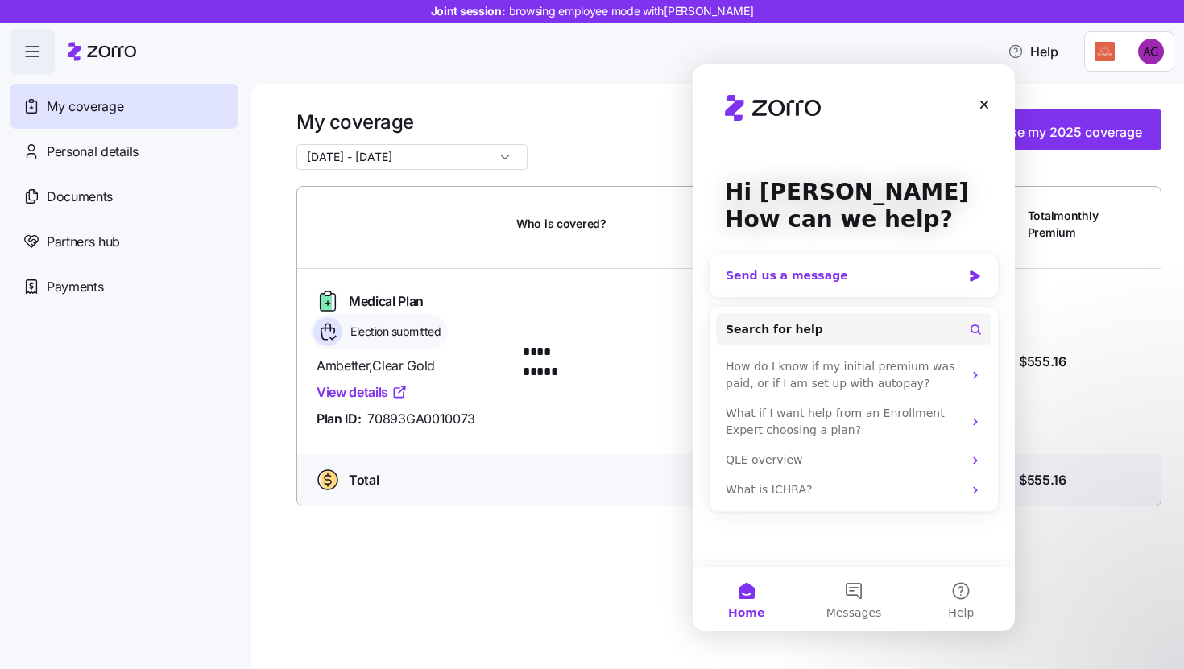
click at [805, 277] on div "Send us a message" at bounding box center [843, 275] width 236 height 17
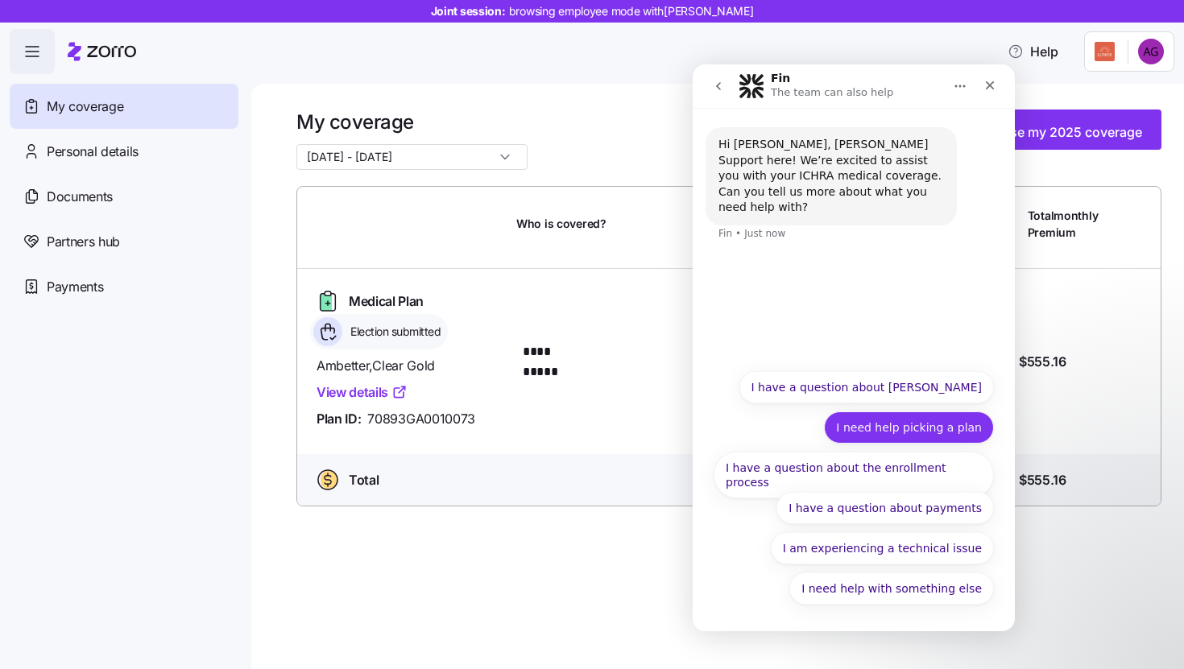
click at [955, 432] on button "I need help picking a plan" at bounding box center [909, 427] width 170 height 32
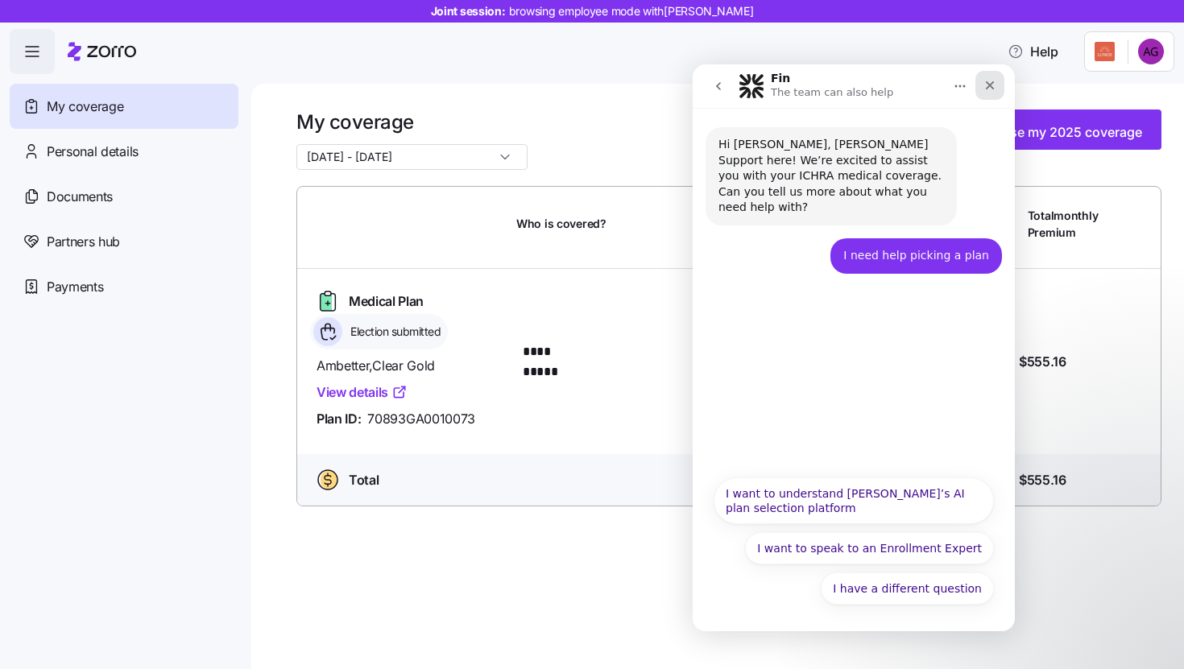
click at [993, 86] on icon "Close" at bounding box center [989, 85] width 13 height 13
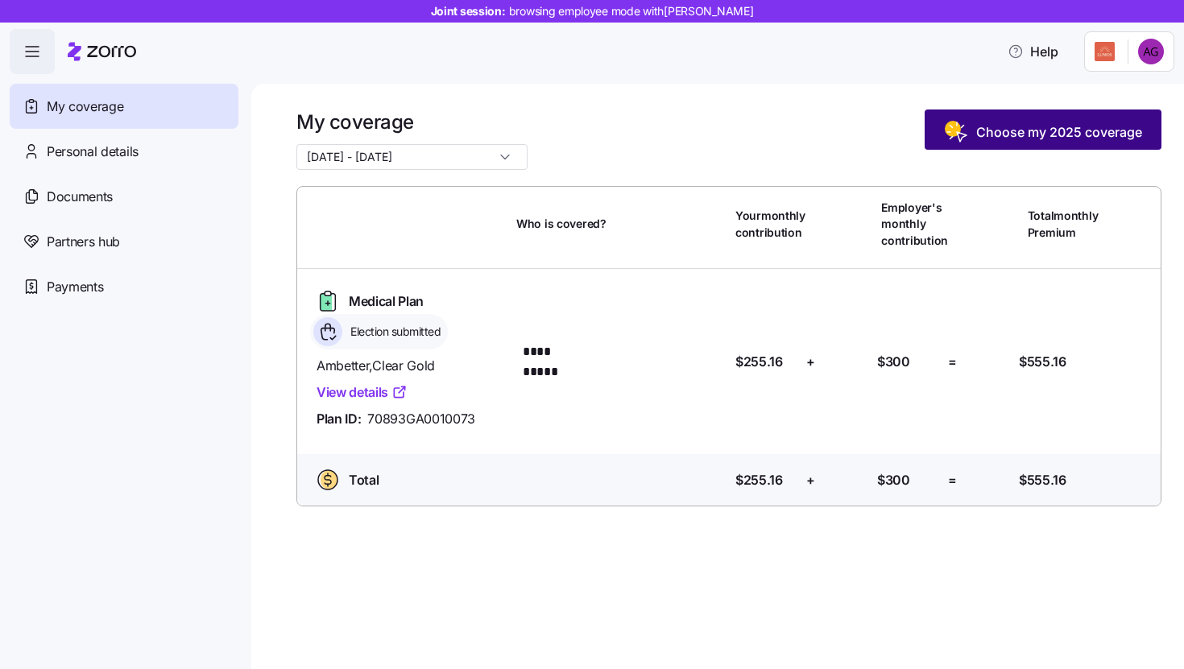
click at [1006, 124] on span "Choose my 2025 coverage" at bounding box center [1059, 131] width 166 height 19
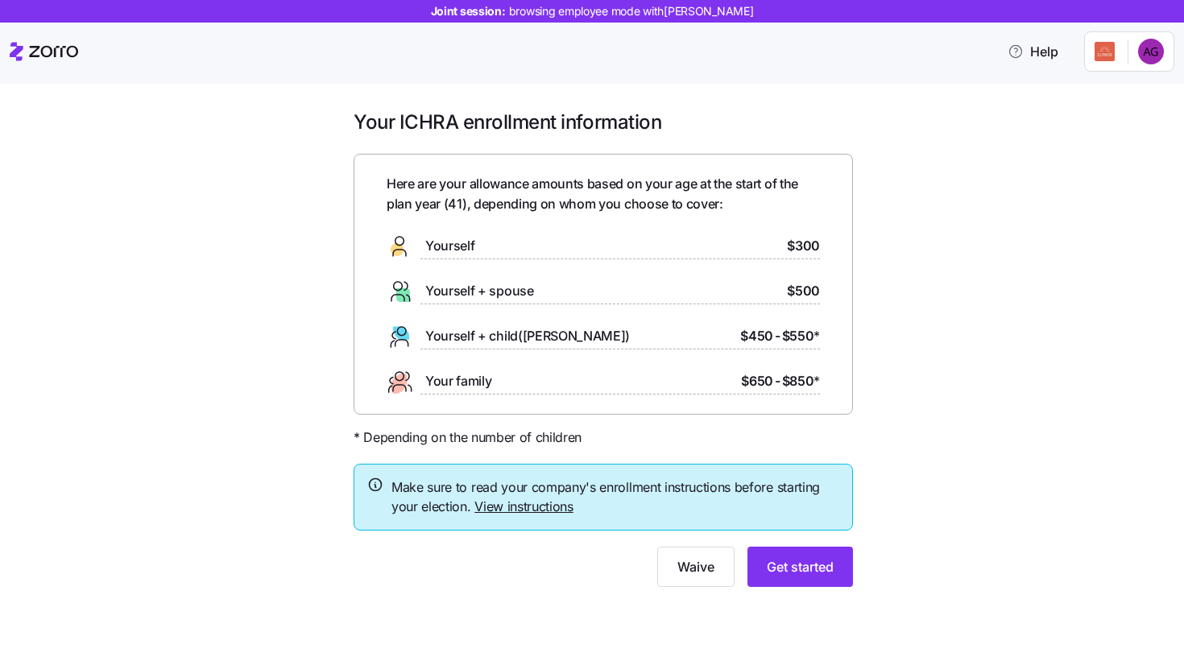
click at [1033, 139] on div "Your ICHRA enrollment information Here are your allowance amounts based on your…" at bounding box center [603, 358] width 1116 height 497
click at [836, 572] on button "Get started" at bounding box center [799, 567] width 105 height 40
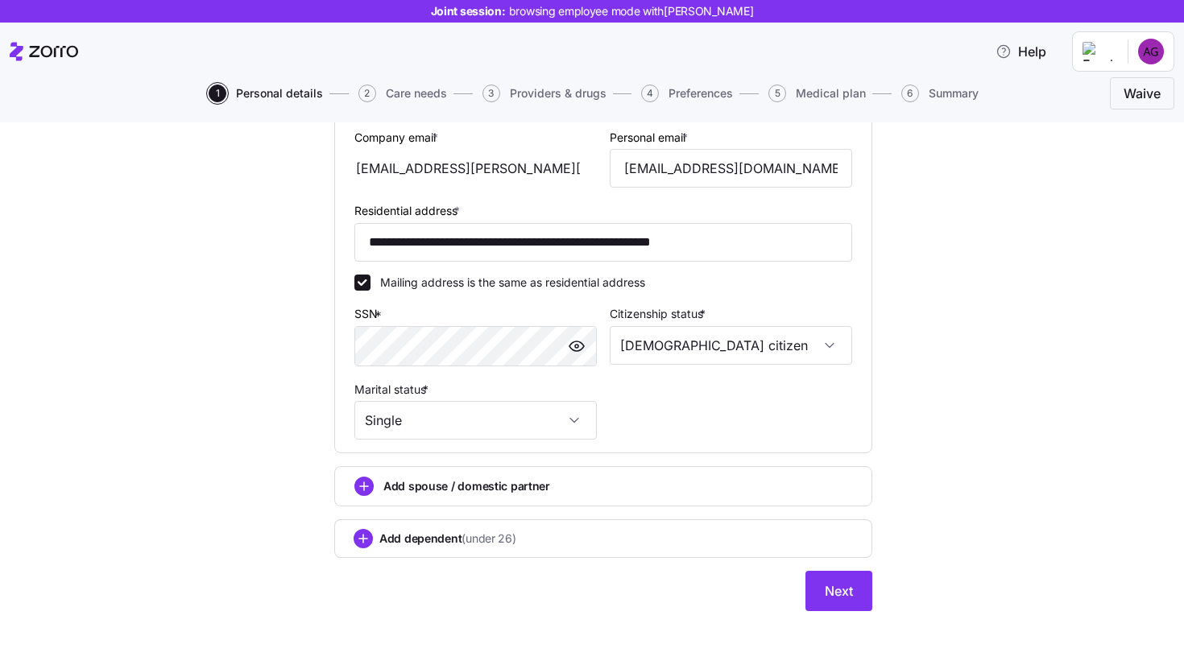
scroll to position [465, 0]
click at [836, 598] on span "Next" at bounding box center [838, 591] width 28 height 19
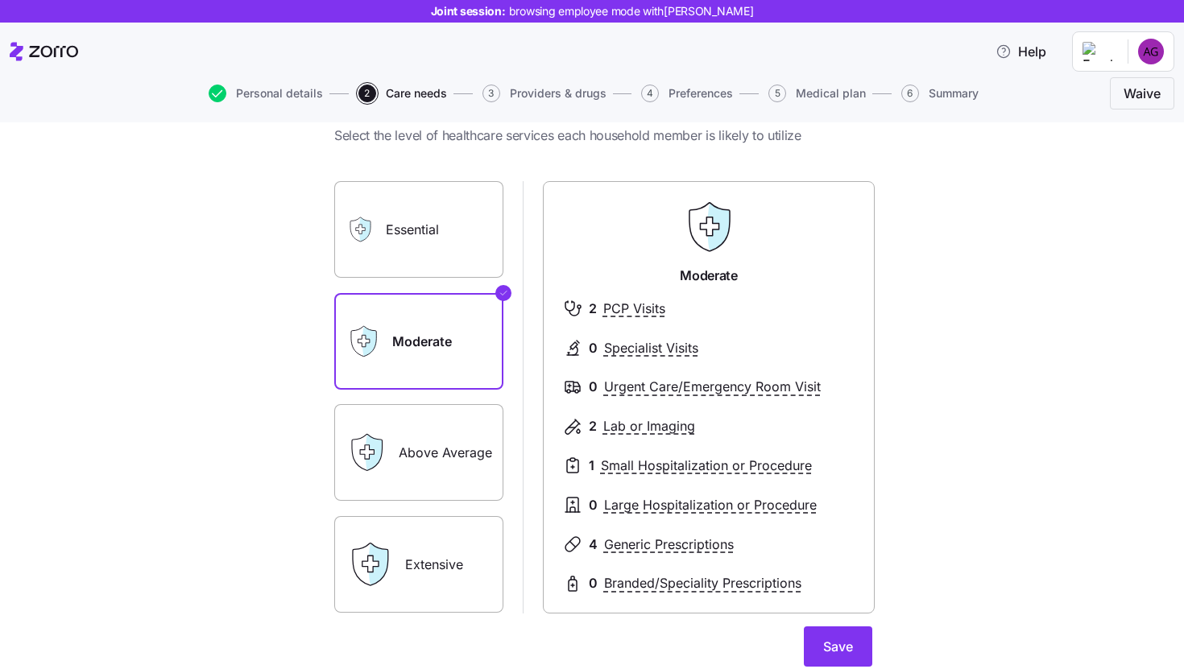
scroll to position [74, 0]
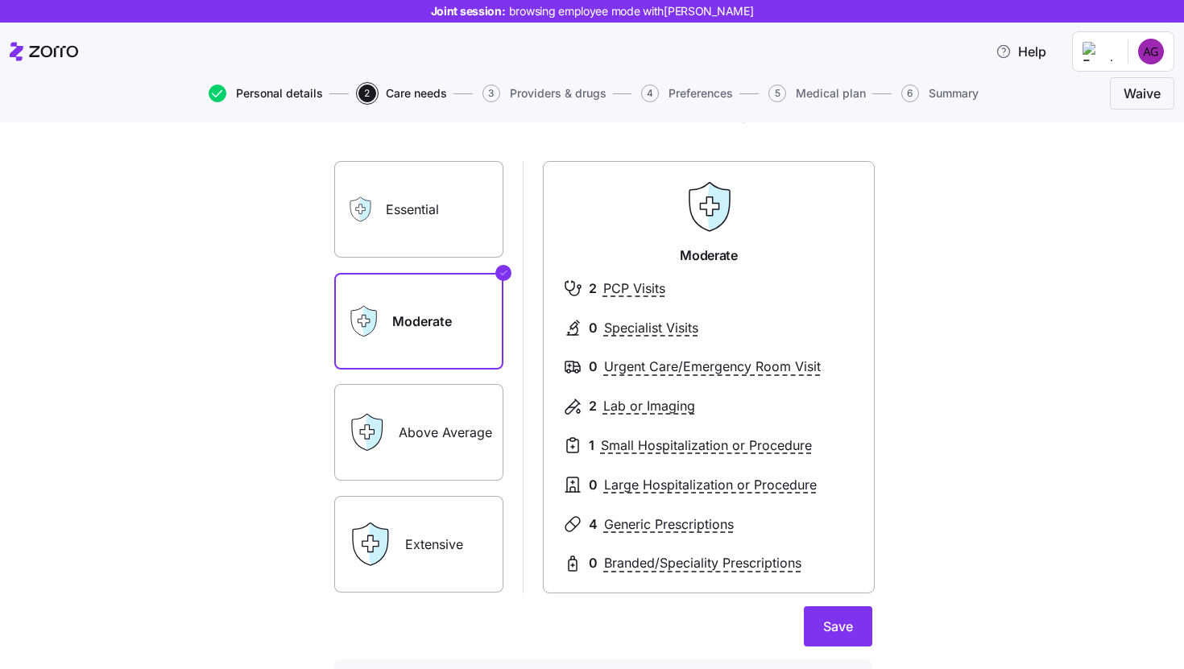
click at [266, 91] on span "Personal details" at bounding box center [279, 93] width 87 height 11
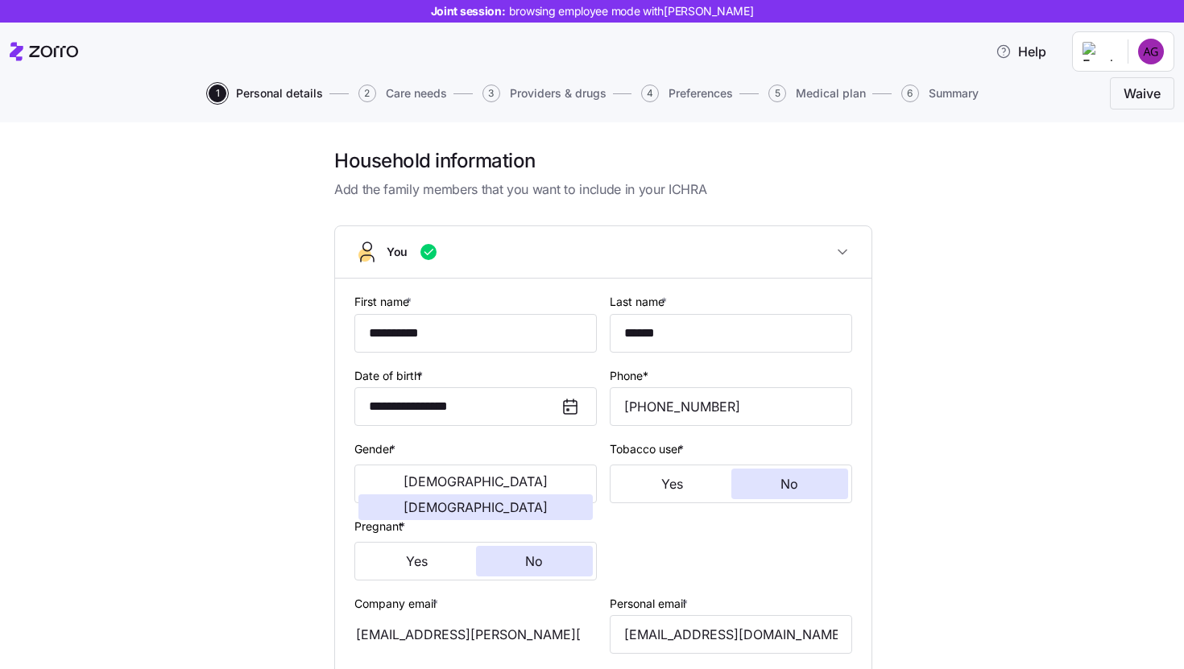
click at [426, 95] on span "Care needs" at bounding box center [416, 93] width 61 height 11
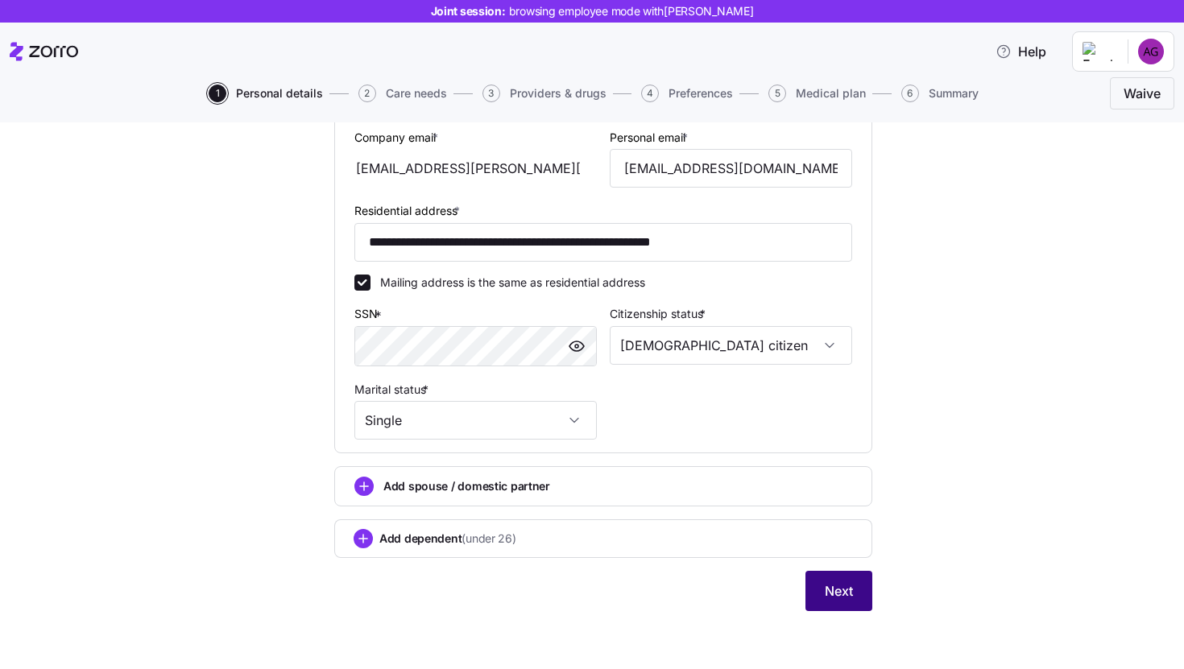
click at [829, 597] on span "Next" at bounding box center [838, 590] width 28 height 19
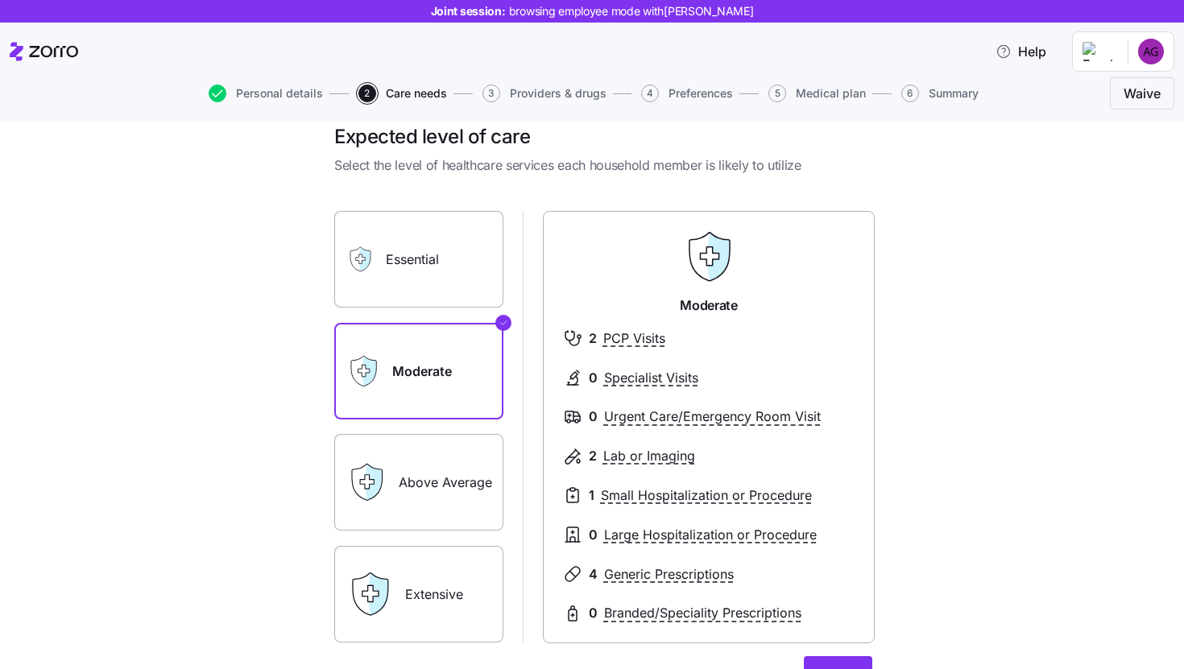
scroll to position [25, 0]
click at [461, 246] on label "Essential" at bounding box center [418, 258] width 169 height 97
click at [0, 0] on input "Essential" at bounding box center [0, 0] width 0 height 0
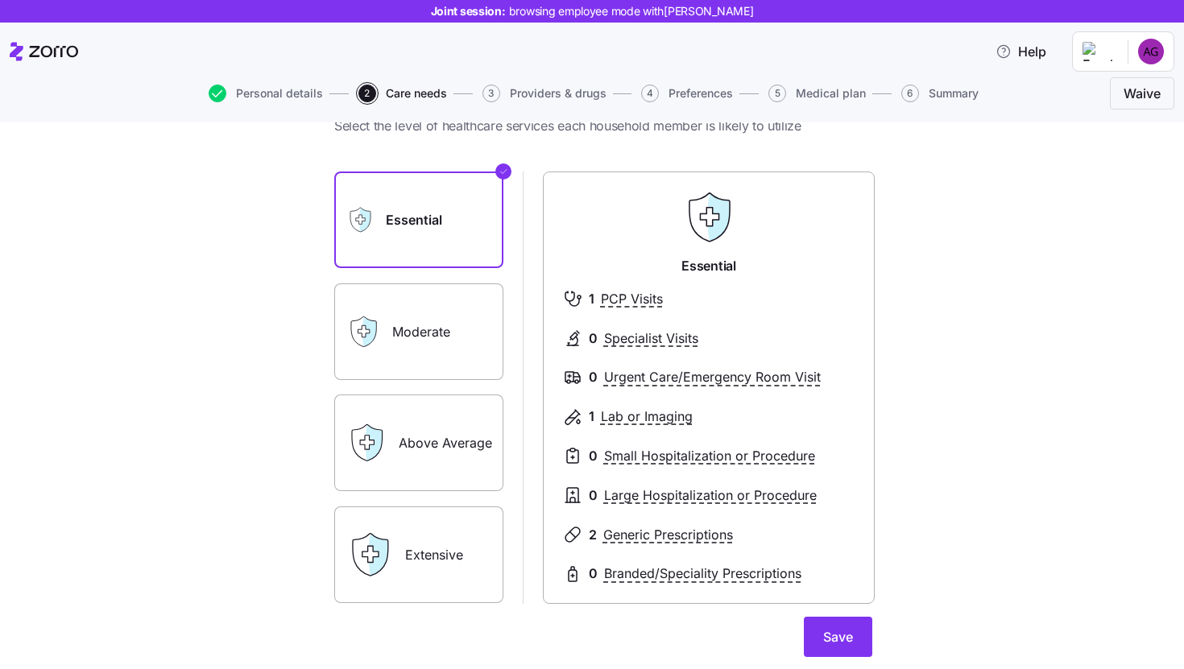
scroll to position [63, 0]
click at [428, 363] on label "Moderate" at bounding box center [418, 332] width 169 height 97
click at [0, 0] on input "Moderate" at bounding box center [0, 0] width 0 height 0
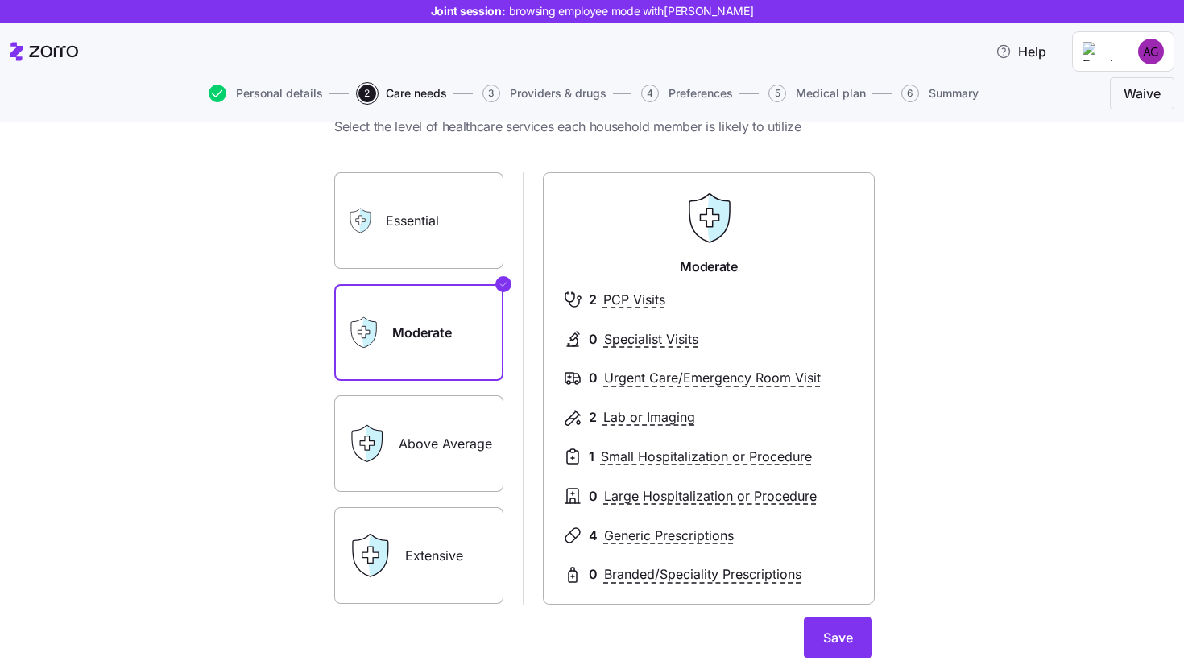
click at [440, 437] on label "Above Average" at bounding box center [418, 443] width 169 height 97
click at [0, 0] on input "Above Average" at bounding box center [0, 0] width 0 height 0
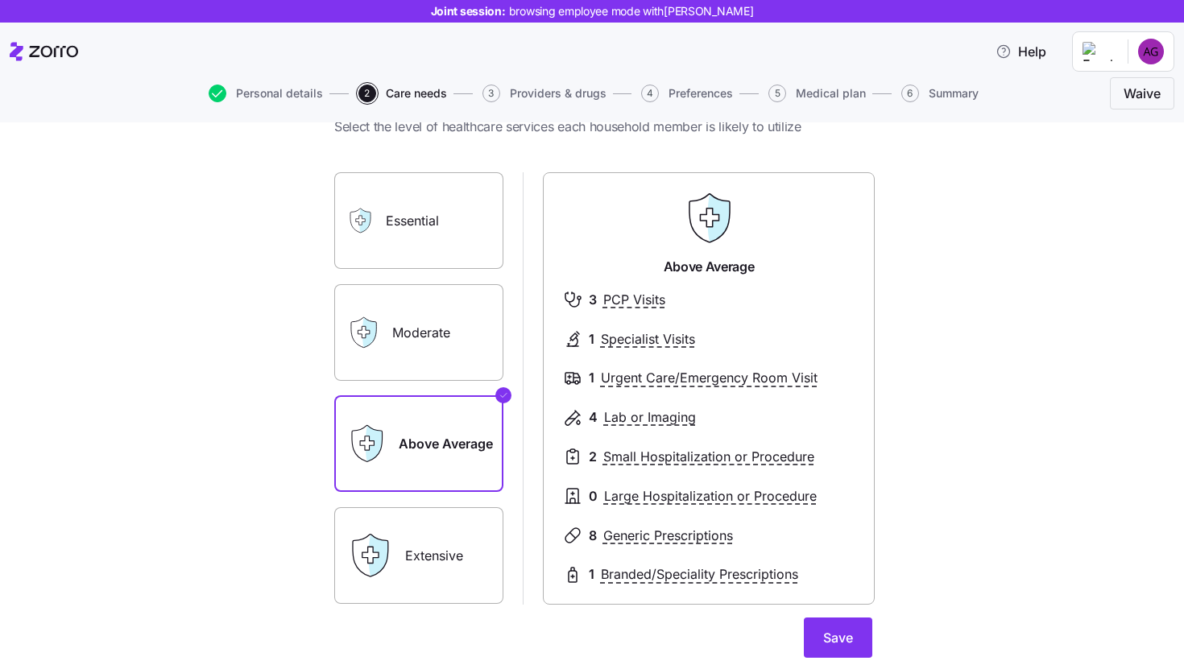
click at [429, 552] on label "Extensive" at bounding box center [418, 555] width 169 height 97
click at [0, 0] on input "Extensive" at bounding box center [0, 0] width 0 height 0
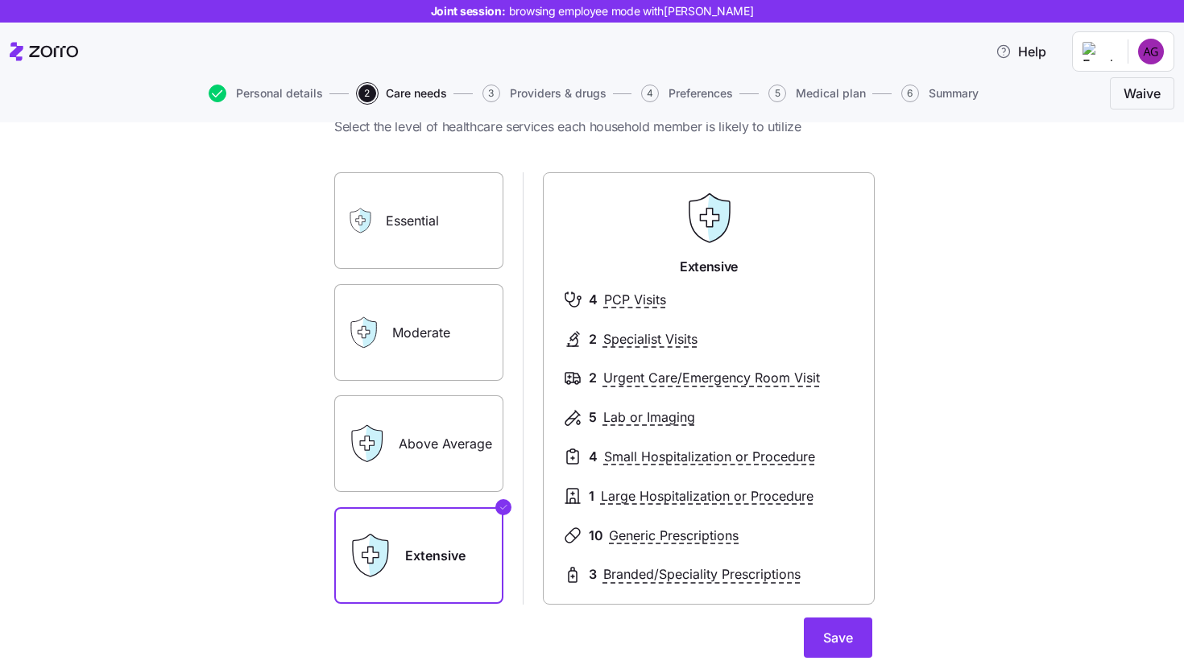
click at [560, 97] on span "Providers & drugs" at bounding box center [558, 93] width 97 height 11
click at [548, 93] on span "Providers & drugs" at bounding box center [558, 93] width 97 height 11
click at [439, 327] on label "Moderate" at bounding box center [418, 332] width 169 height 97
click at [0, 0] on input "Moderate" at bounding box center [0, 0] width 0 height 0
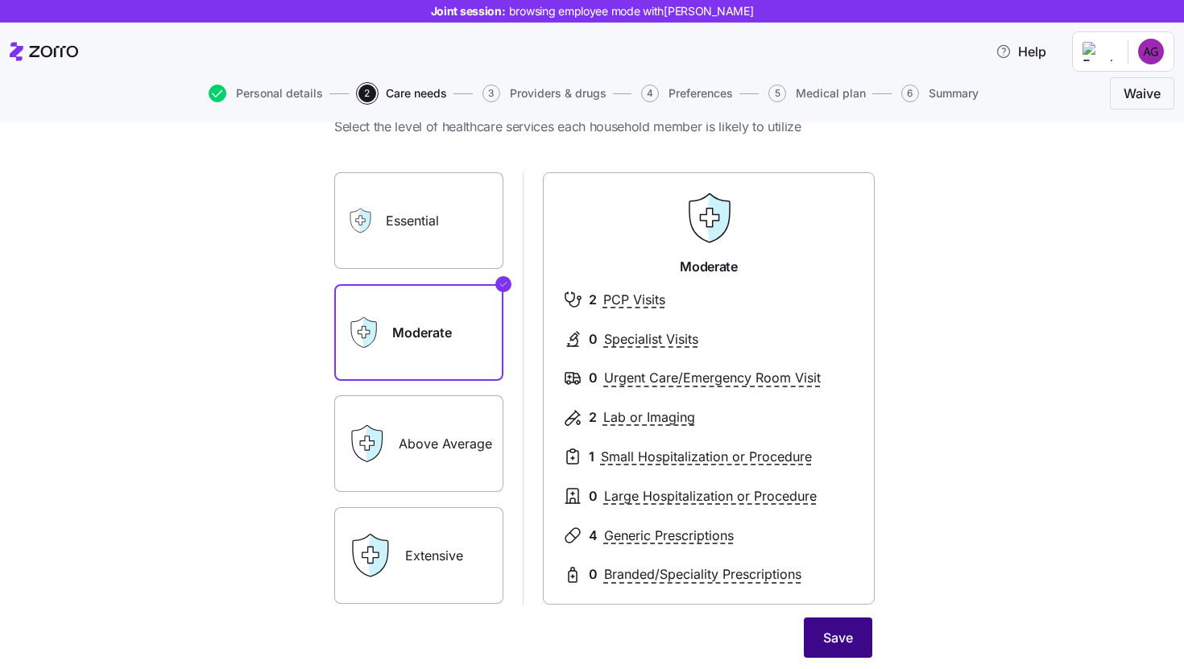
click at [862, 637] on button "Save" at bounding box center [838, 638] width 68 height 40
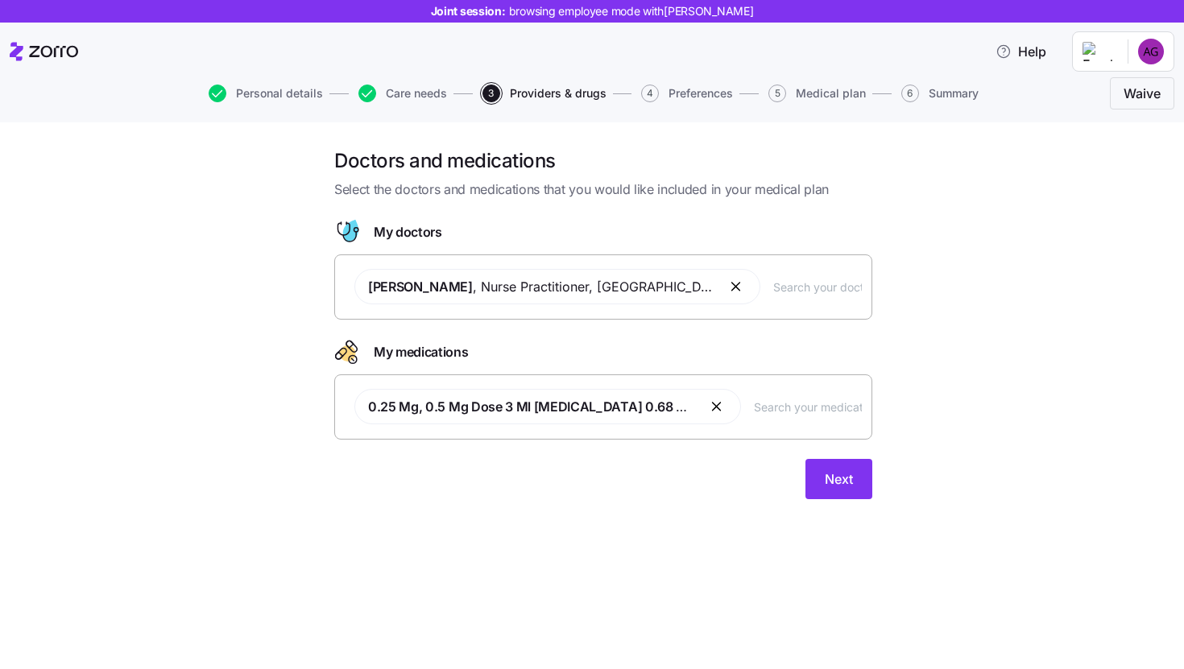
click at [773, 290] on input "text" at bounding box center [817, 287] width 89 height 18
click at [838, 494] on button "Next" at bounding box center [838, 479] width 67 height 40
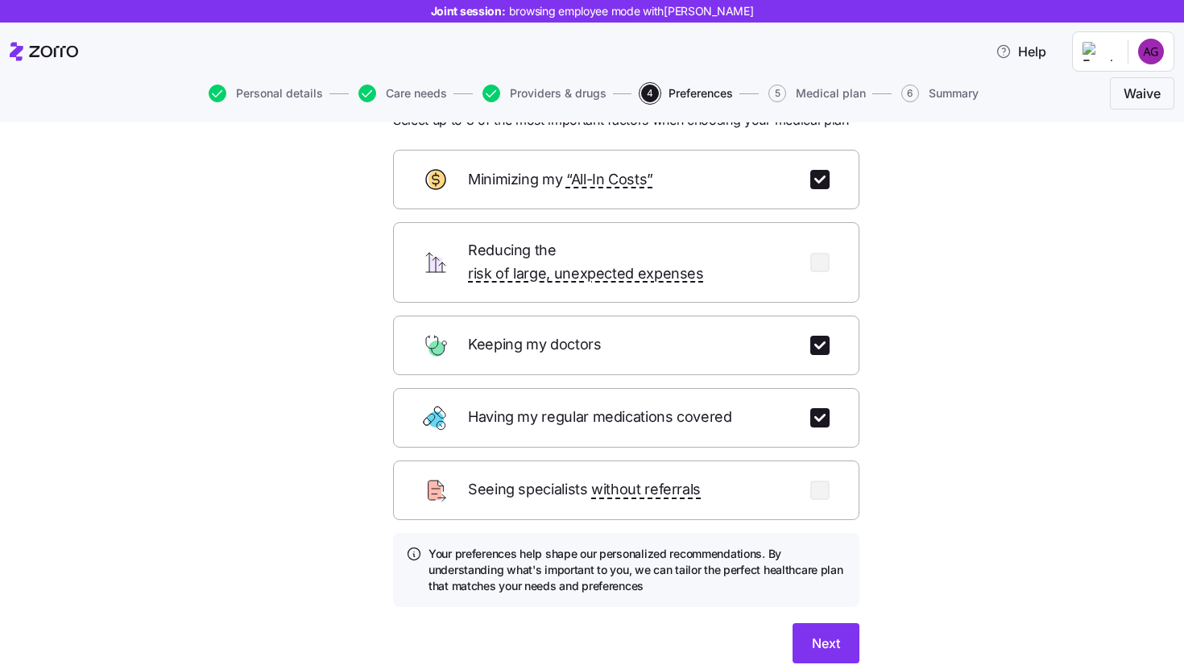
scroll to position [71, 0]
click at [822, 173] on input "checkbox" at bounding box center [819, 177] width 19 height 19
checkbox input "false"
click at [812, 479] on input "checkbox" at bounding box center [819, 488] width 19 height 19
checkbox input "true"
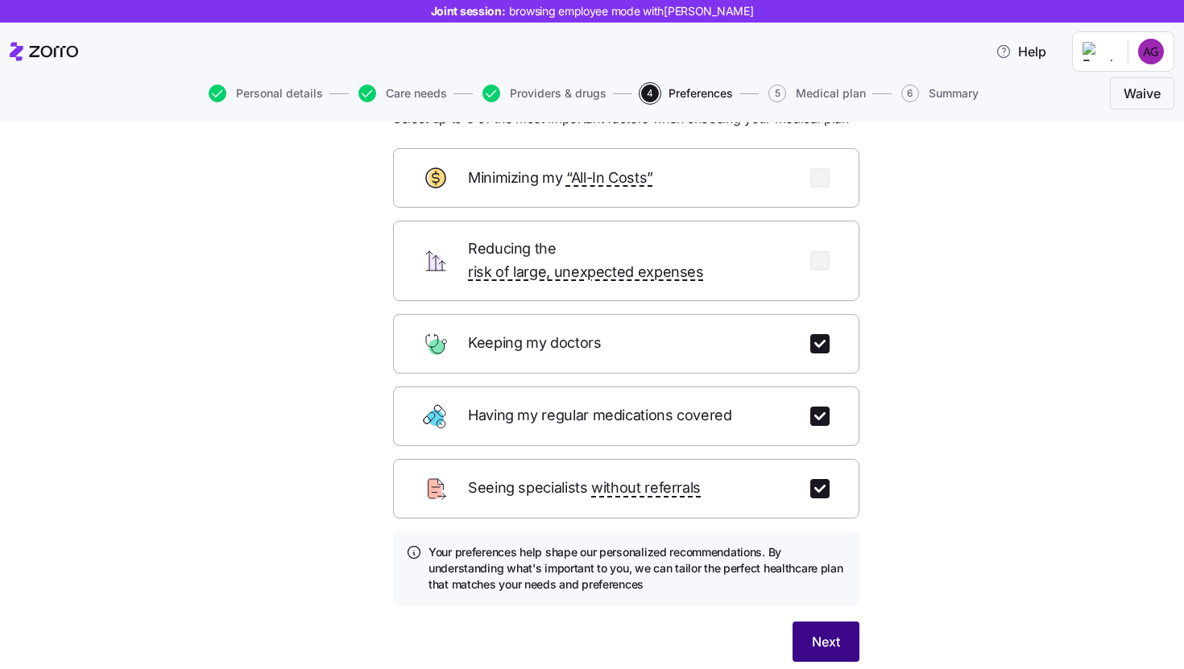
click at [812, 640] on button "Next" at bounding box center [825, 642] width 67 height 40
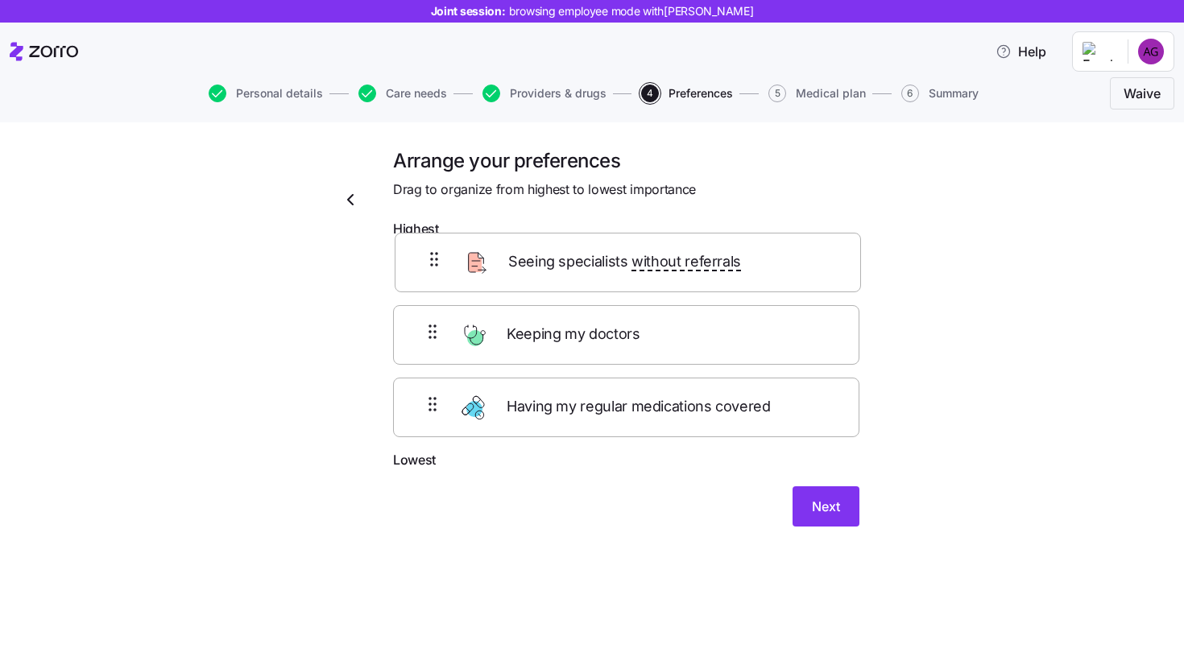
drag, startPoint x: 603, startPoint y: 409, endPoint x: 605, endPoint y: 246, distance: 163.5
click at [605, 246] on div "Keeping my doctors Having my regular medications covered Seeing specialists wit…" at bounding box center [626, 348] width 466 height 205
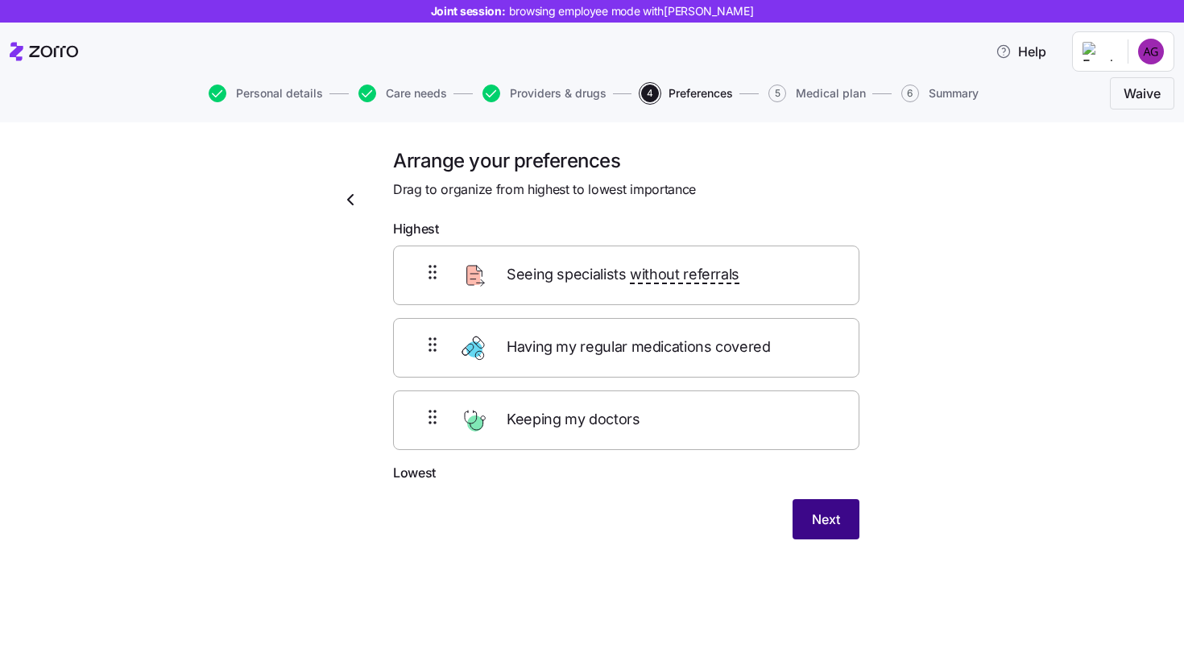
click at [842, 519] on button "Next" at bounding box center [825, 519] width 67 height 40
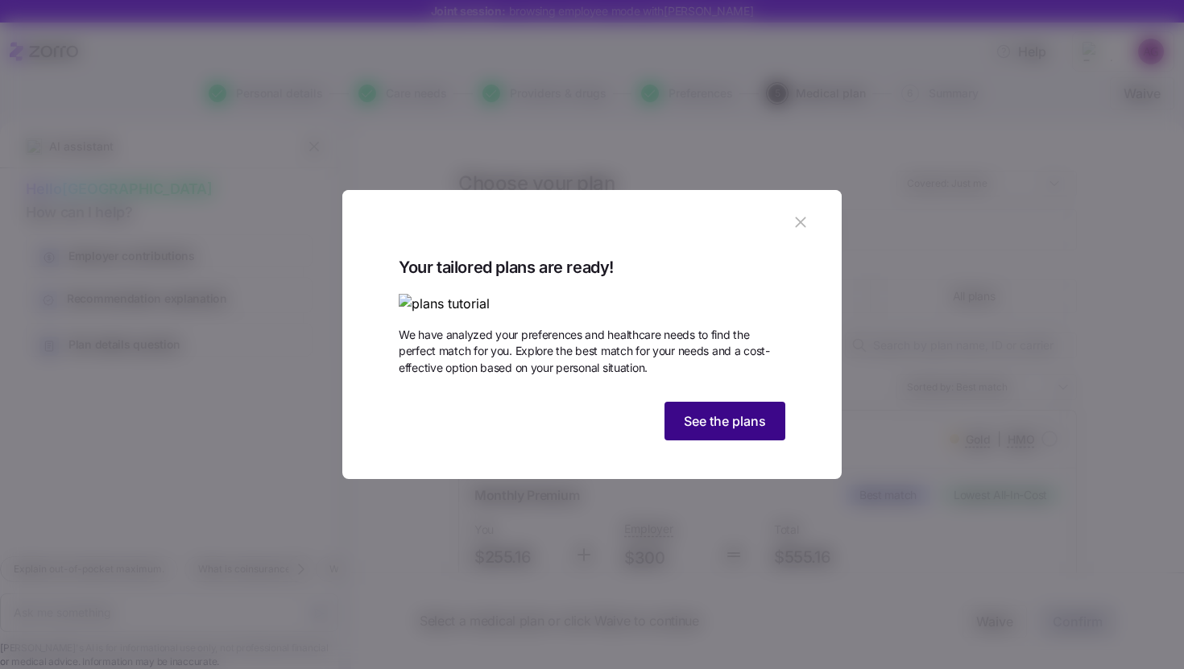
click at [750, 431] on span "See the plans" at bounding box center [725, 420] width 82 height 19
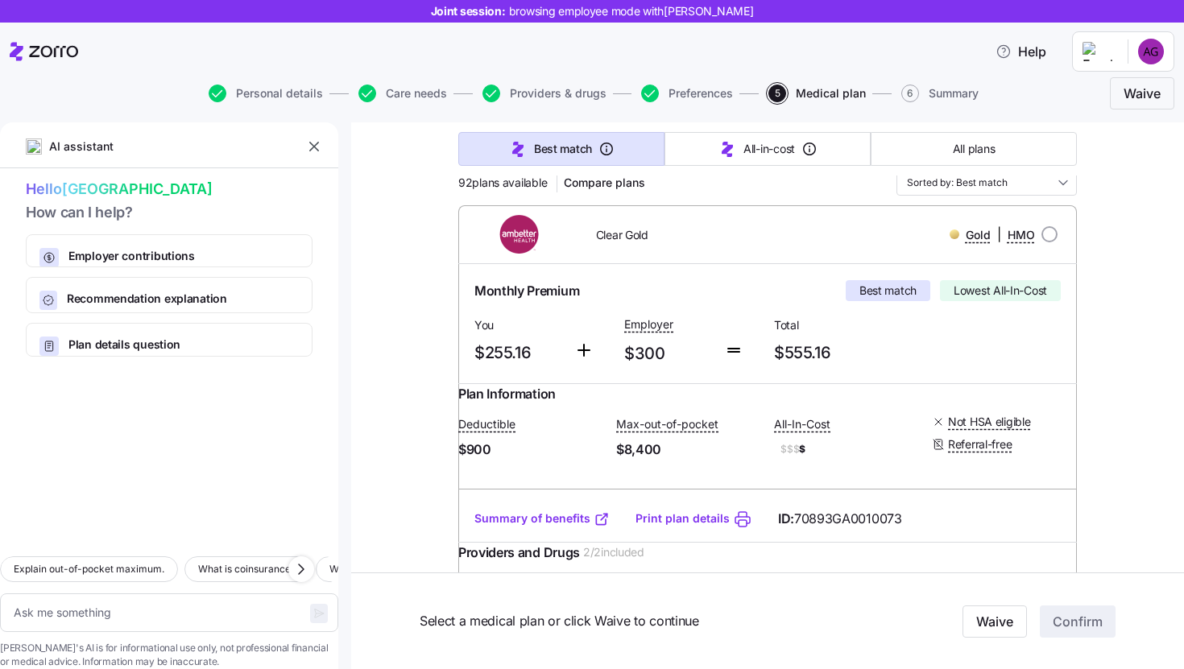
scroll to position [125, 0]
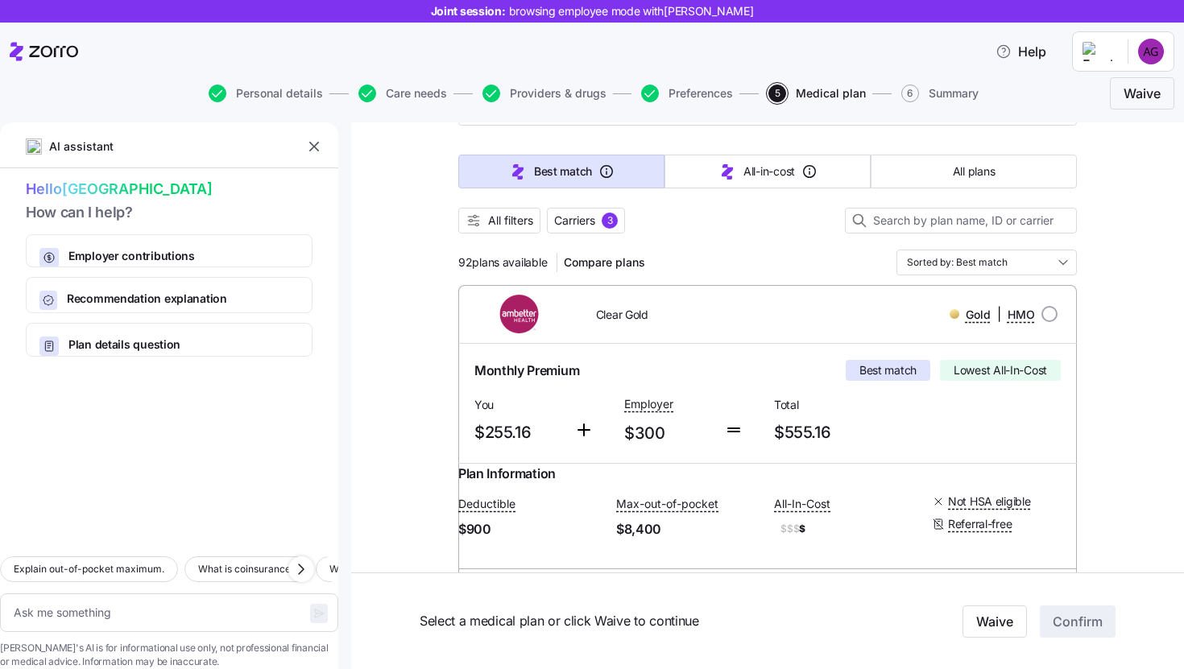
drag, startPoint x: 806, startPoint y: 362, endPoint x: 765, endPoint y: 380, distance: 45.0
click at [765, 380] on div "Monthly Premium Best match Lowest All-In-Cost" at bounding box center [767, 370] width 586 height 21
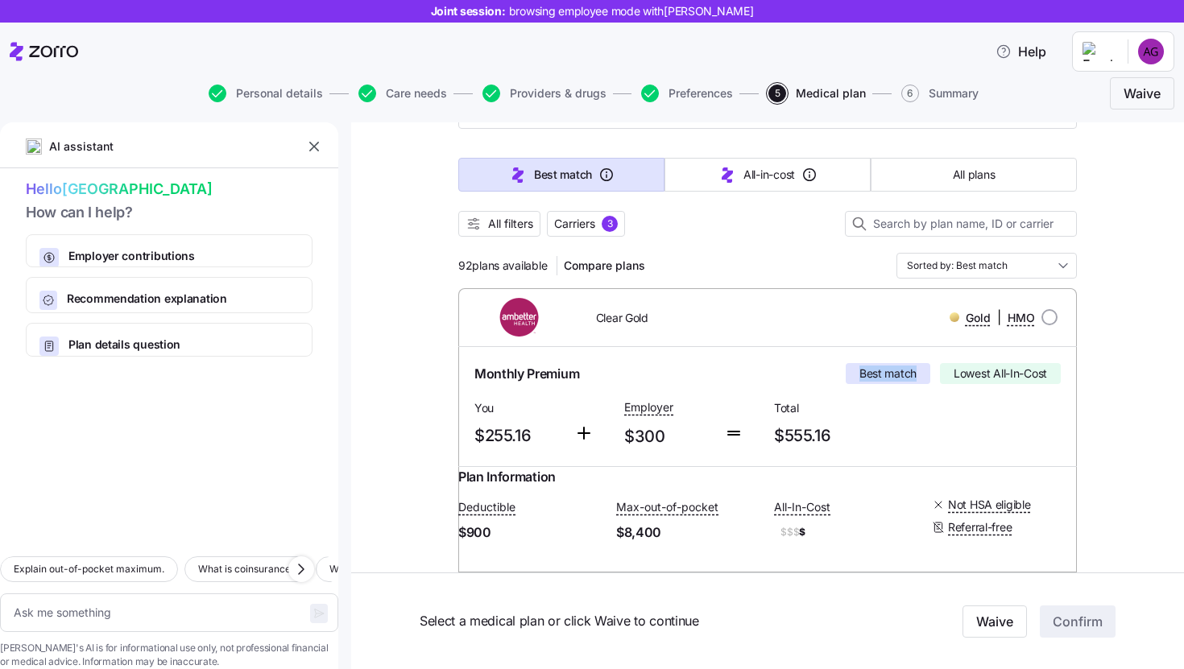
scroll to position [0, 0]
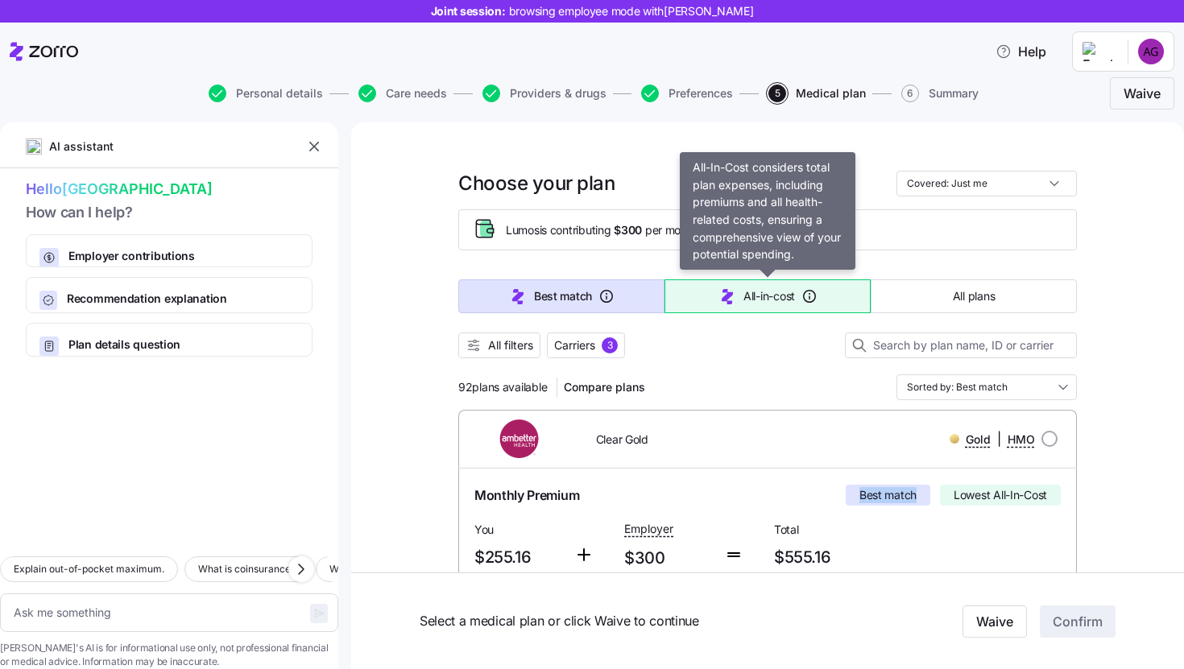
click at [749, 308] on button "All-in-cost" at bounding box center [767, 296] width 206 height 34
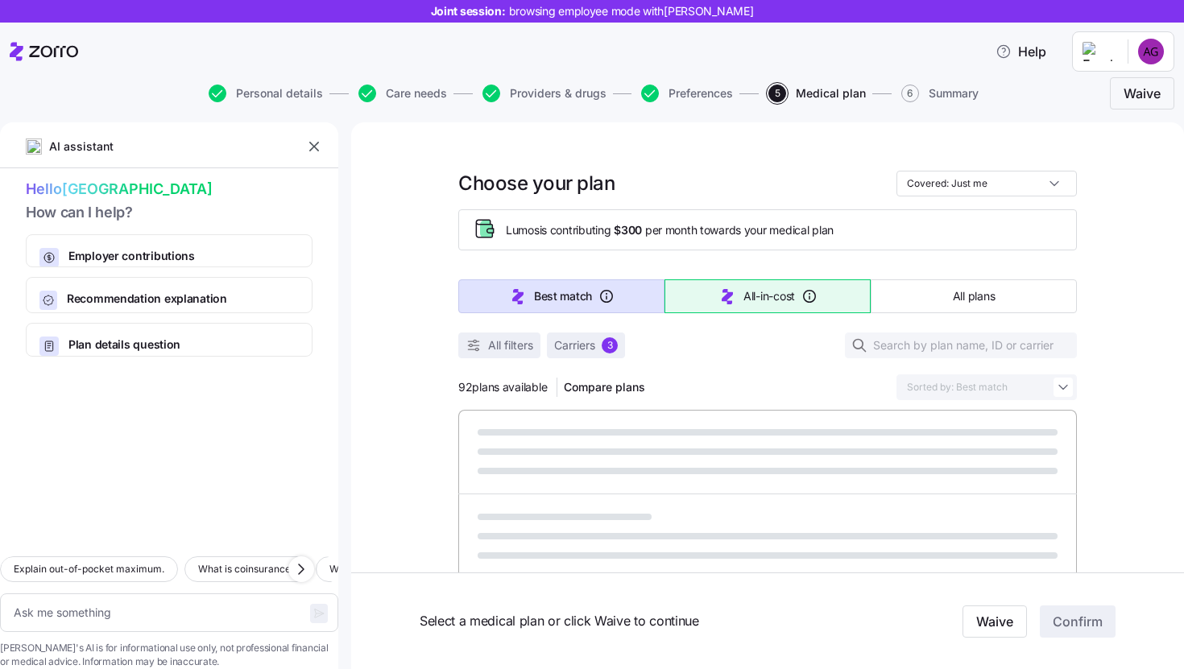
type textarea "x"
type input "Sorted by: All-in-cost"
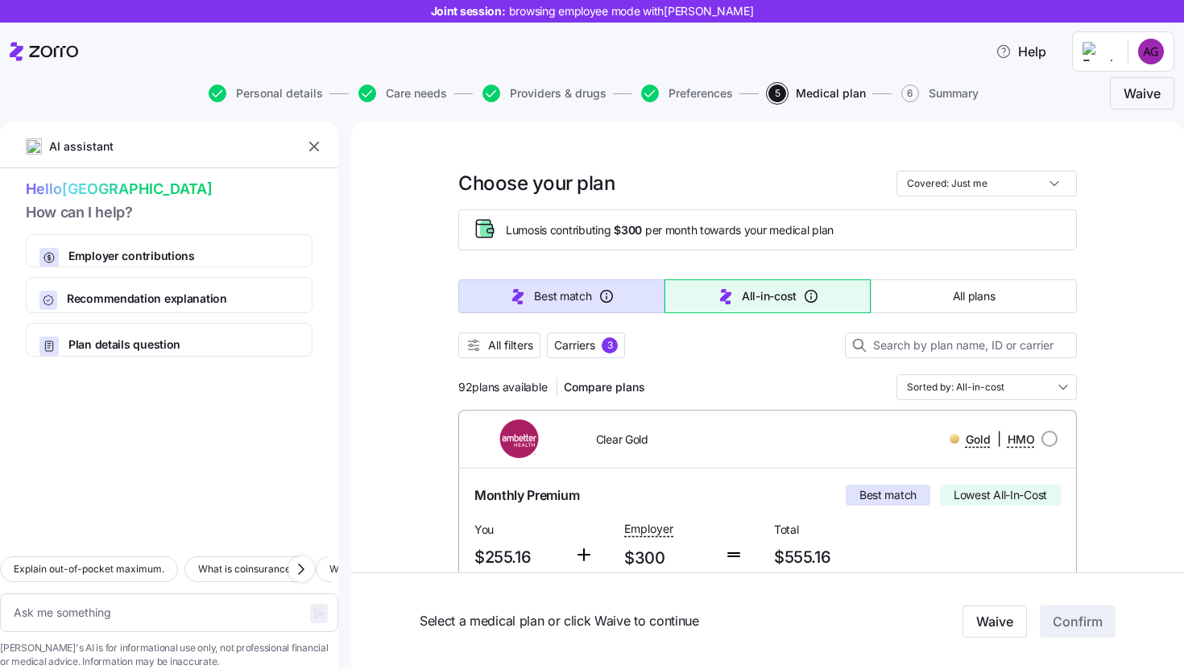
click at [564, 291] on span "Best match" at bounding box center [562, 296] width 57 height 16
type textarea "x"
type input "Sorted by: Best match"
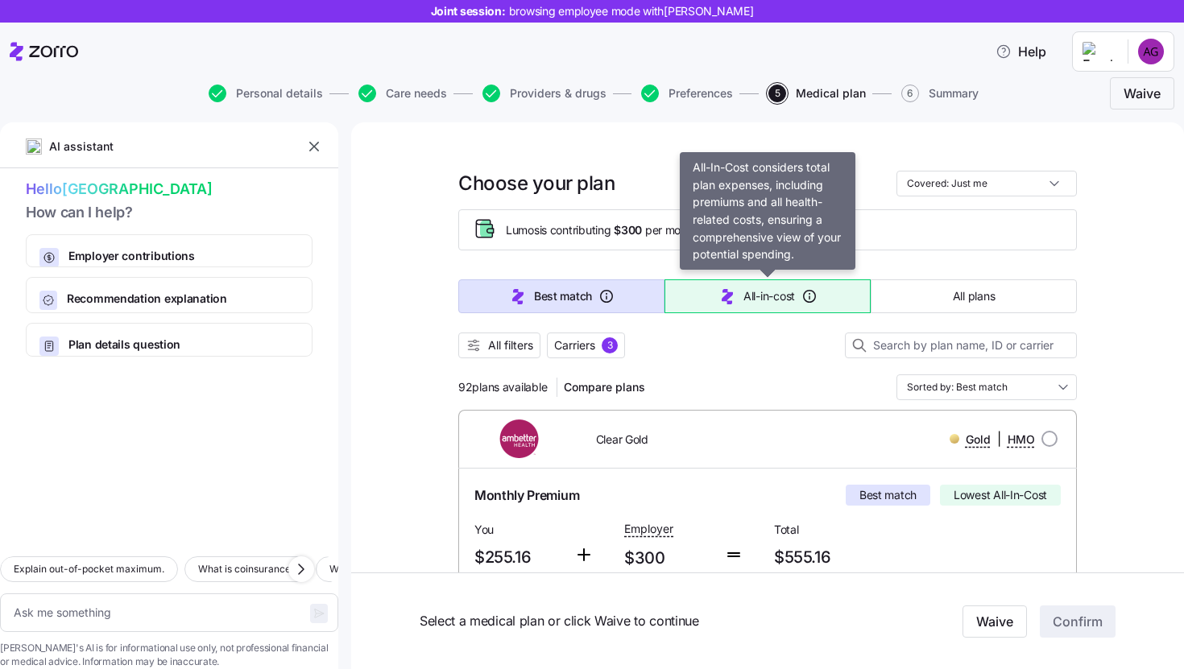
click at [760, 289] on span "All-in-cost" at bounding box center [769, 296] width 52 height 16
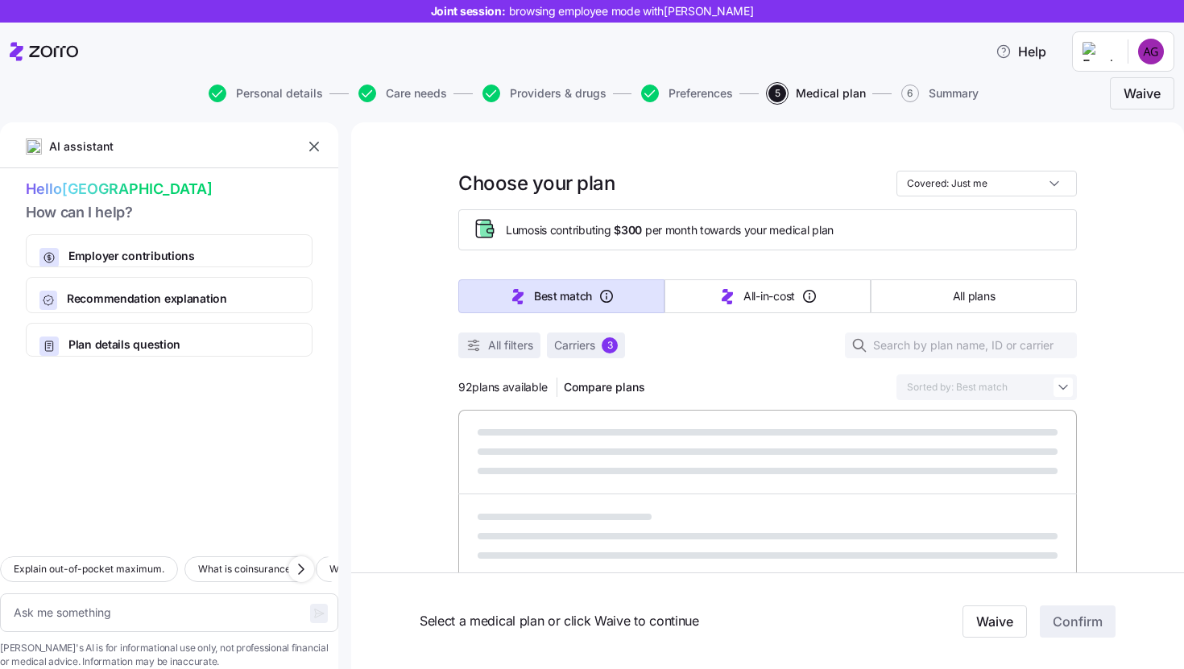
type textarea "x"
type input "Sorted by: All-in-cost"
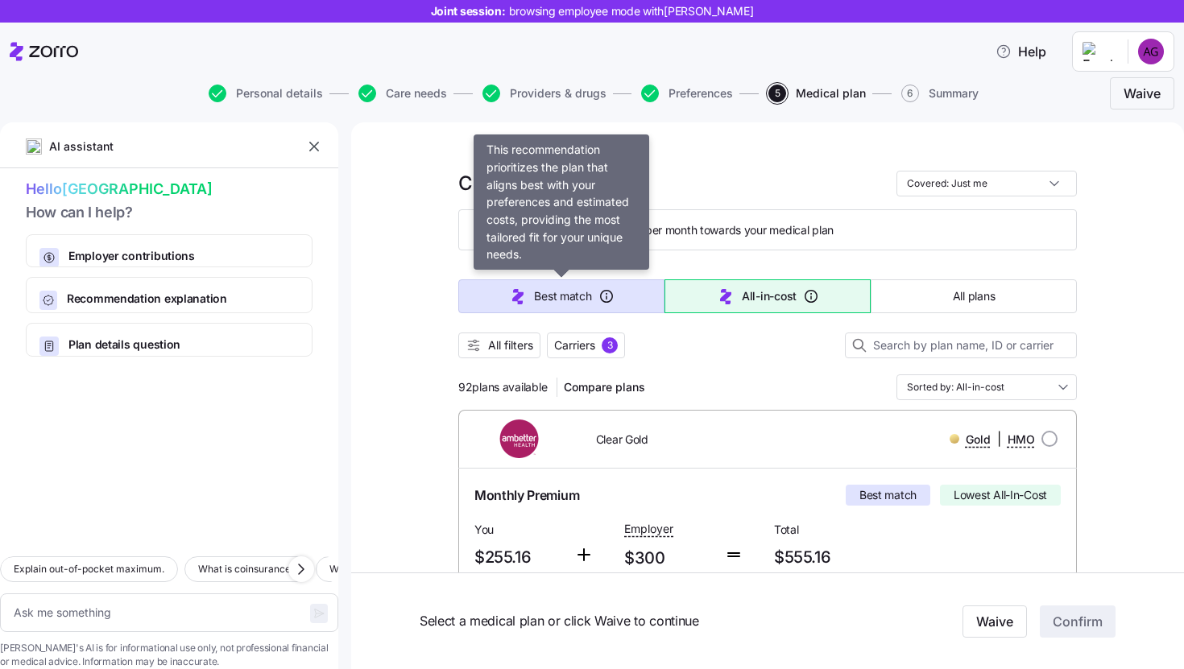
click at [585, 284] on button "Best match" at bounding box center [561, 296] width 206 height 34
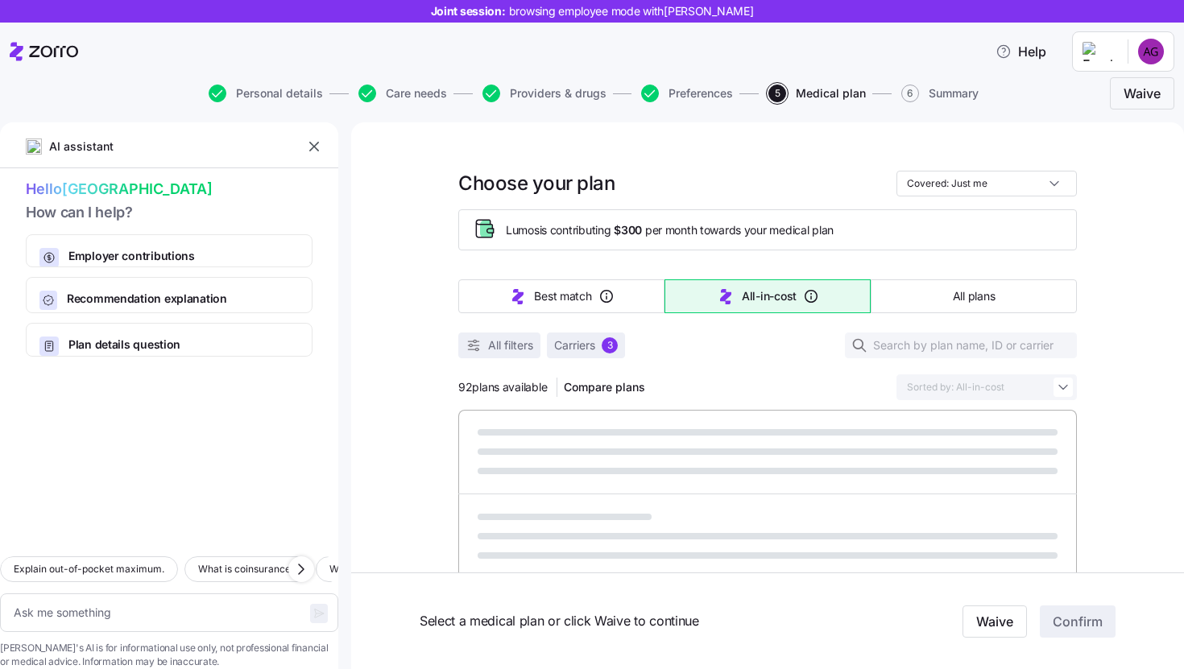
type textarea "x"
type input "Sorted by: Best match"
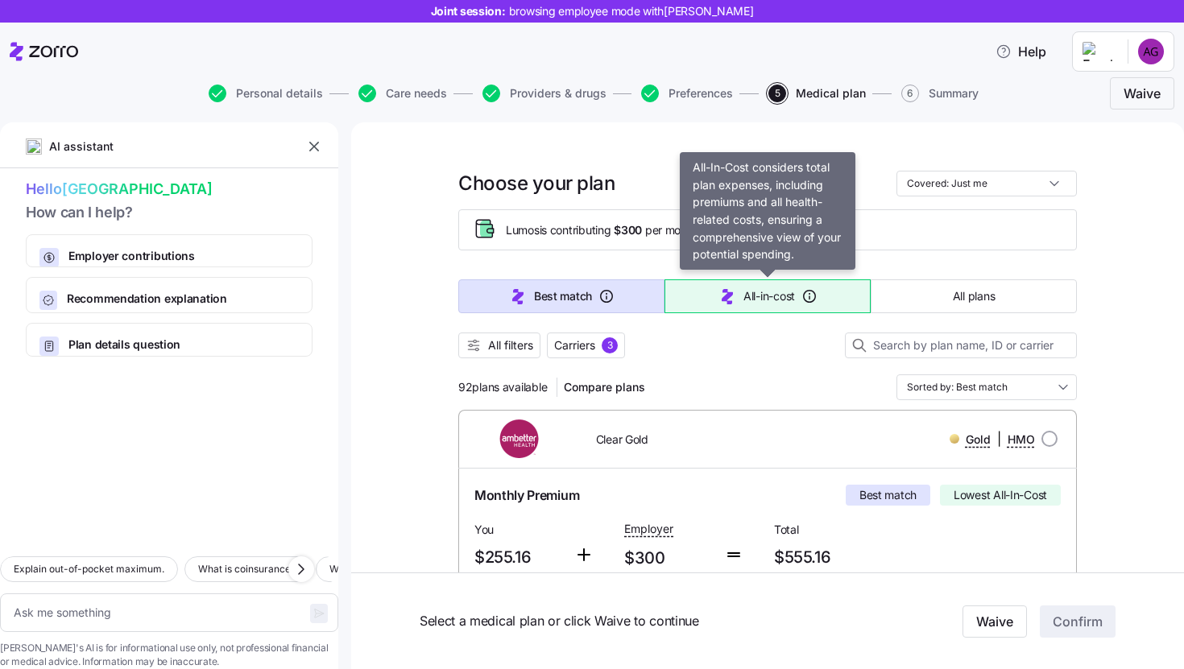
click at [721, 300] on icon "button" at bounding box center [726, 296] width 11 height 15
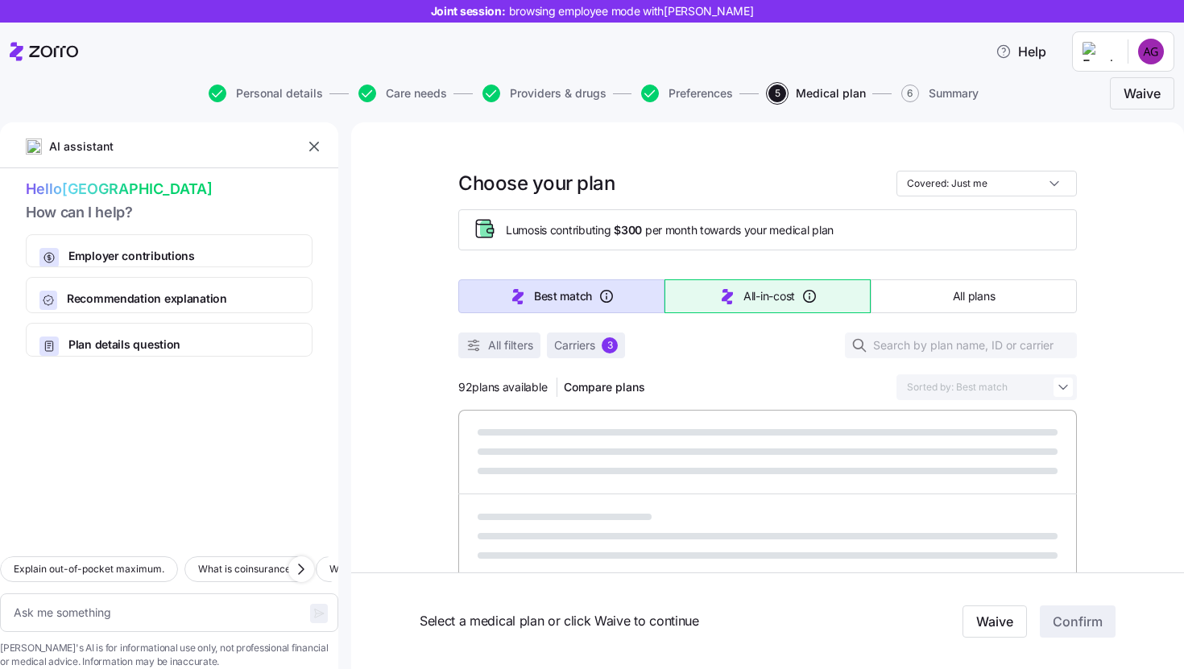
type textarea "x"
type input "Sorted by: All-in-cost"
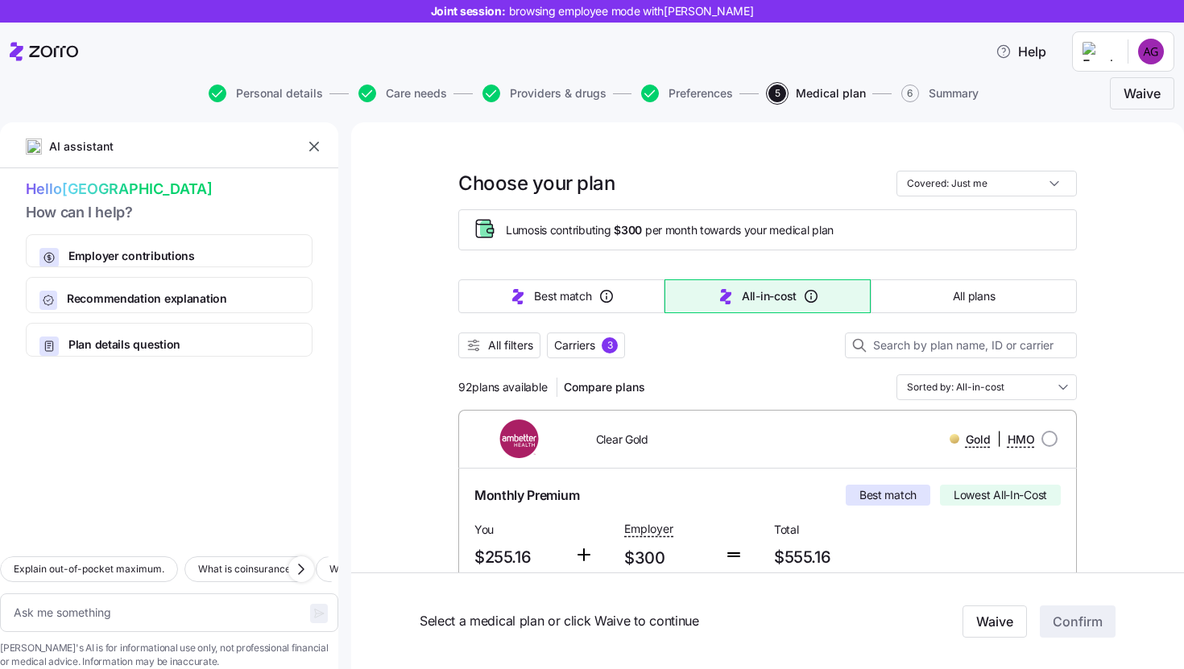
click at [995, 314] on div "Best match All-in-cost All plans" at bounding box center [767, 296] width 618 height 53
click at [973, 300] on span "All plans" at bounding box center [974, 296] width 42 height 16
type textarea "x"
type input "Sorted by: Premium"
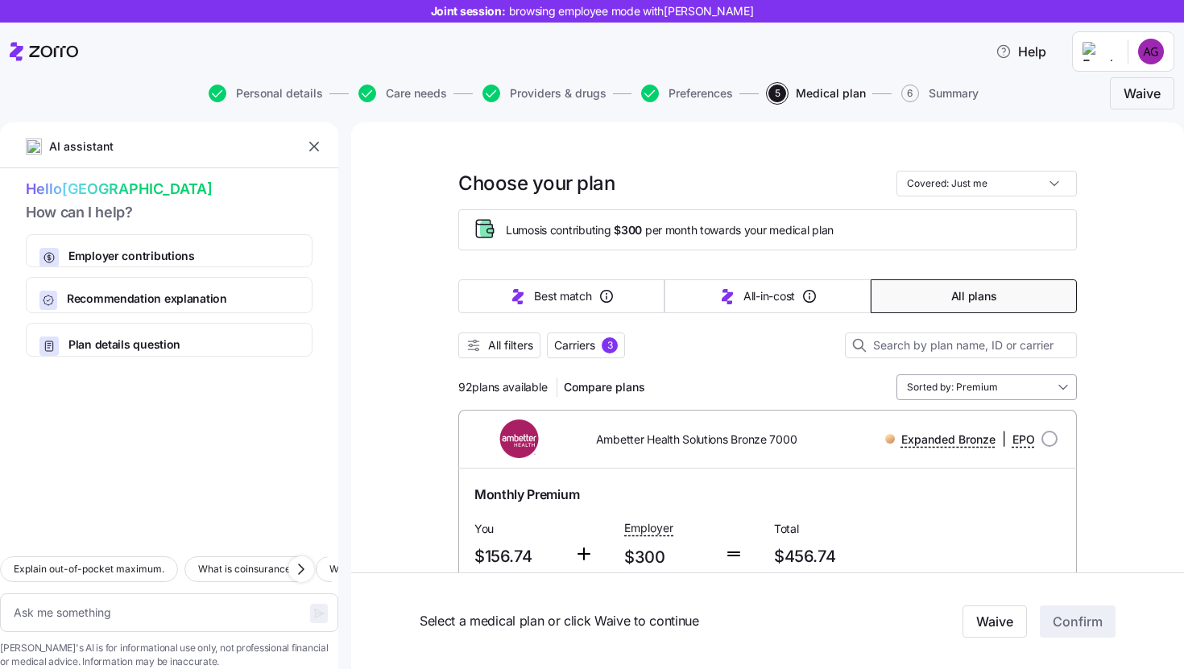
click at [1043, 395] on input "Sorted by: Premium" at bounding box center [986, 387] width 180 height 26
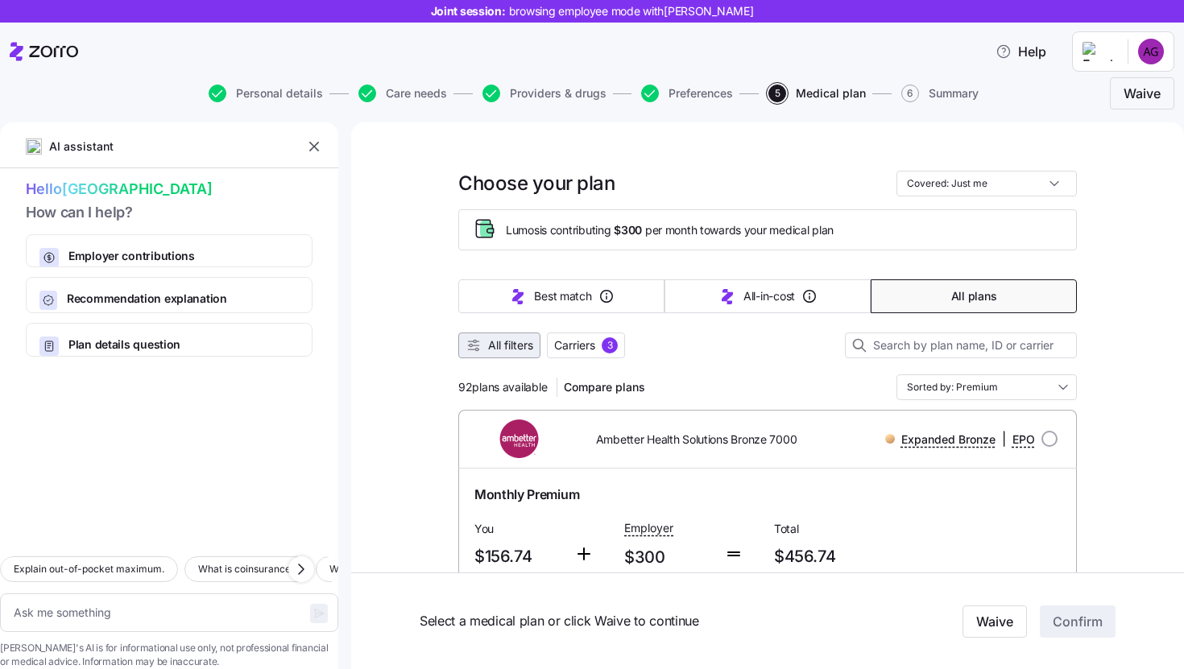
click at [469, 349] on icon "button" at bounding box center [473, 345] width 16 height 16
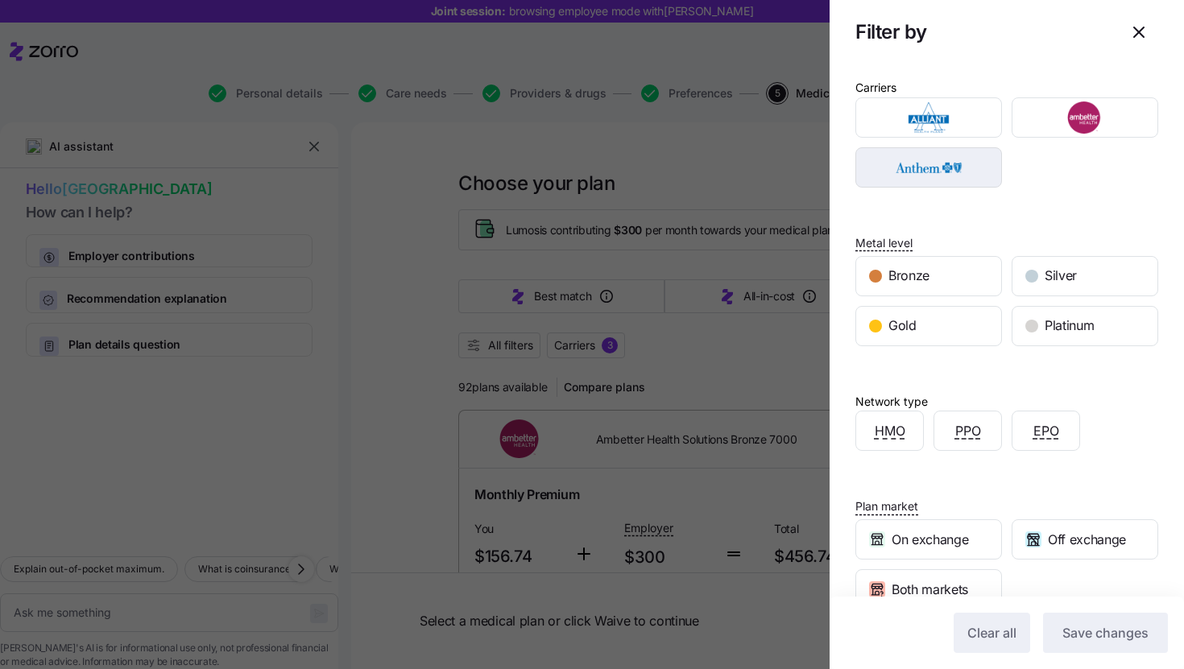
click at [974, 170] on img "button" at bounding box center [929, 167] width 118 height 32
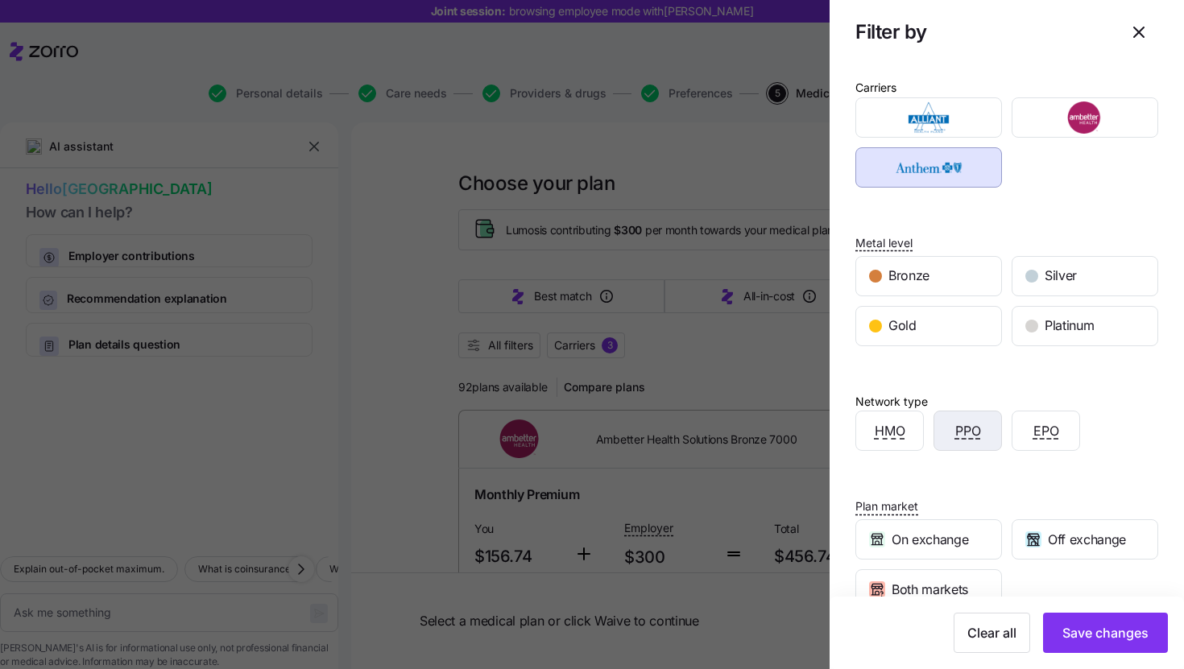
click at [989, 449] on div "PPO" at bounding box center [967, 430] width 67 height 39
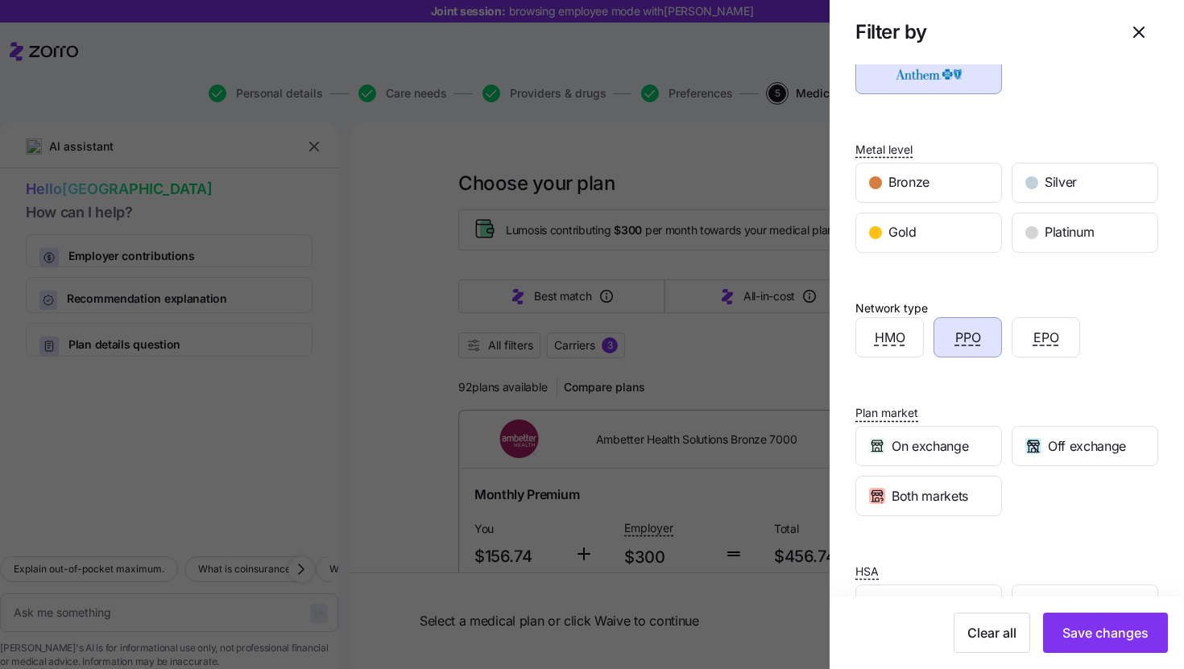
scroll to position [147, 0]
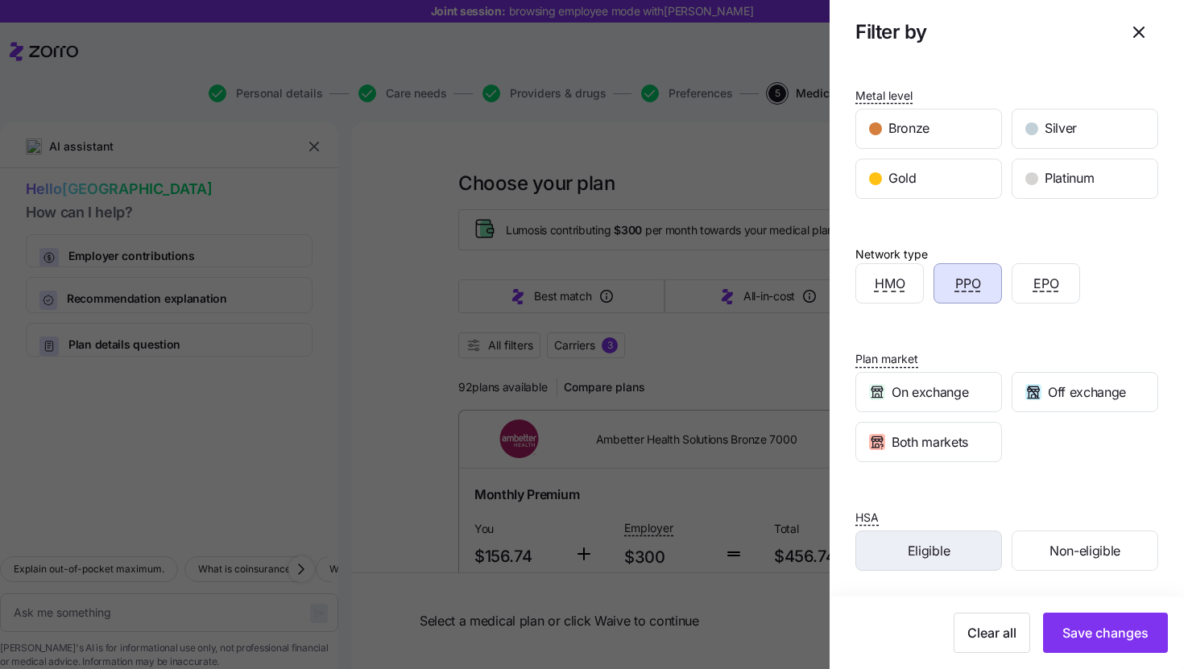
click at [962, 541] on div "Eligible" at bounding box center [928, 550] width 145 height 39
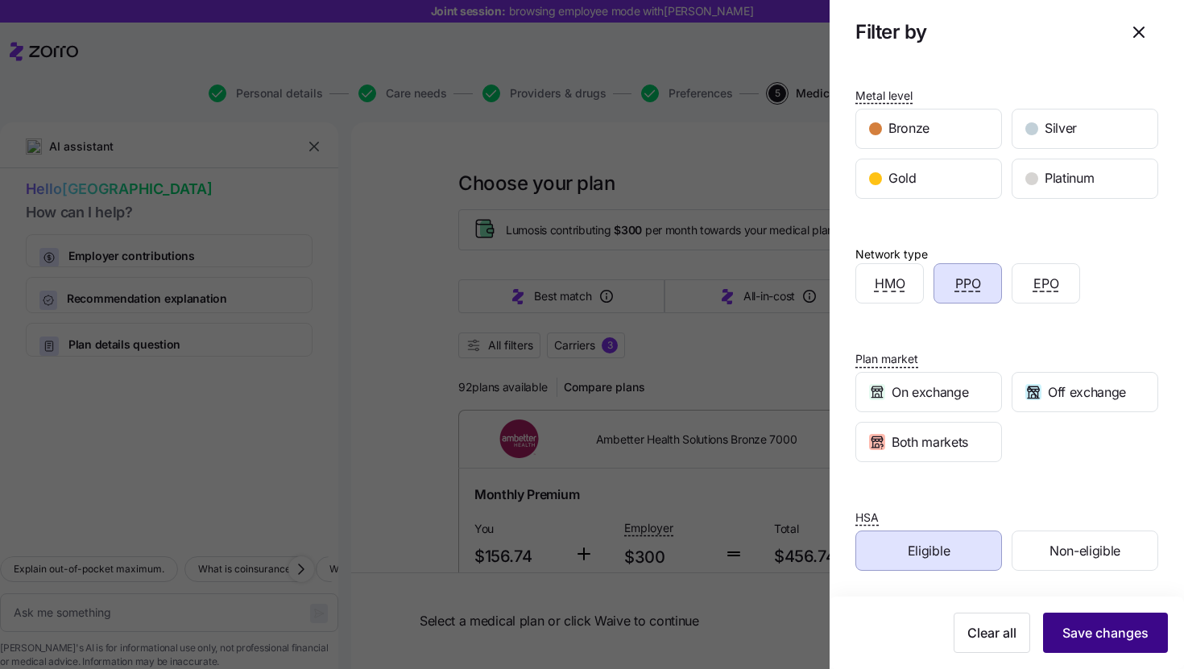
click at [1091, 630] on span "Save changes" at bounding box center [1105, 632] width 86 height 19
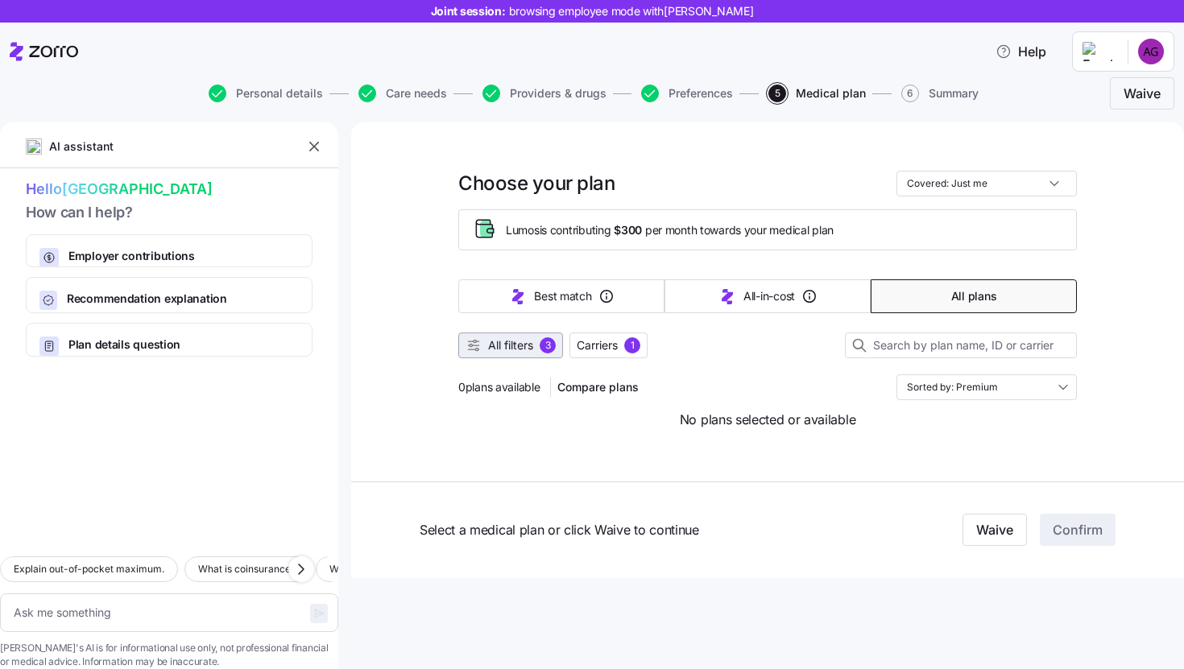
click at [522, 355] on button "All filters 3" at bounding box center [510, 346] width 105 height 26
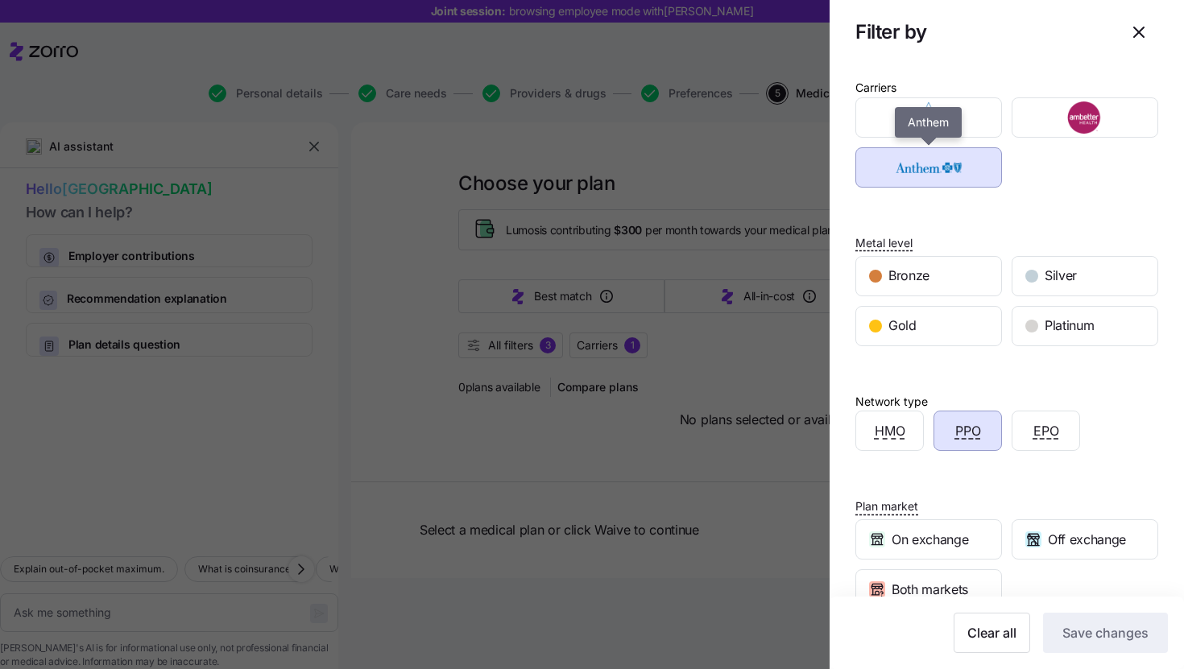
click at [932, 176] on img "button" at bounding box center [929, 167] width 118 height 32
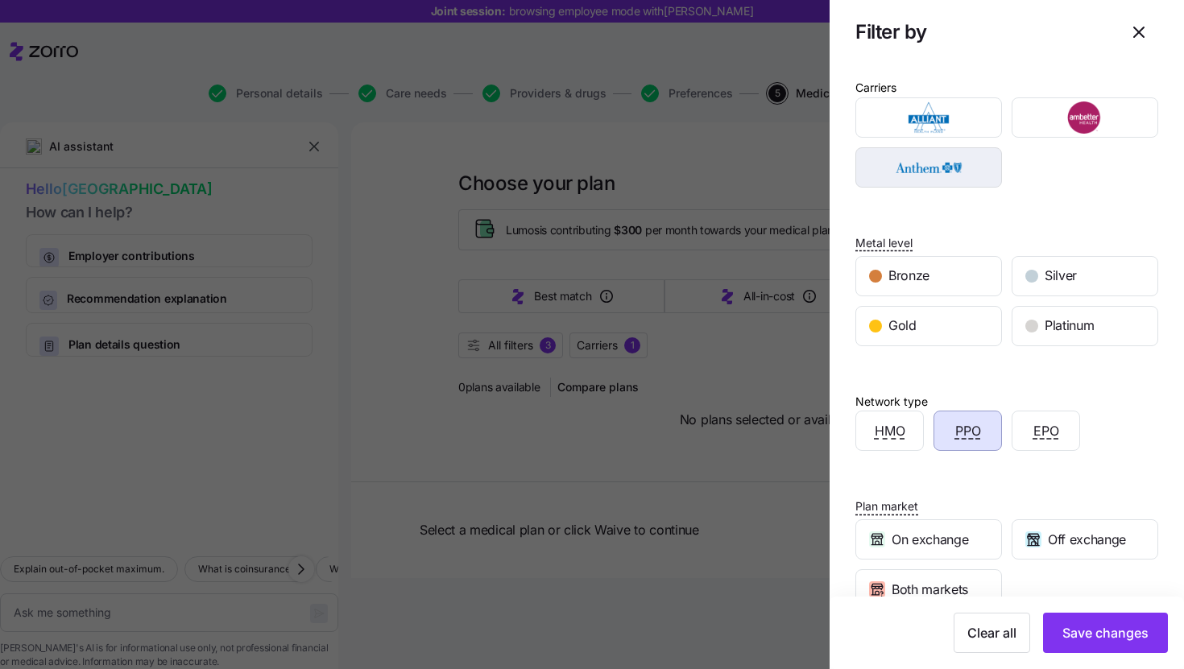
click at [932, 176] on img "button" at bounding box center [929, 167] width 118 height 32
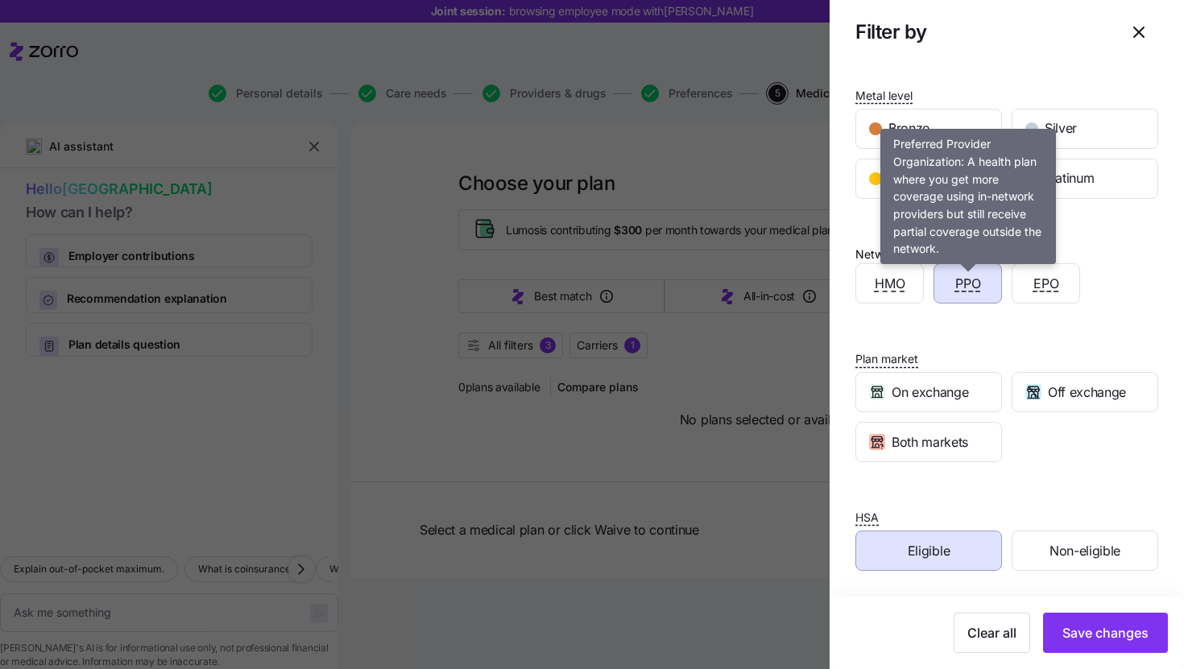
click at [976, 285] on span "PPO" at bounding box center [968, 284] width 26 height 20
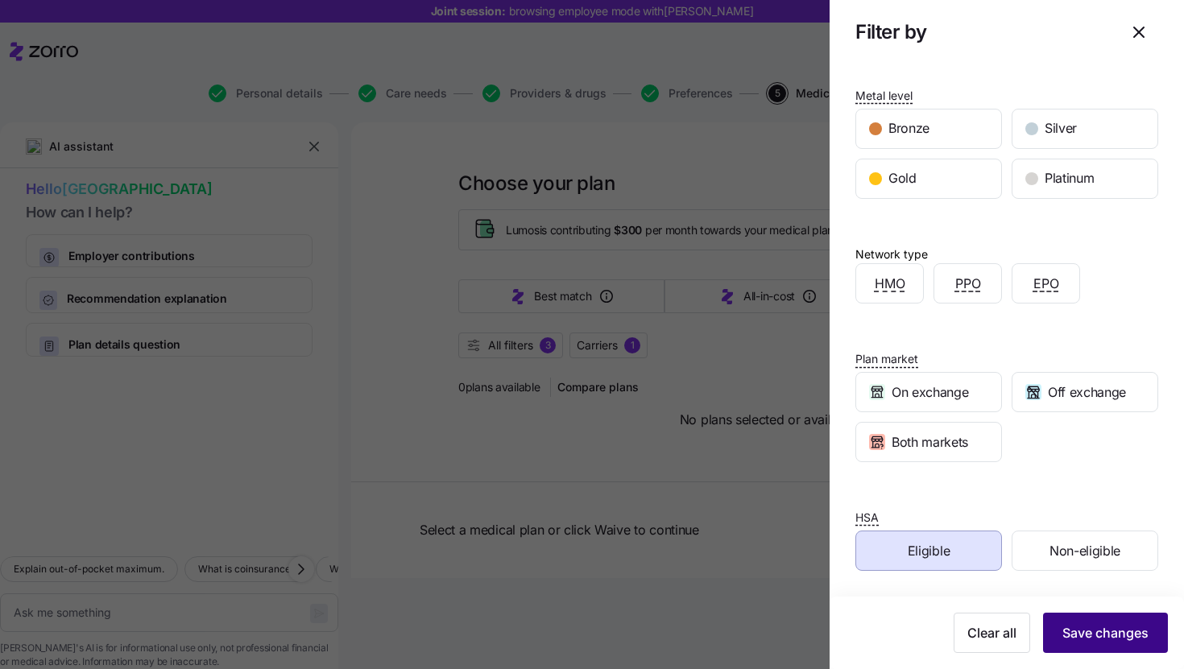
click at [1076, 643] on button "Save changes" at bounding box center [1105, 633] width 125 height 40
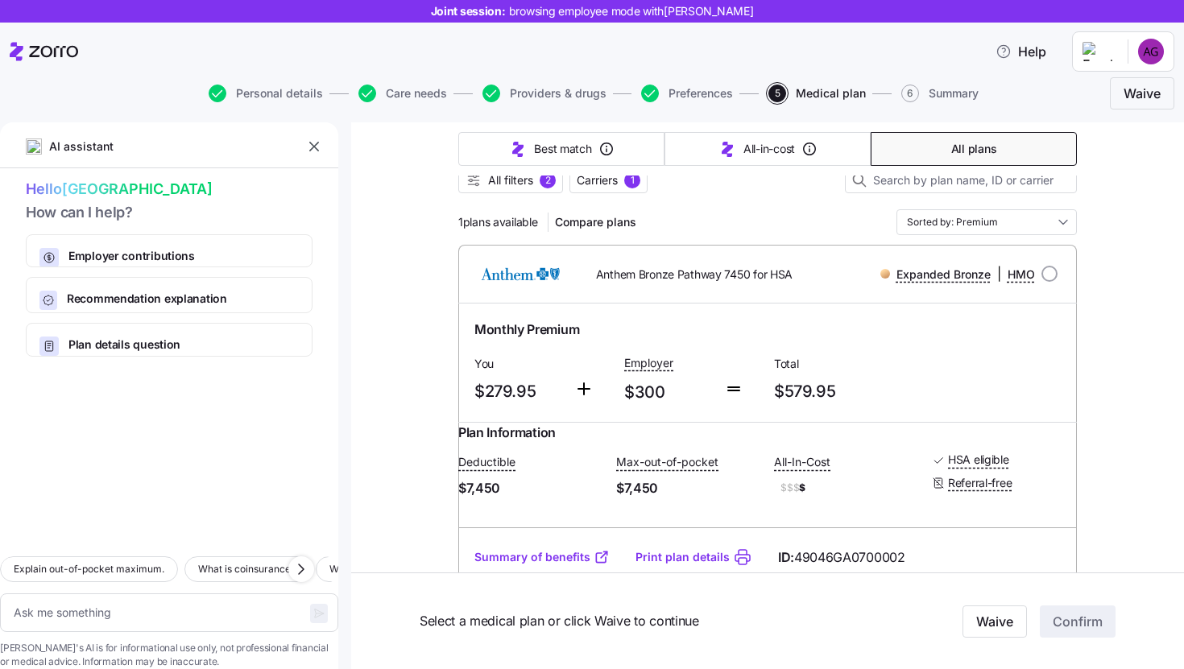
scroll to position [0, 0]
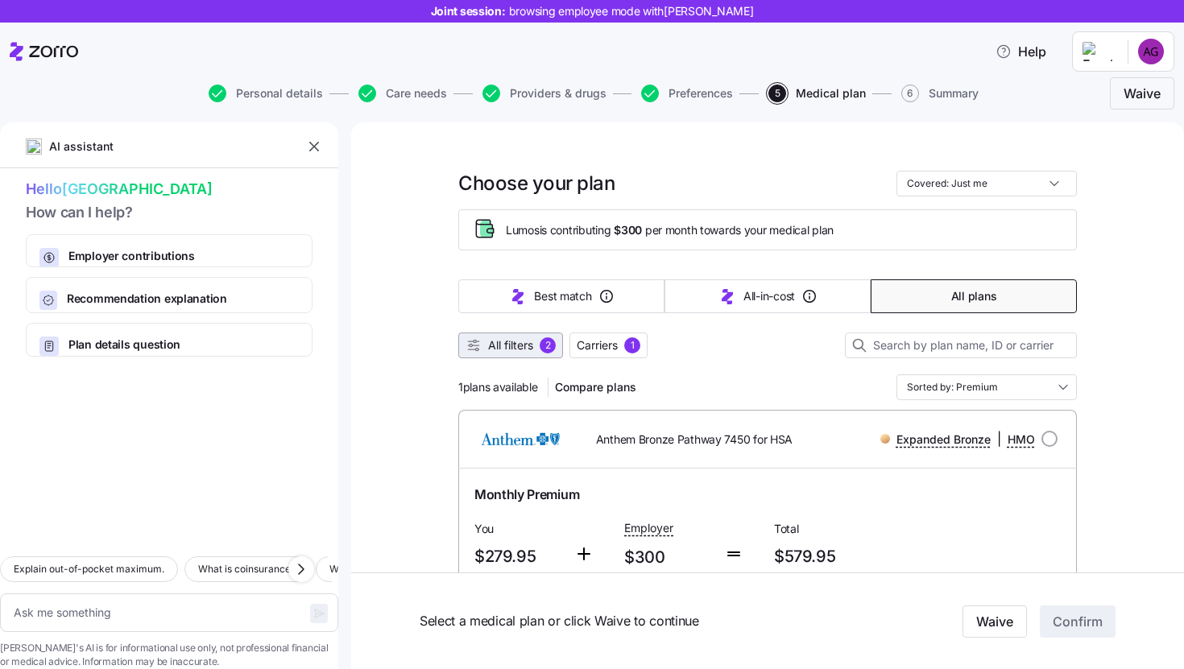
click at [552, 349] on div "2" at bounding box center [547, 345] width 16 height 16
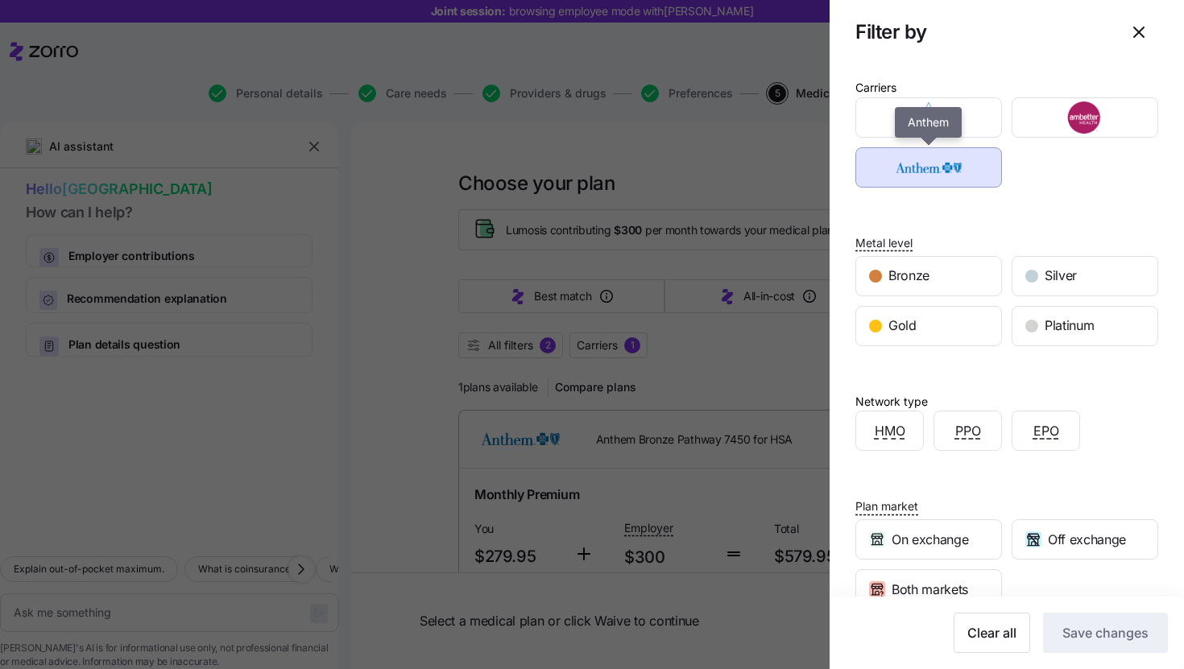
click at [986, 159] on img "button" at bounding box center [929, 167] width 118 height 32
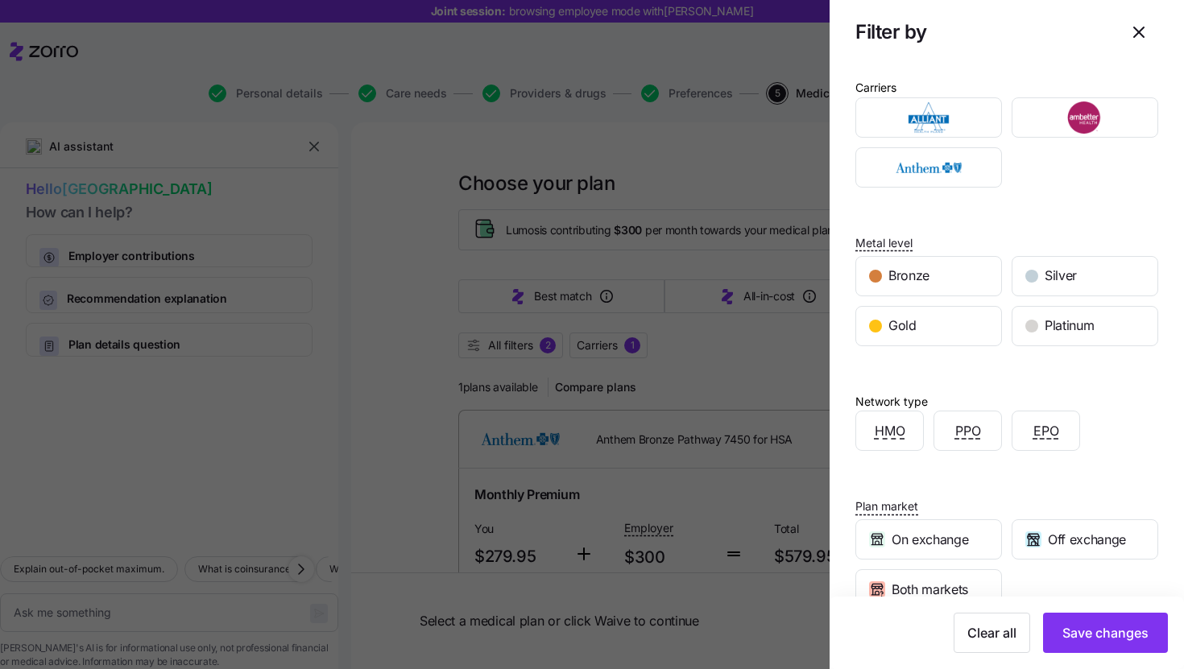
click at [1062, 84] on div "Carriers" at bounding box center [1006, 132] width 303 height 110
click at [1143, 39] on icon "button" at bounding box center [1138, 32] width 19 height 19
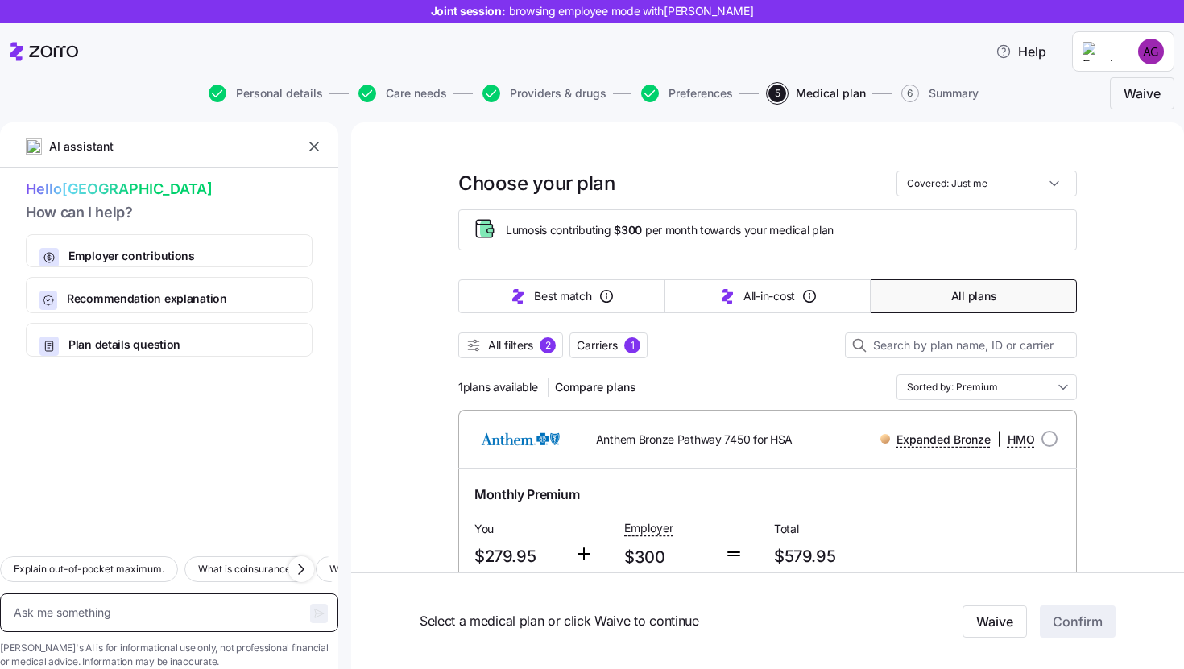
click at [217, 593] on textarea at bounding box center [169, 612] width 338 height 39
click at [968, 188] on input "Covered: Just me" at bounding box center [986, 183] width 180 height 26
click at [859, 178] on div "Choose your plan Covered: Just me" at bounding box center [767, 183] width 618 height 26
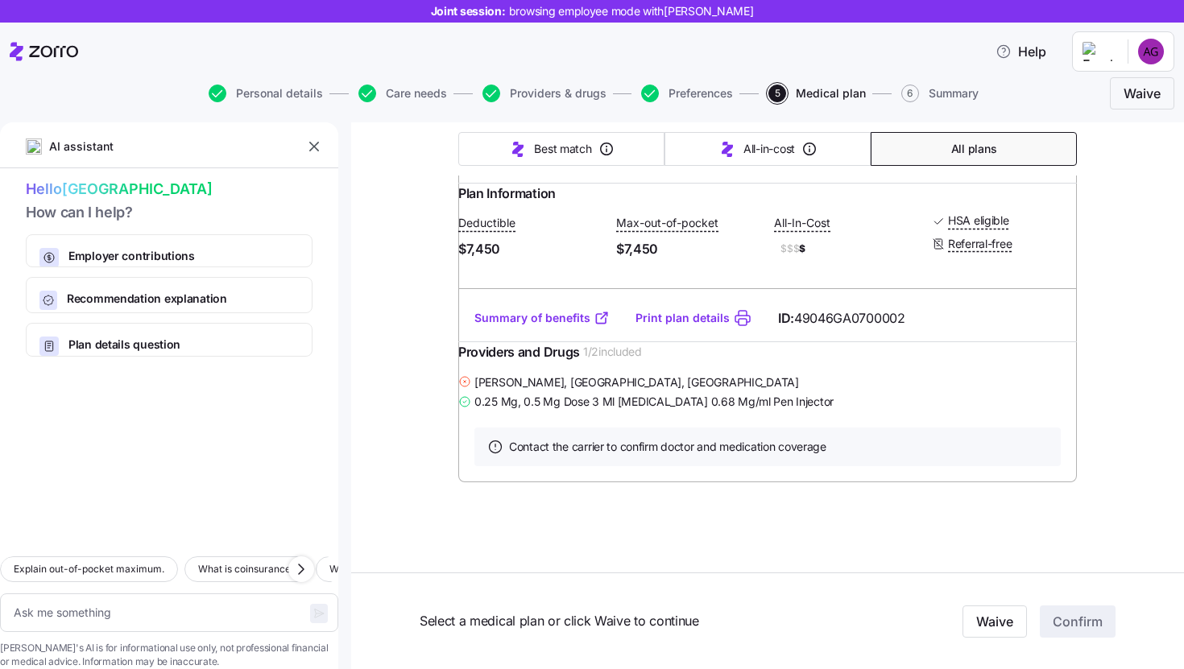
type textarea "x"
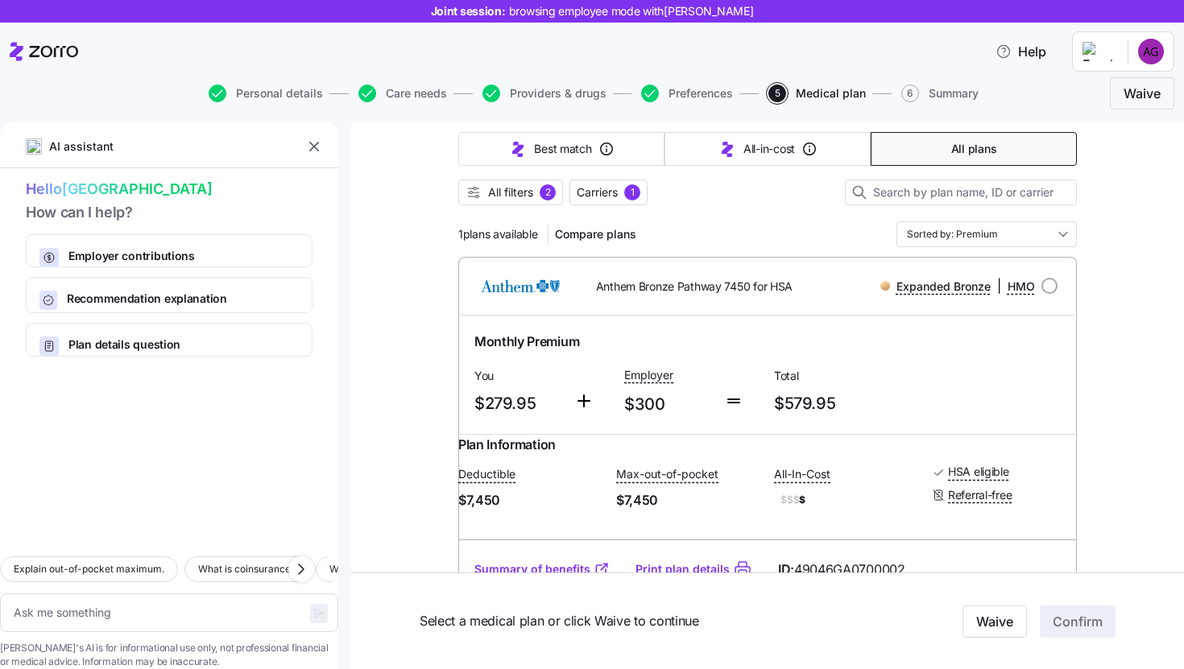
scroll to position [145, 0]
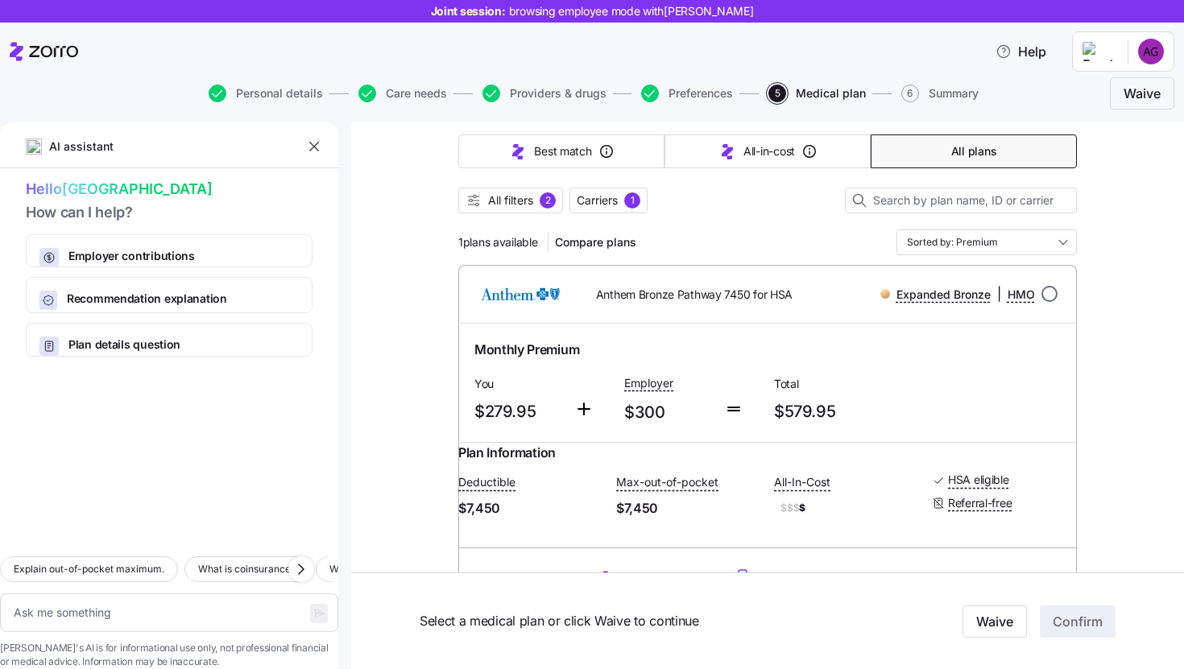
click at [1041, 296] on input "radio" at bounding box center [1049, 294] width 16 height 16
radio input "true"
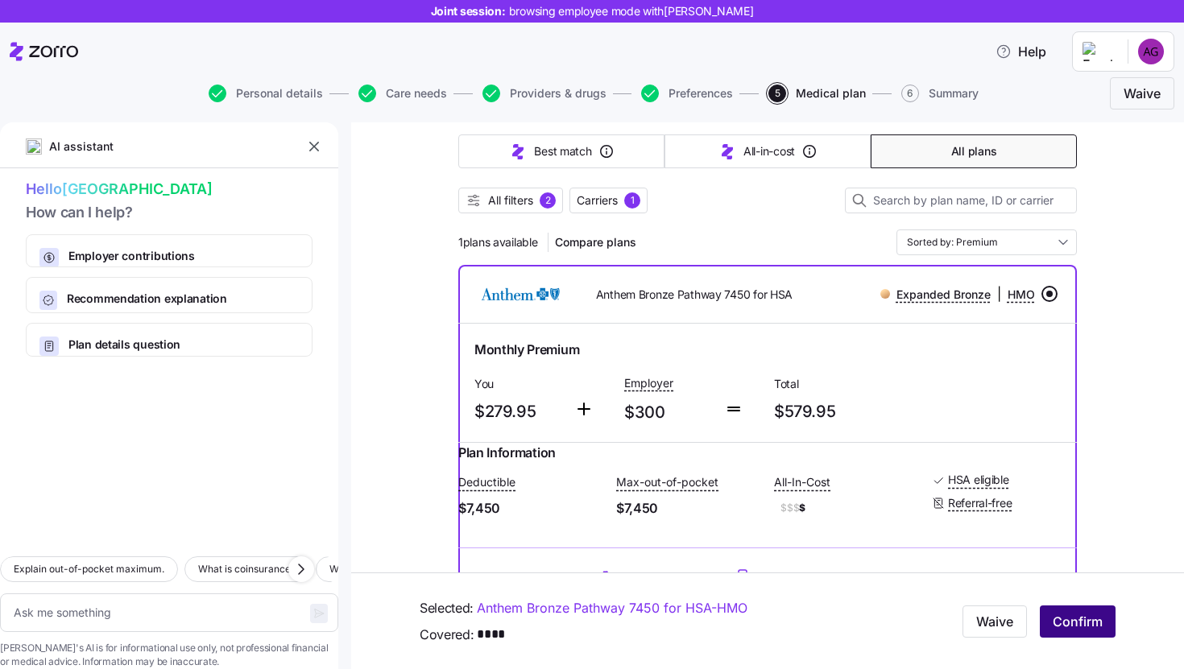
click at [1064, 630] on span "Confirm" at bounding box center [1077, 621] width 50 height 19
type textarea "x"
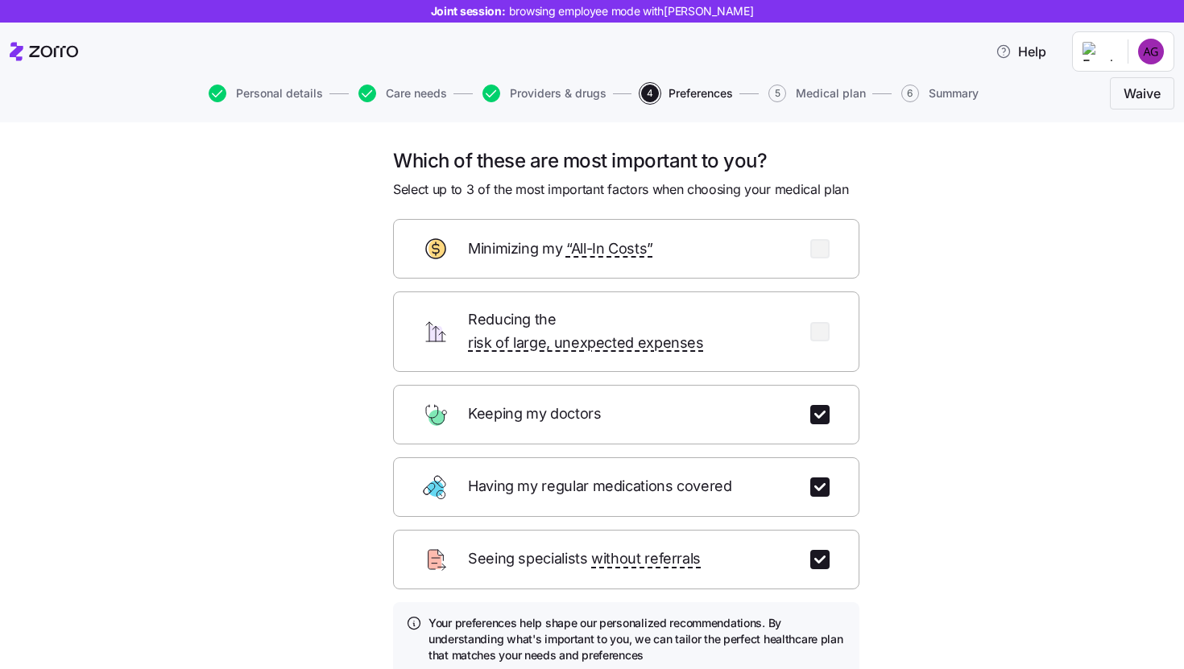
click at [35, 52] on icon at bounding box center [44, 51] width 68 height 19
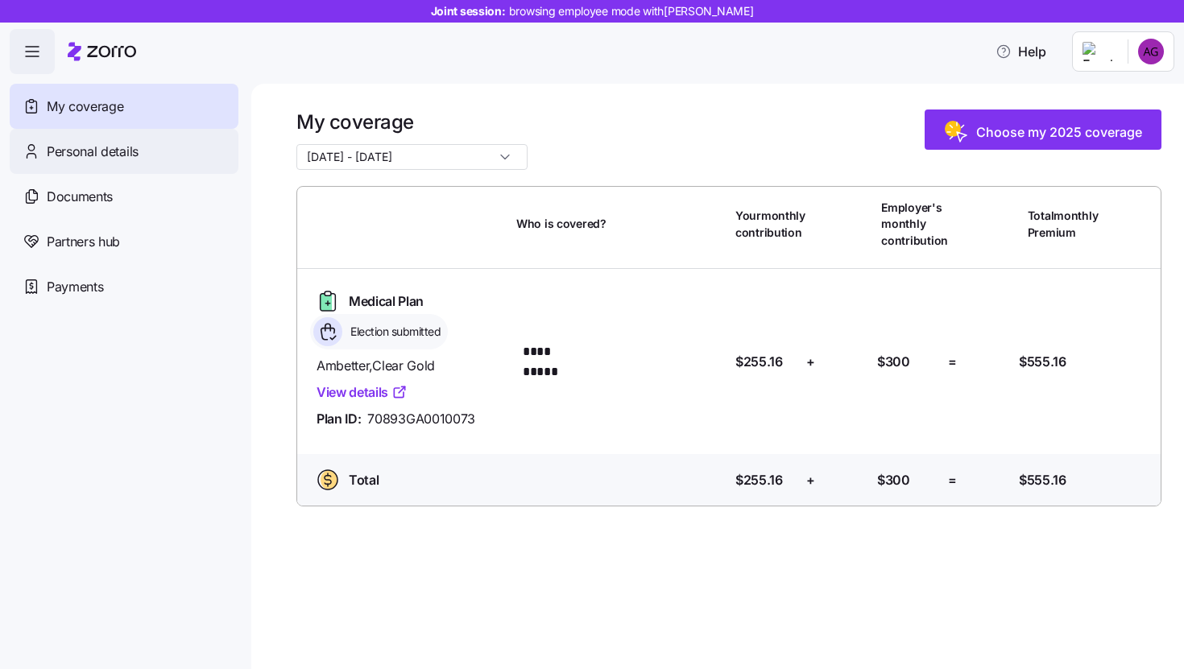
click at [130, 162] on div "Personal details" at bounding box center [124, 151] width 229 height 45
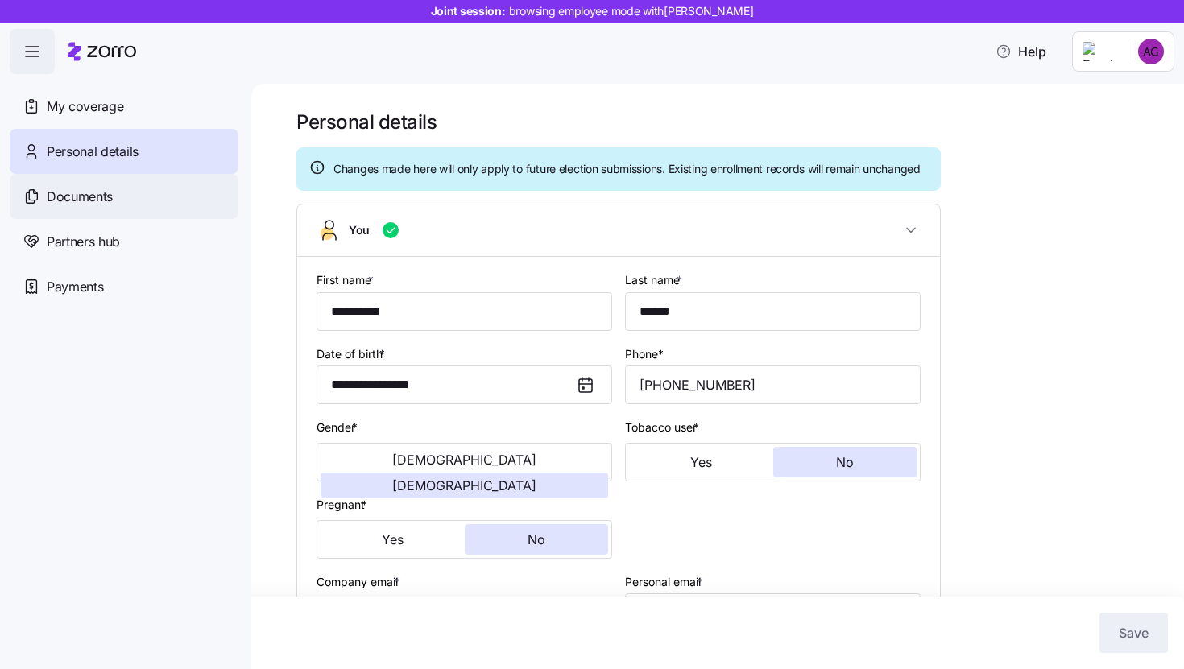
click at [101, 204] on span "Documents" at bounding box center [80, 197] width 66 height 20
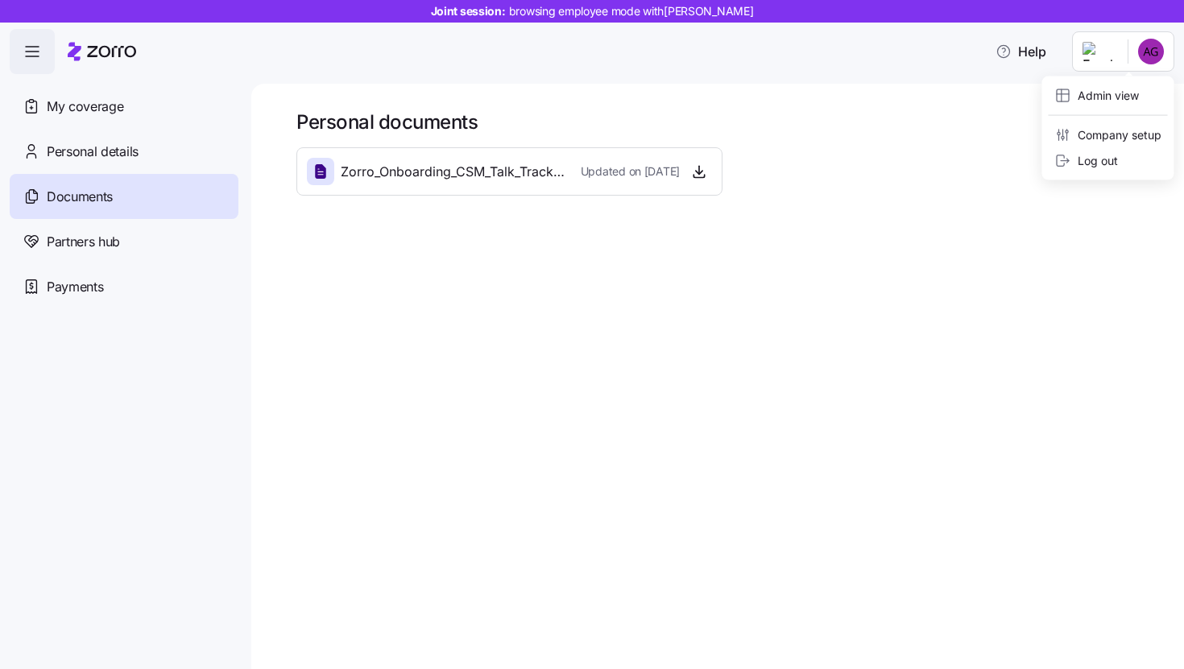
click at [1152, 60] on html "Joint session: browsing employee mode with [PERSON_NAME] Help My coverage Perso…" at bounding box center [592, 329] width 1184 height 659
click at [1126, 107] on div "Admin view" at bounding box center [1107, 96] width 119 height 26
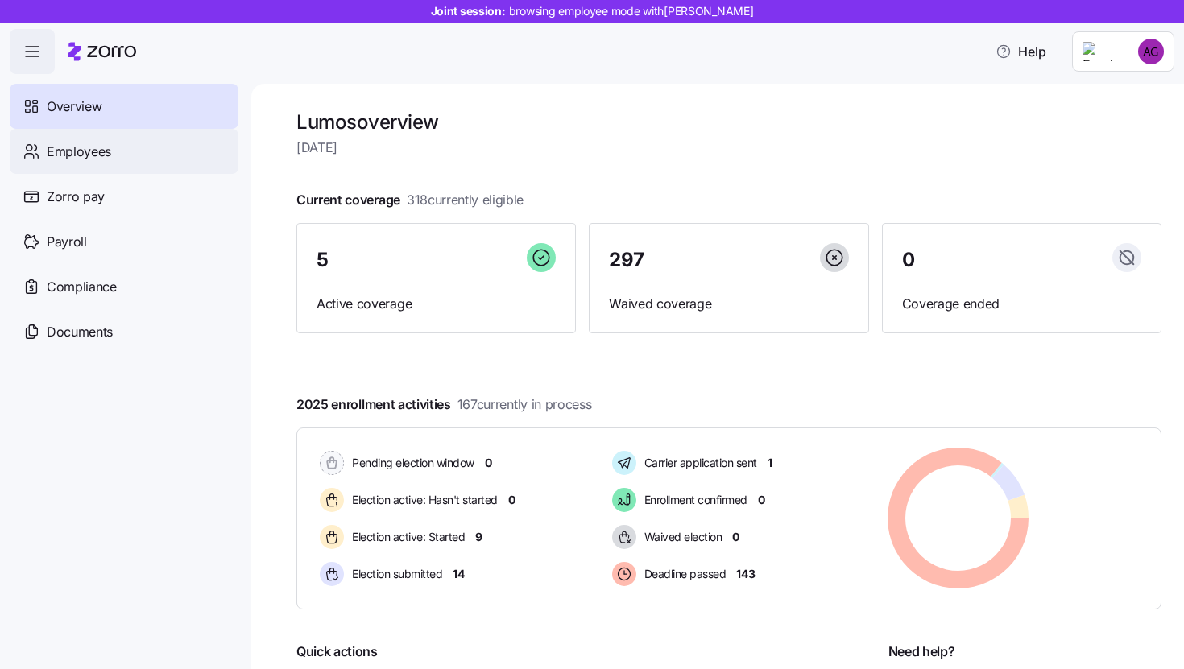
click at [177, 163] on div "Employees" at bounding box center [124, 151] width 229 height 45
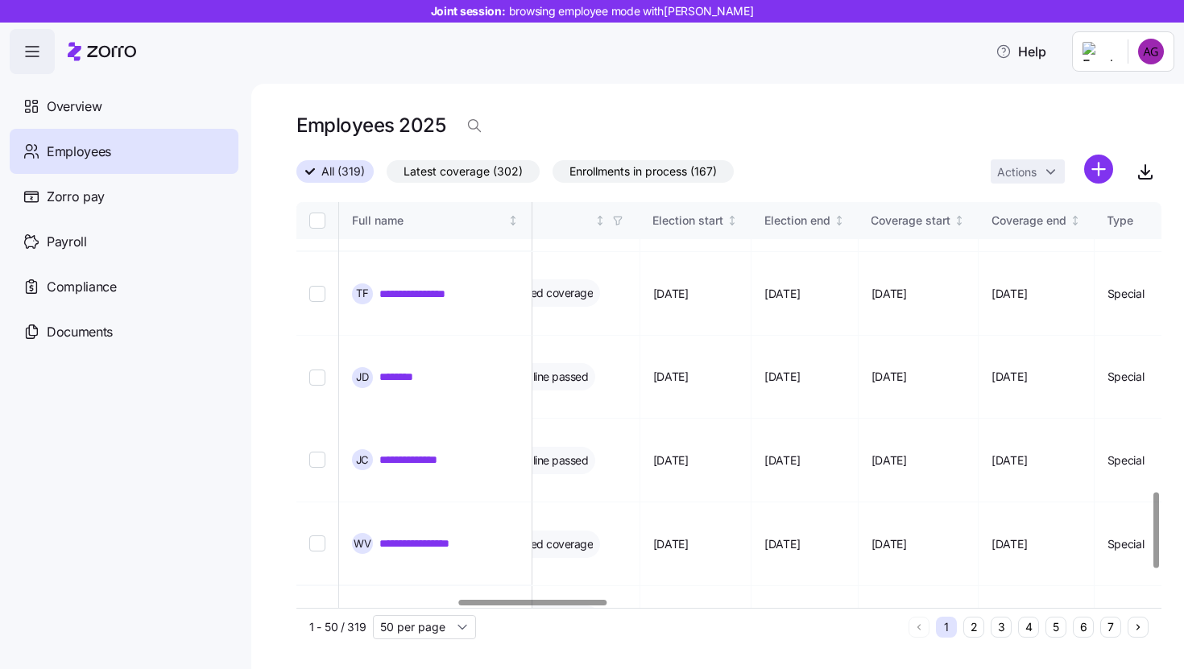
scroll to position [1684, 936]
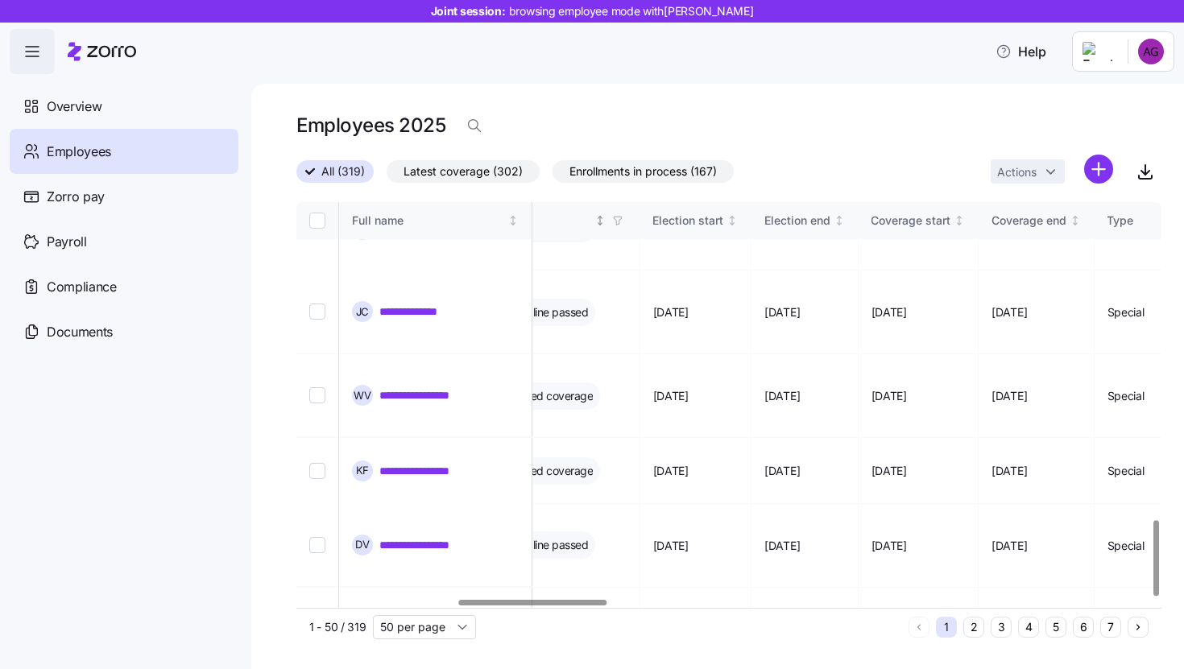
click at [623, 220] on icon "button" at bounding box center [617, 220] width 11 height 11
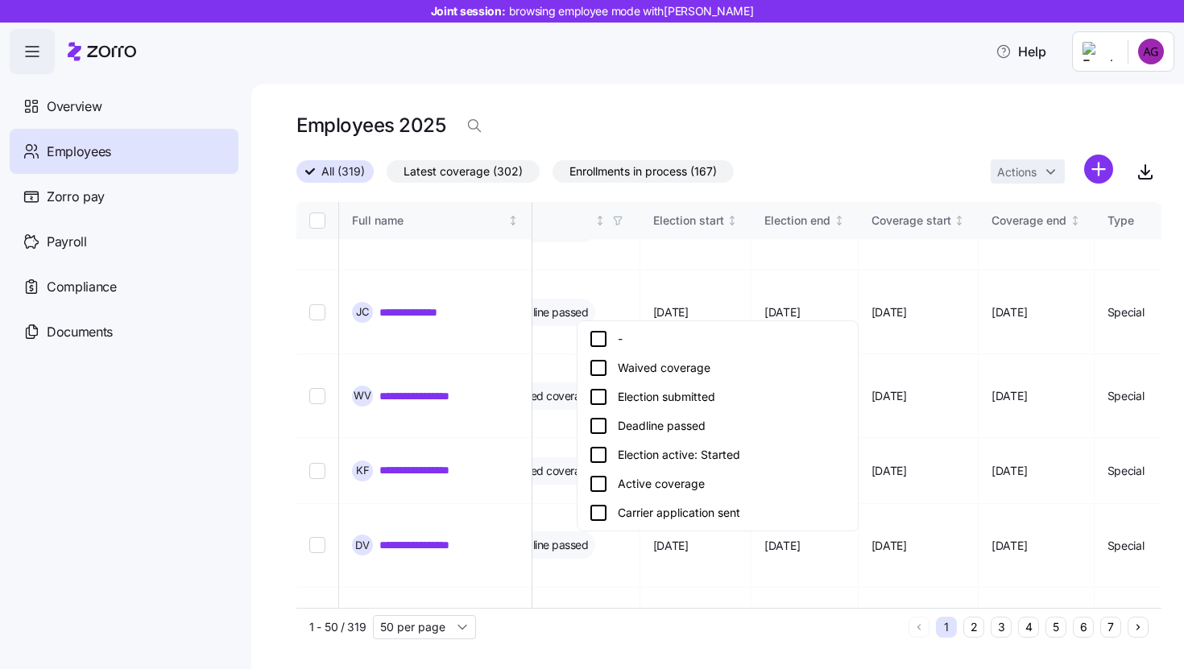
click at [601, 455] on icon at bounding box center [598, 454] width 19 height 19
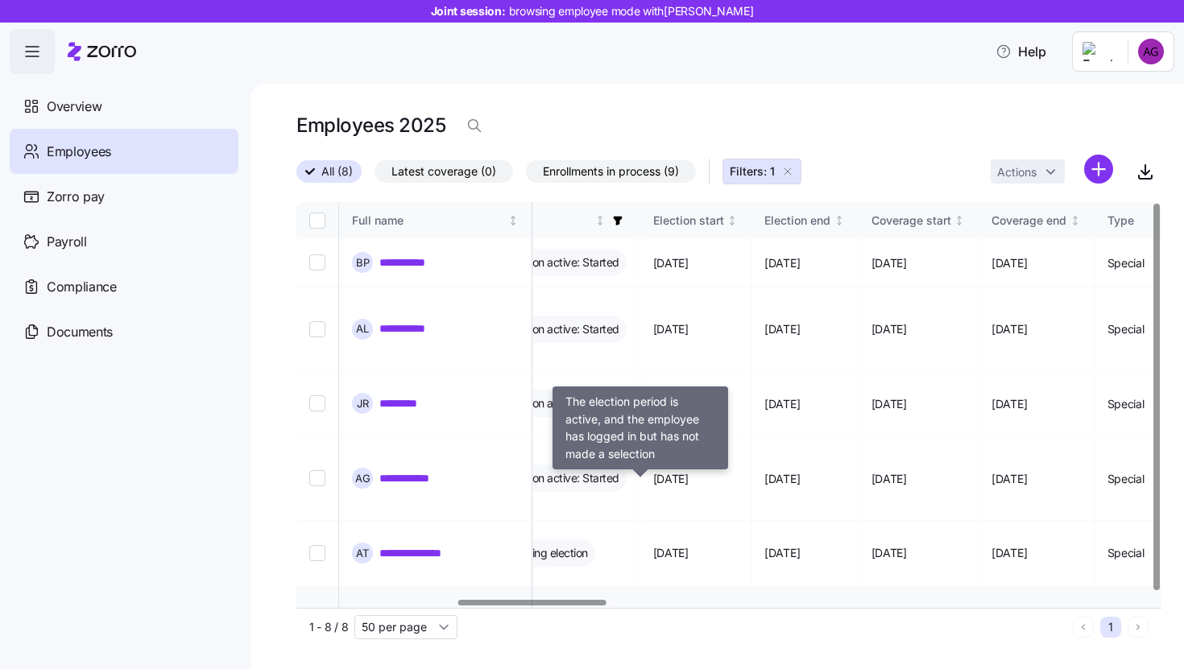
scroll to position [7, 936]
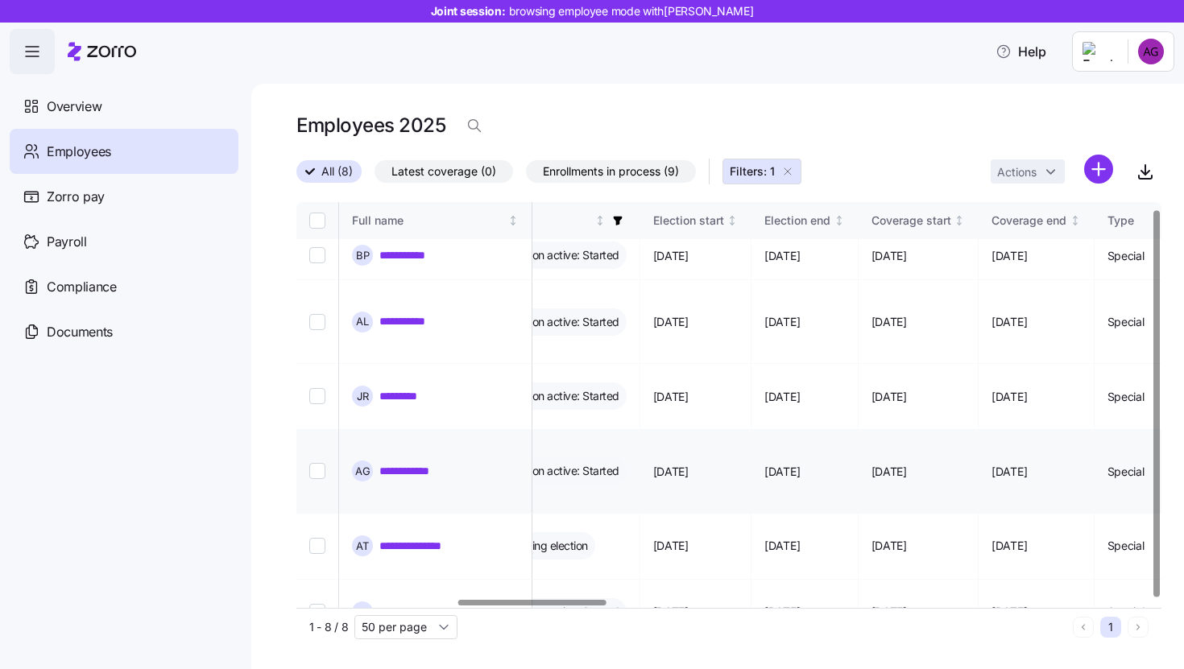
click at [432, 463] on link "**********" at bounding box center [416, 471] width 74 height 16
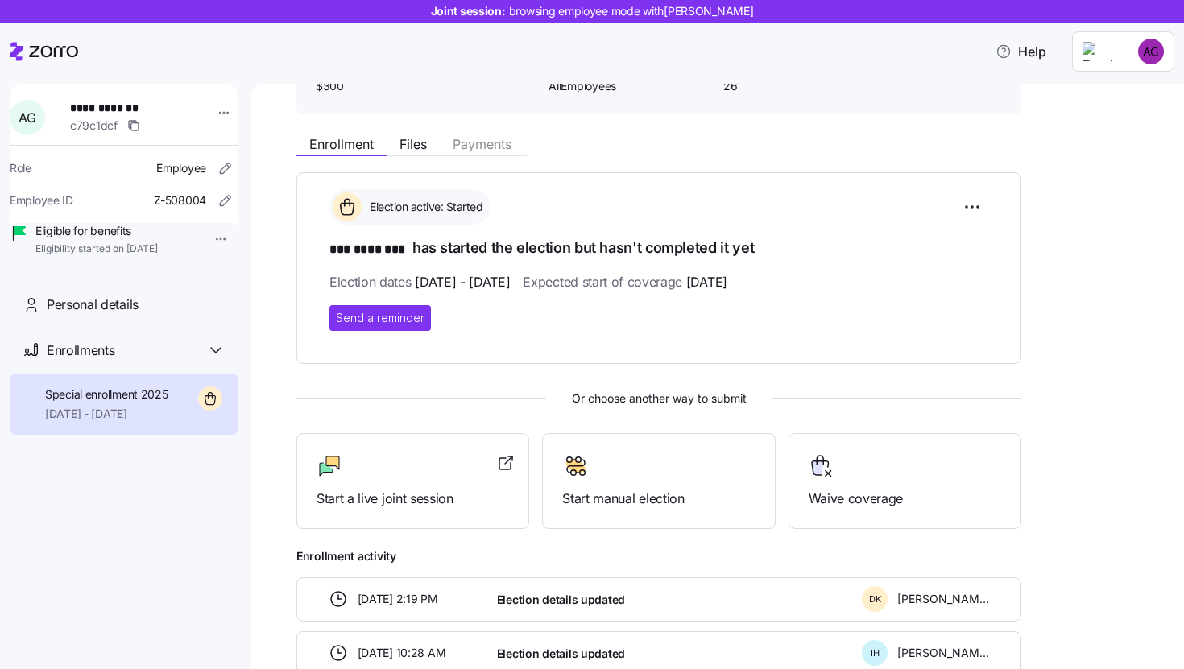
scroll to position [138, 0]
click at [406, 464] on div at bounding box center [412, 465] width 192 height 26
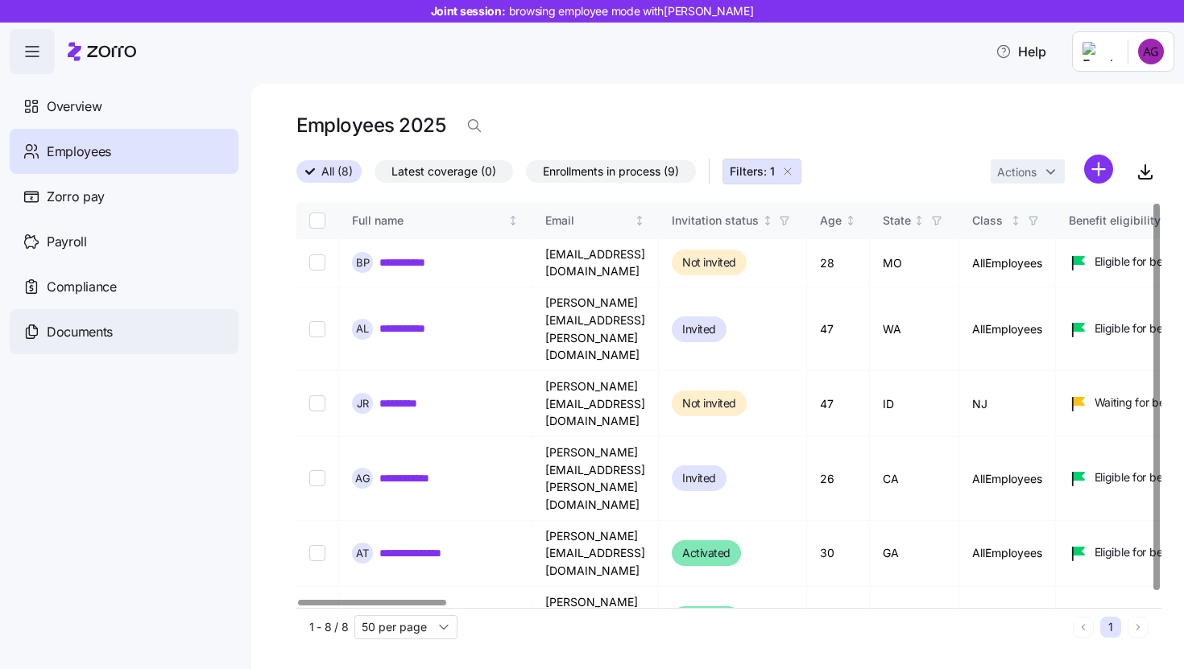
click at [164, 320] on div "Documents" at bounding box center [124, 331] width 229 height 45
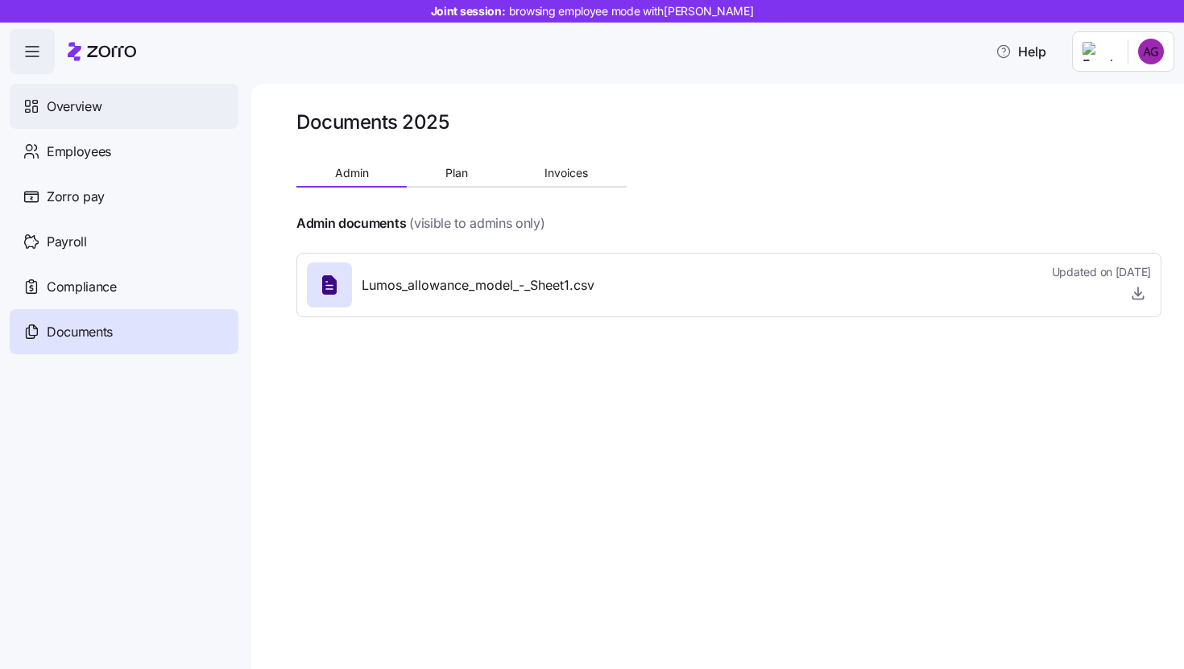
click at [168, 126] on div "Overview" at bounding box center [124, 106] width 229 height 45
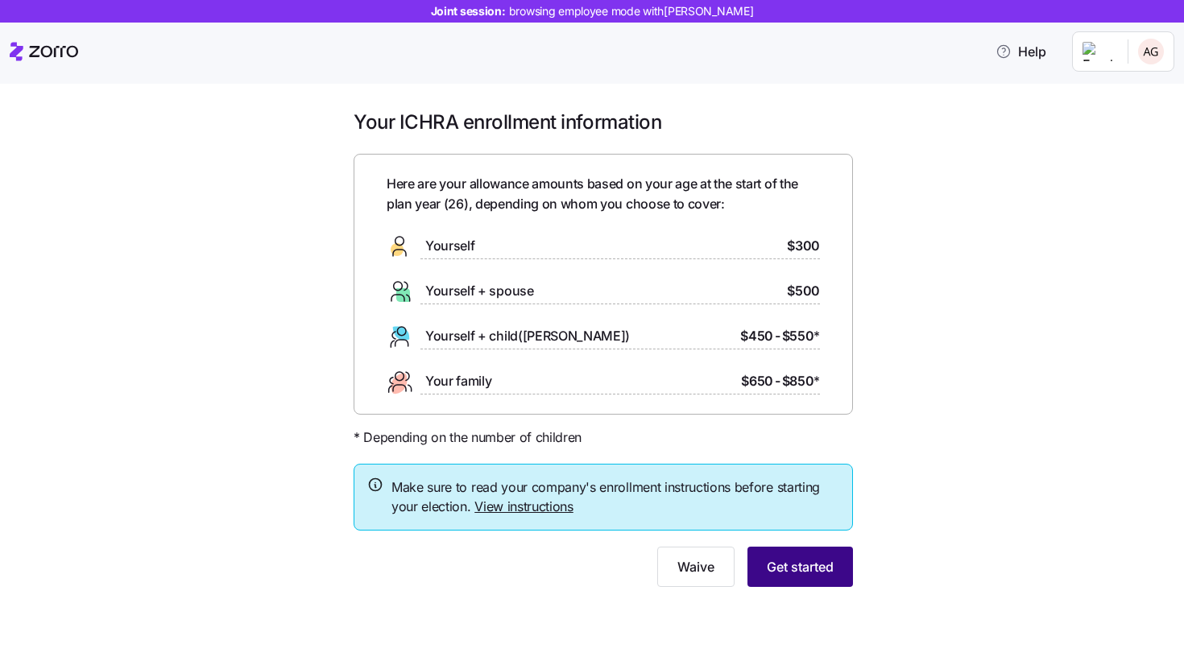
click at [783, 573] on span "Get started" at bounding box center [800, 566] width 67 height 19
